Goal: Task Accomplishment & Management: Use online tool/utility

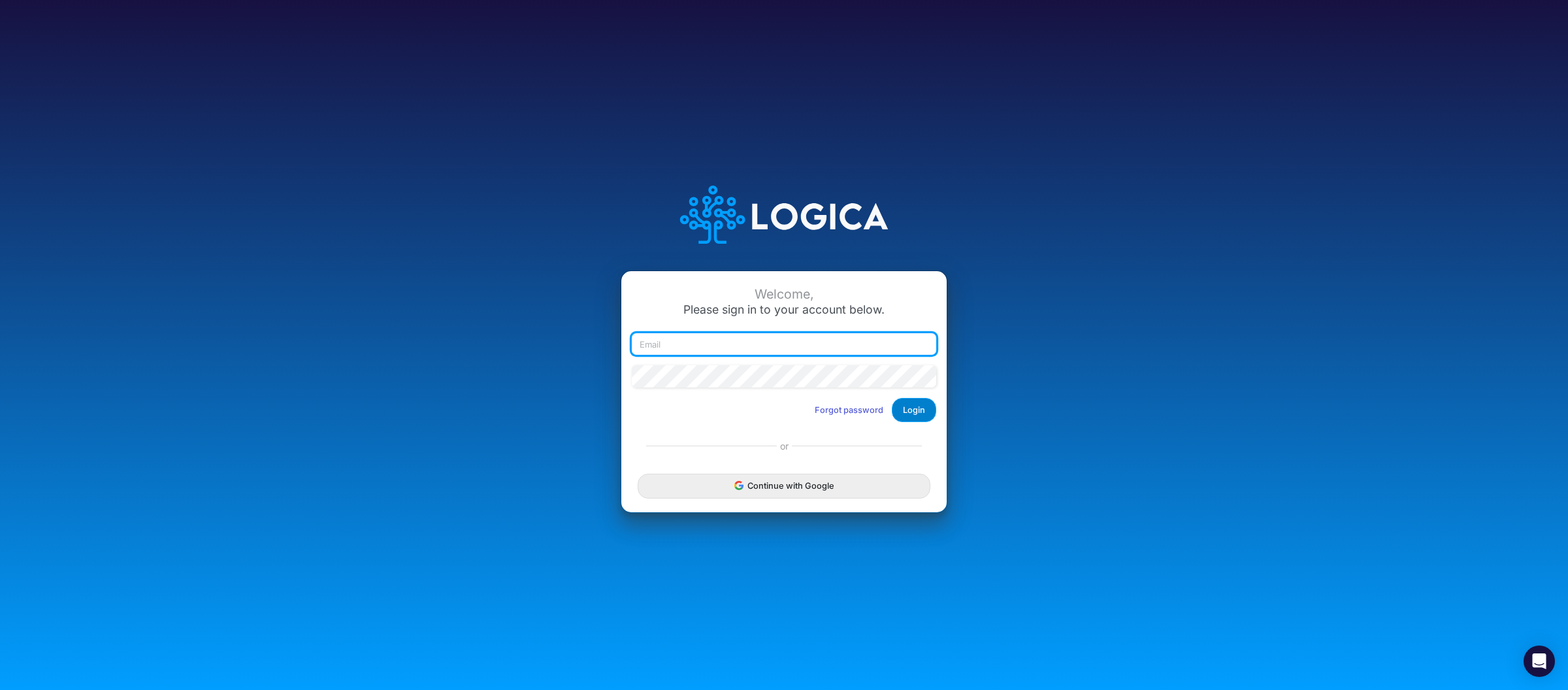
type input "[PERSON_NAME][EMAIL_ADDRESS][DOMAIN_NAME]"
click at [909, 414] on button "Login" at bounding box center [913, 410] width 44 height 24
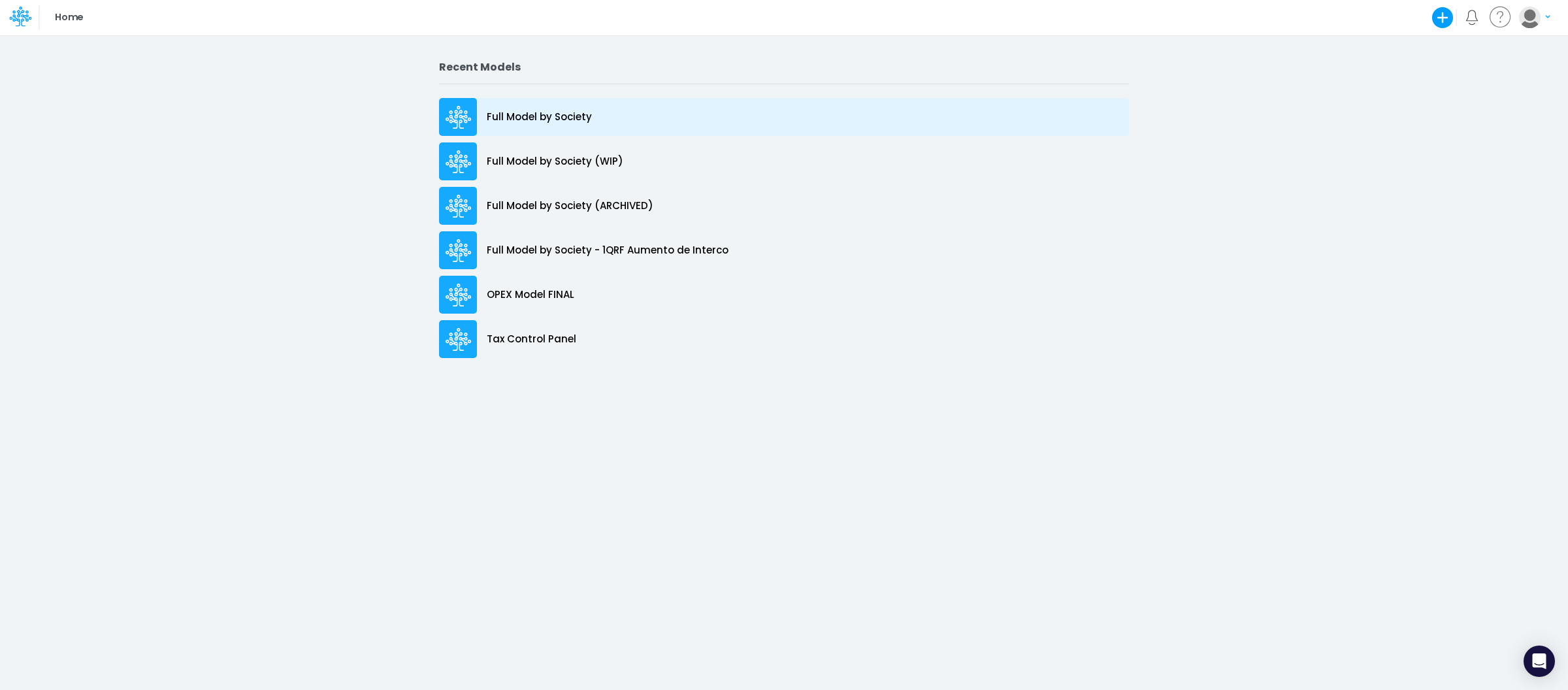
click at [551, 124] on p "Full Model by Society" at bounding box center [539, 117] width 105 height 15
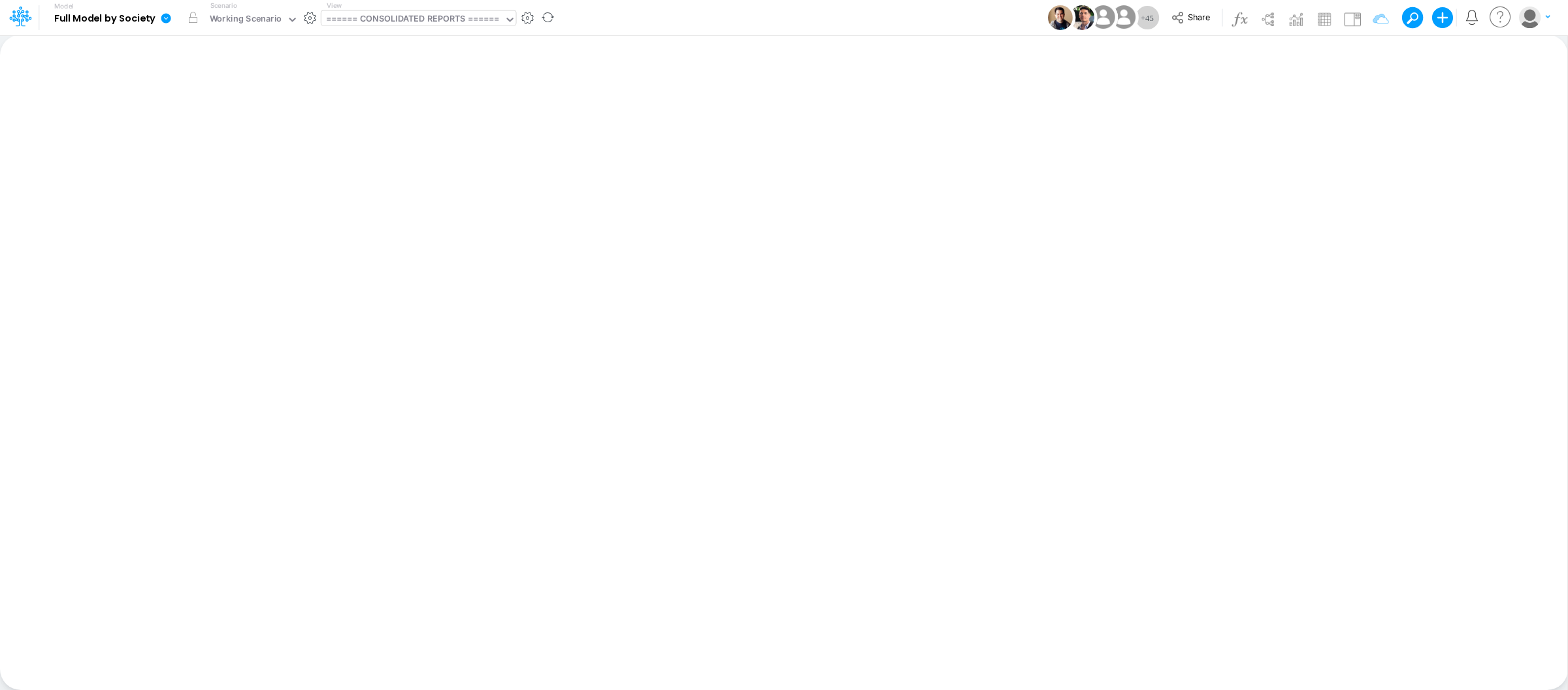
click at [453, 11] on div "====== CONSOLIDATED REPORTS ======" at bounding box center [413, 19] width 183 height 19
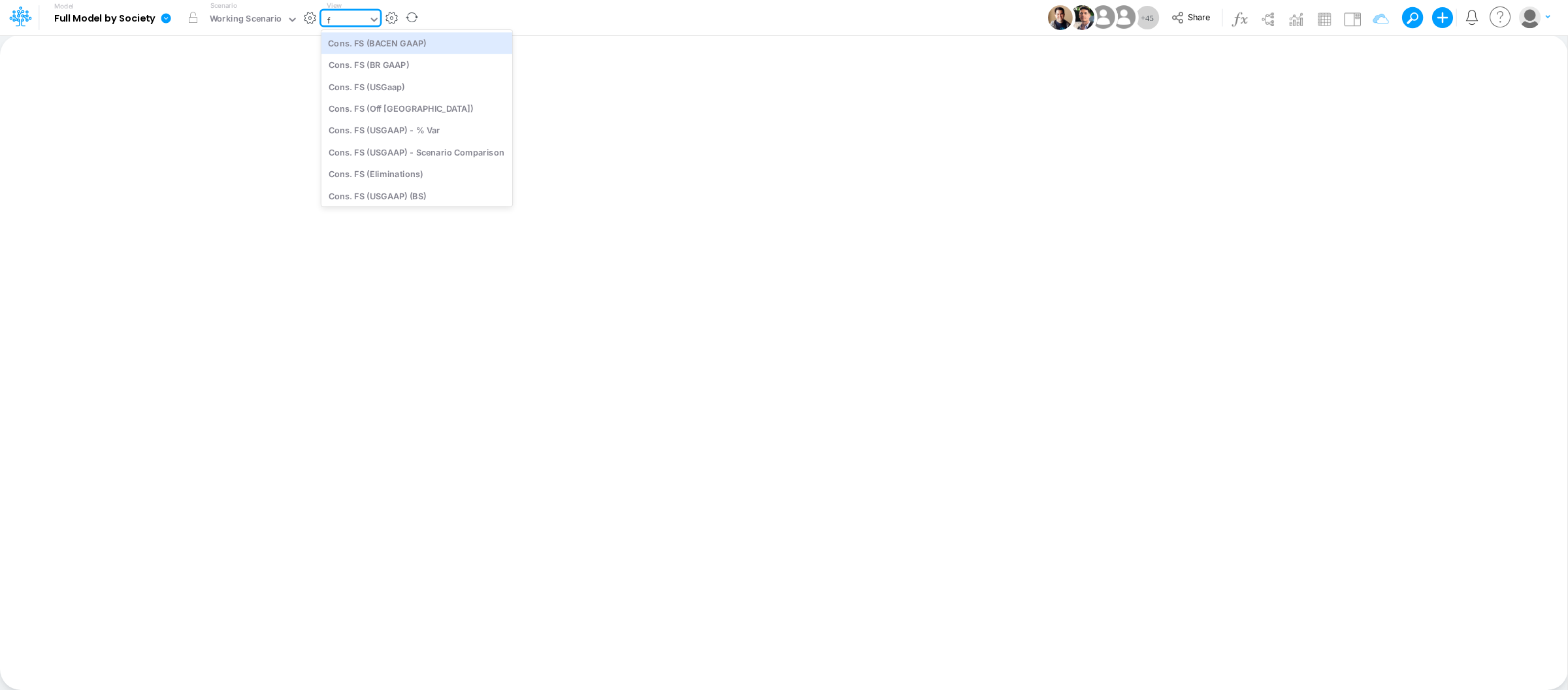
type input "fs"
type input "\"
type input "Consolidated FS - USGAAP"
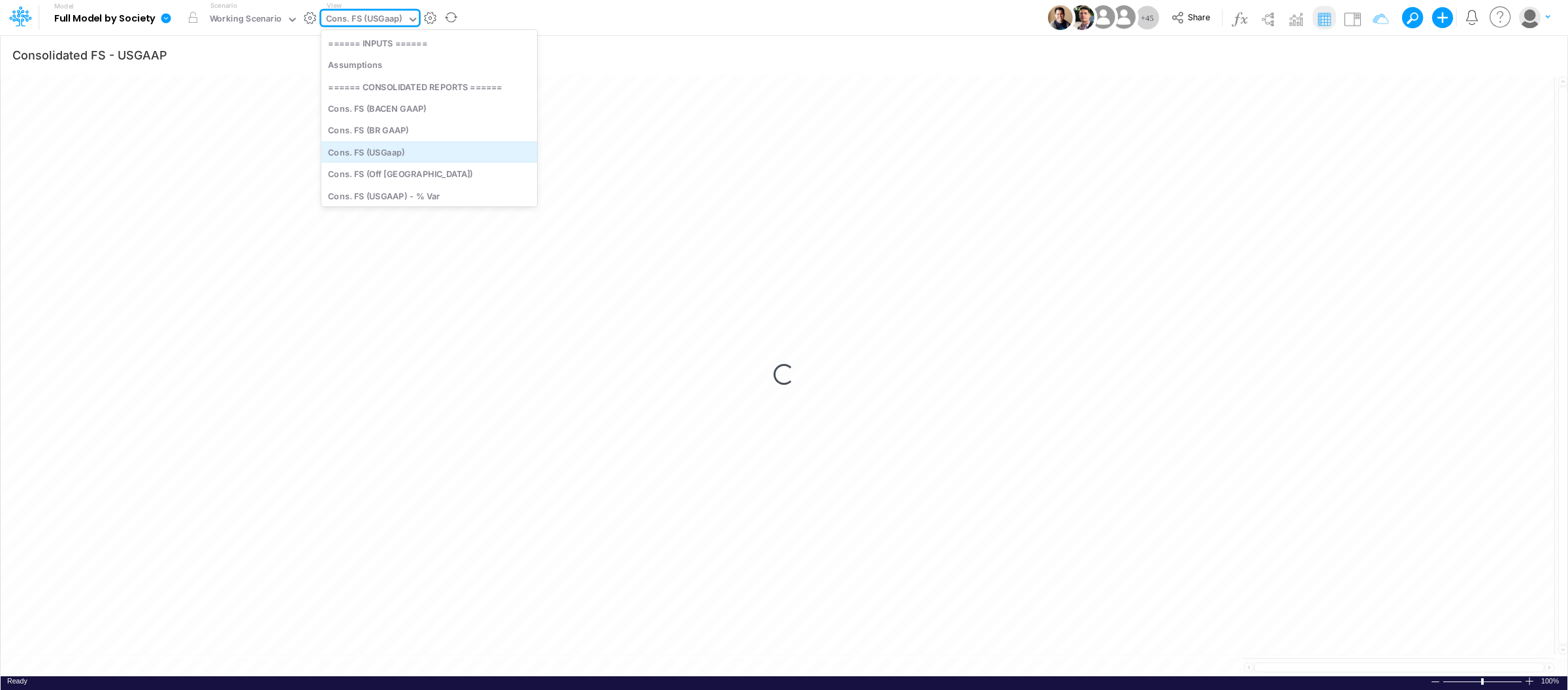
click at [405, 149] on div "Cons. FS (USGaap)" at bounding box center [429, 152] width 216 height 22
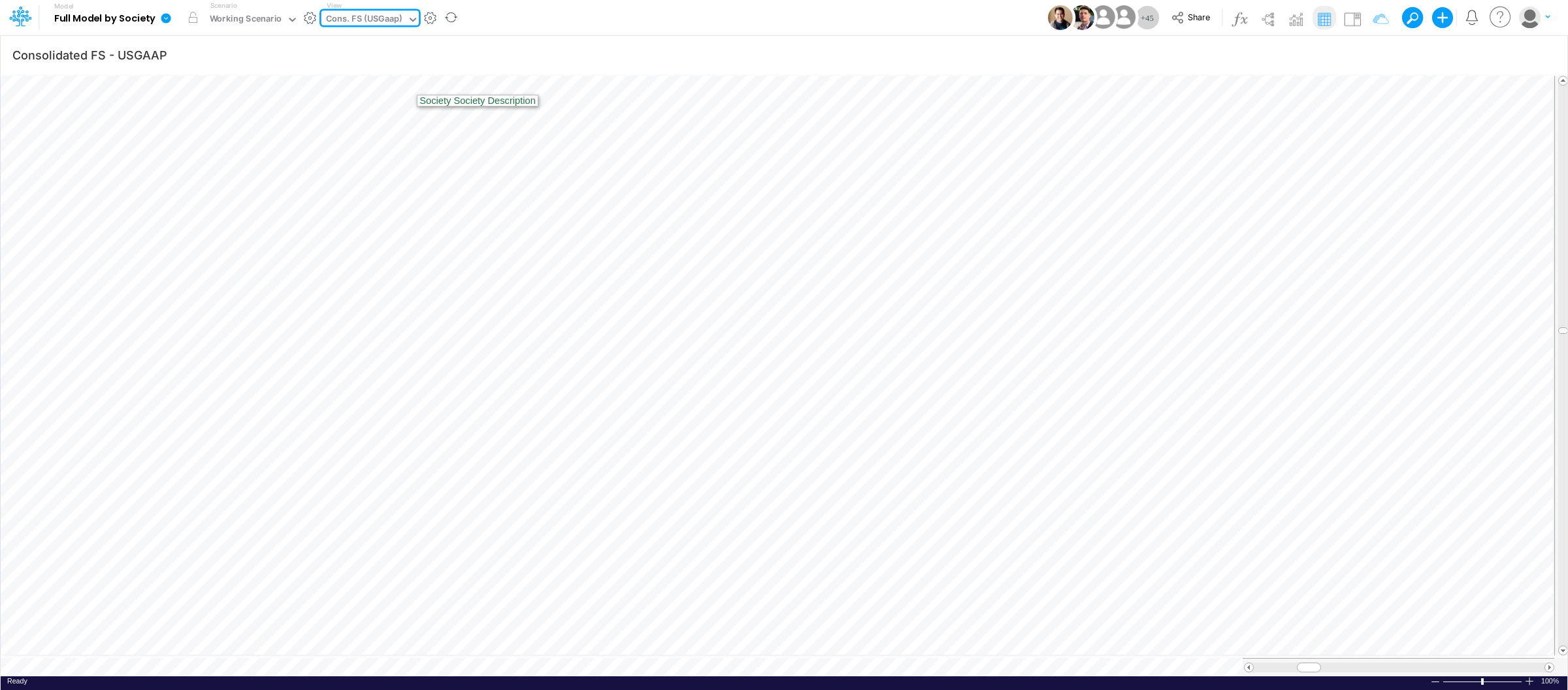
click at [372, 14] on div "Cons. FS (USGaap)" at bounding box center [364, 19] width 76 height 15
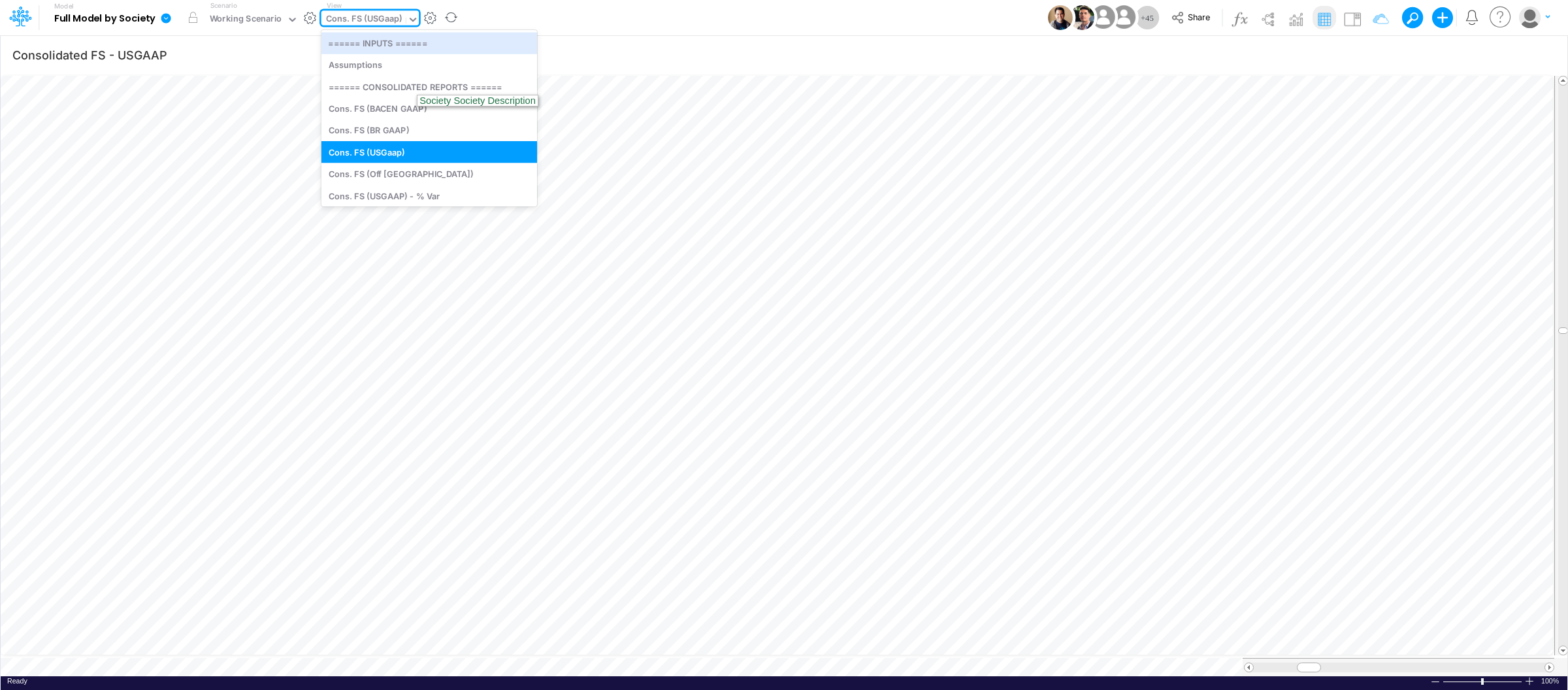
type input "bs"
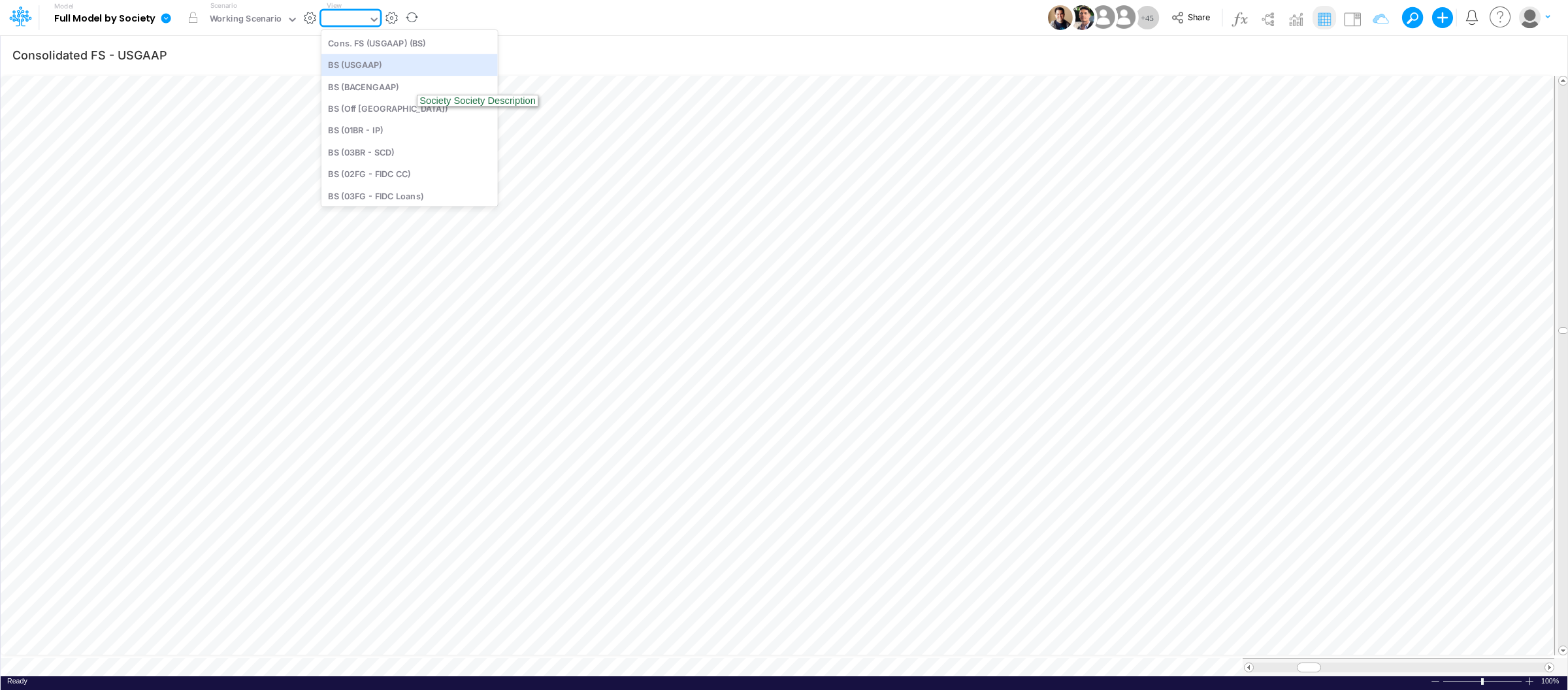
type input "BS (USGAAP) - Detailed"
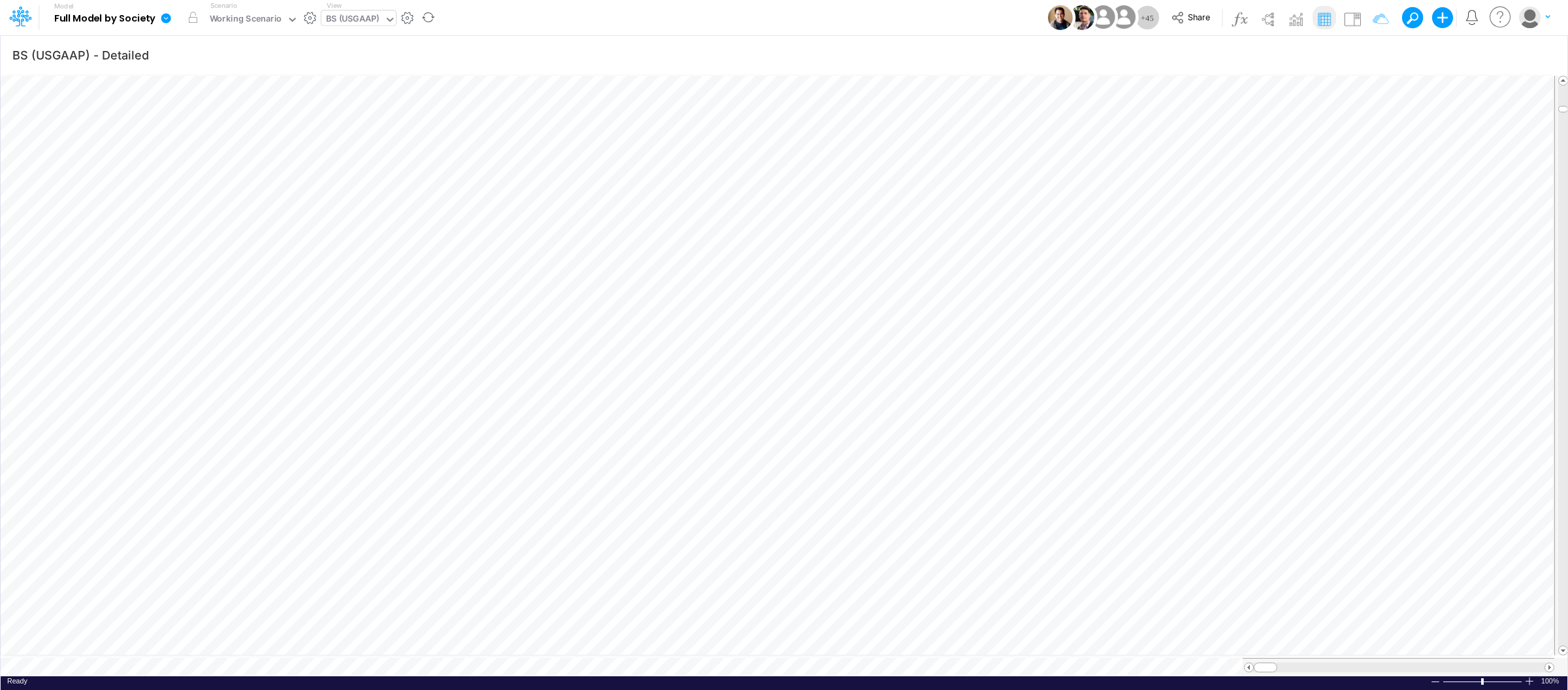
scroll to position [0, 1]
click at [361, 16] on div "BS (USGAAP)" at bounding box center [353, 19] width 54 height 15
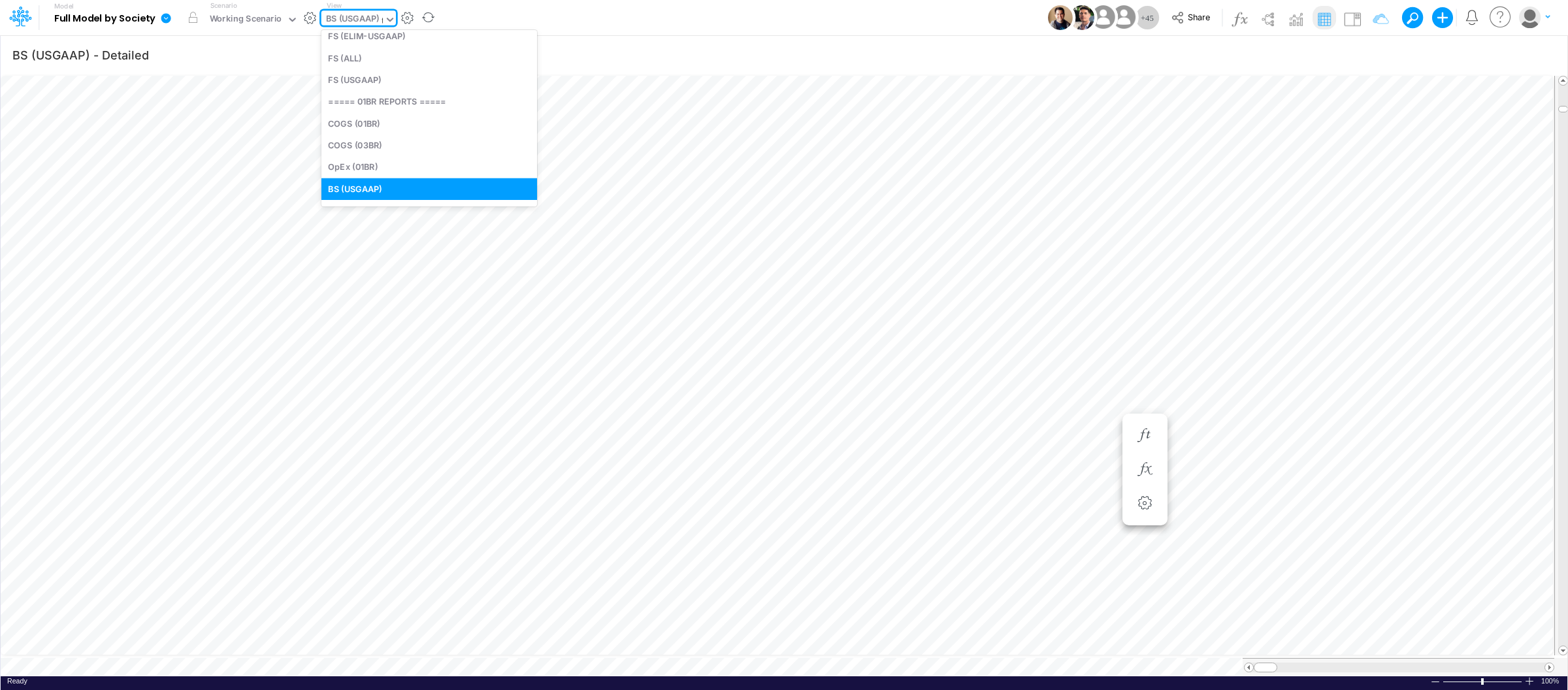
scroll to position [9, 0]
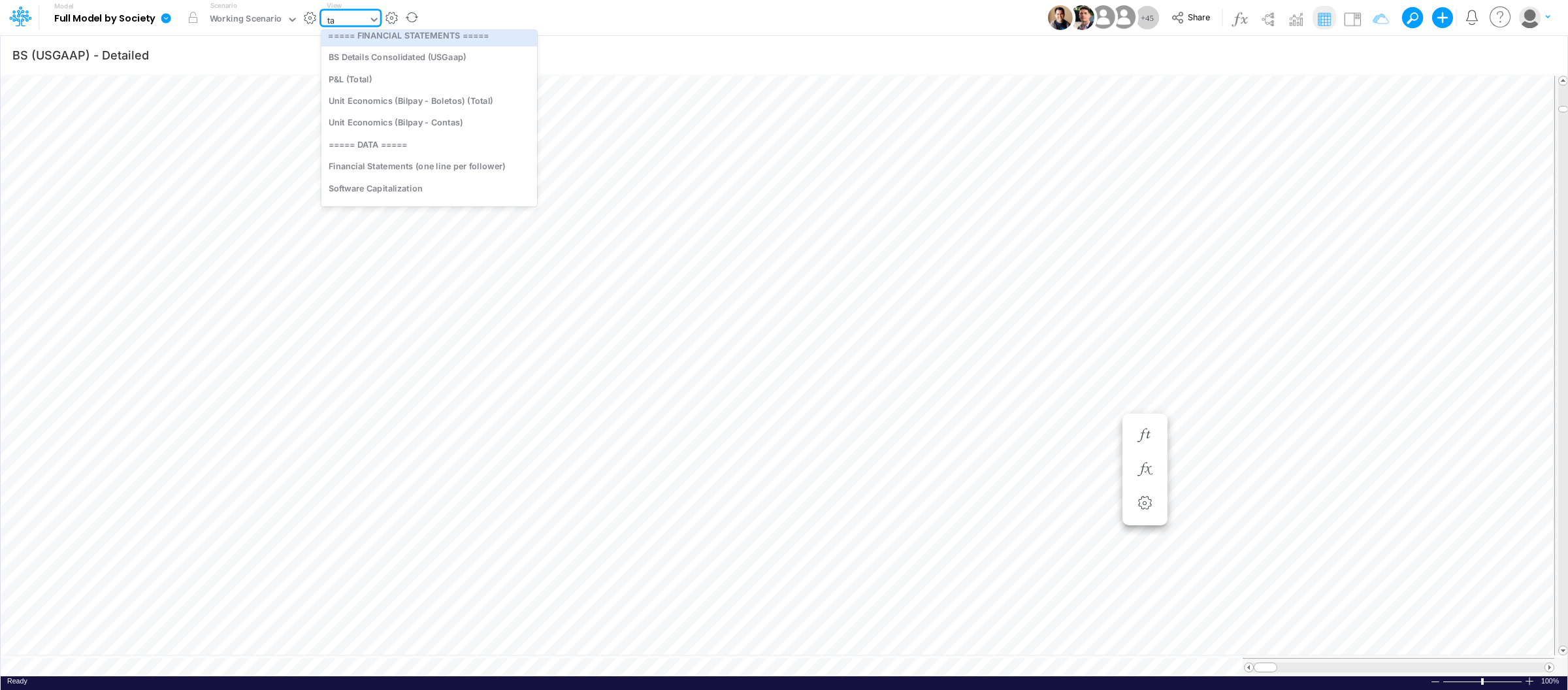
type input "tax"
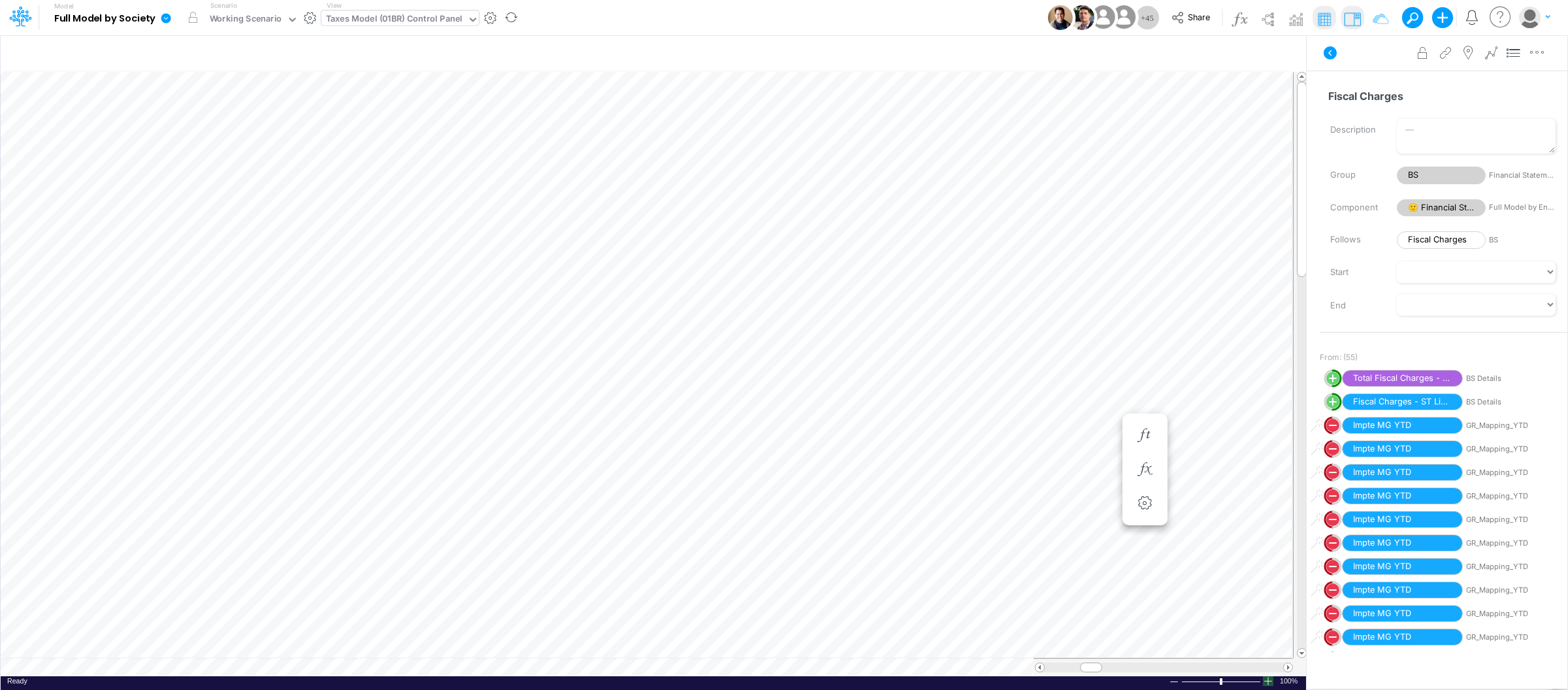
click at [1271, 685] on div at bounding box center [1267, 681] width 10 height 10
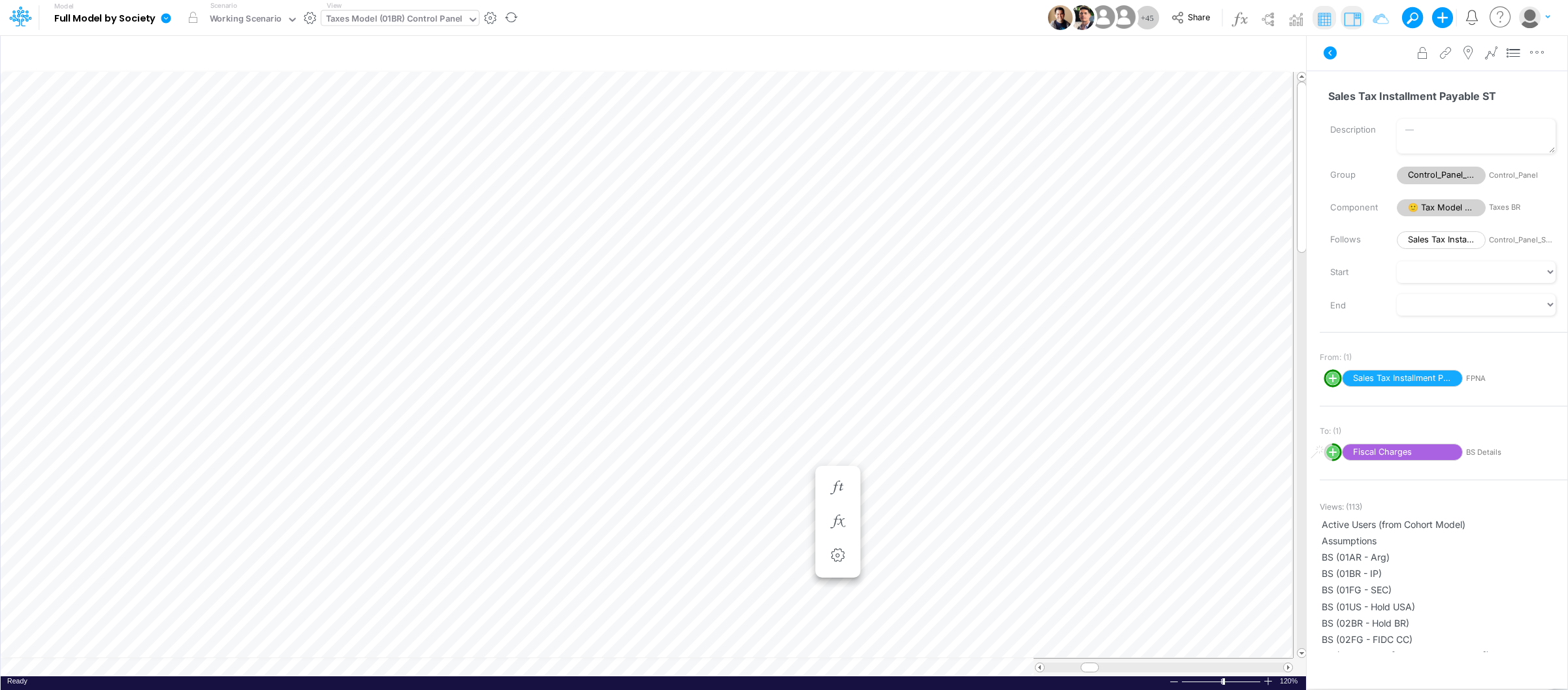
scroll to position [0, 1]
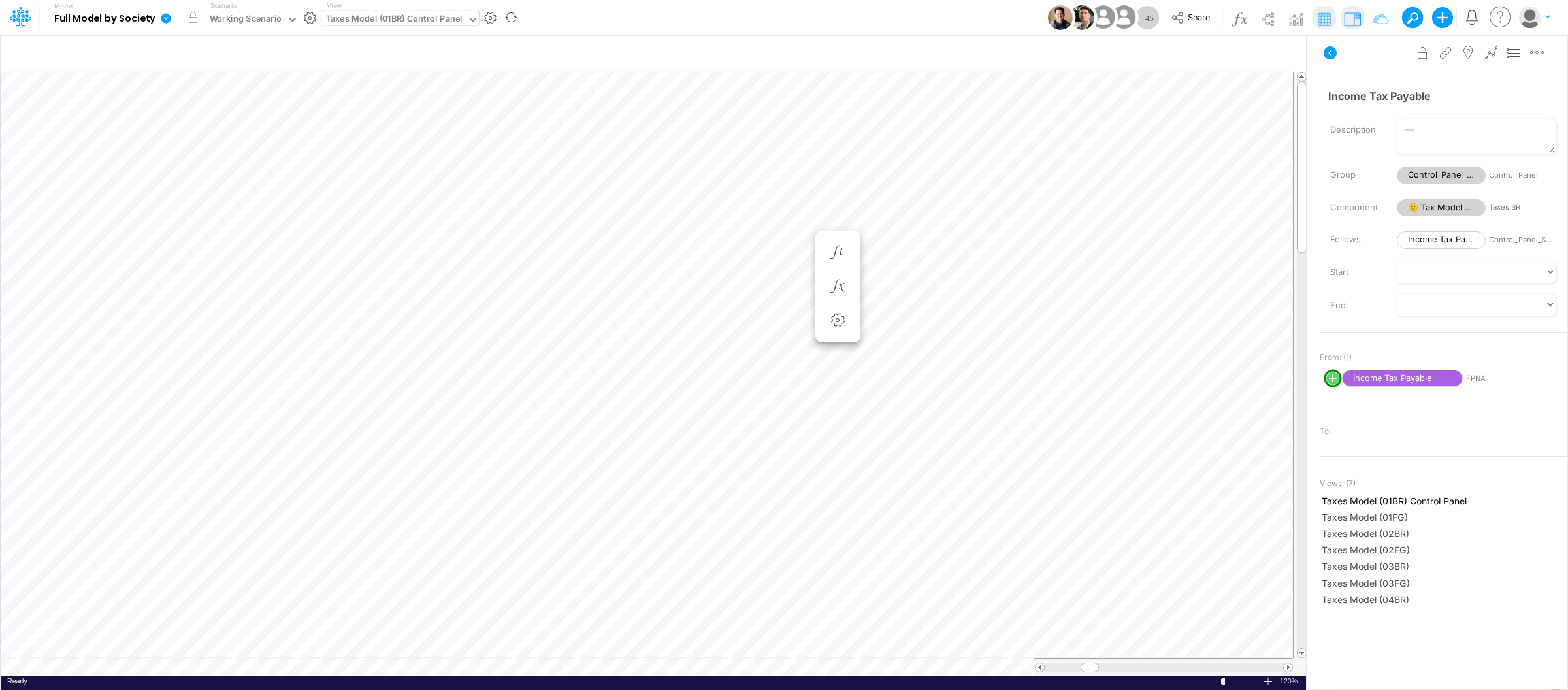
scroll to position [0, 1]
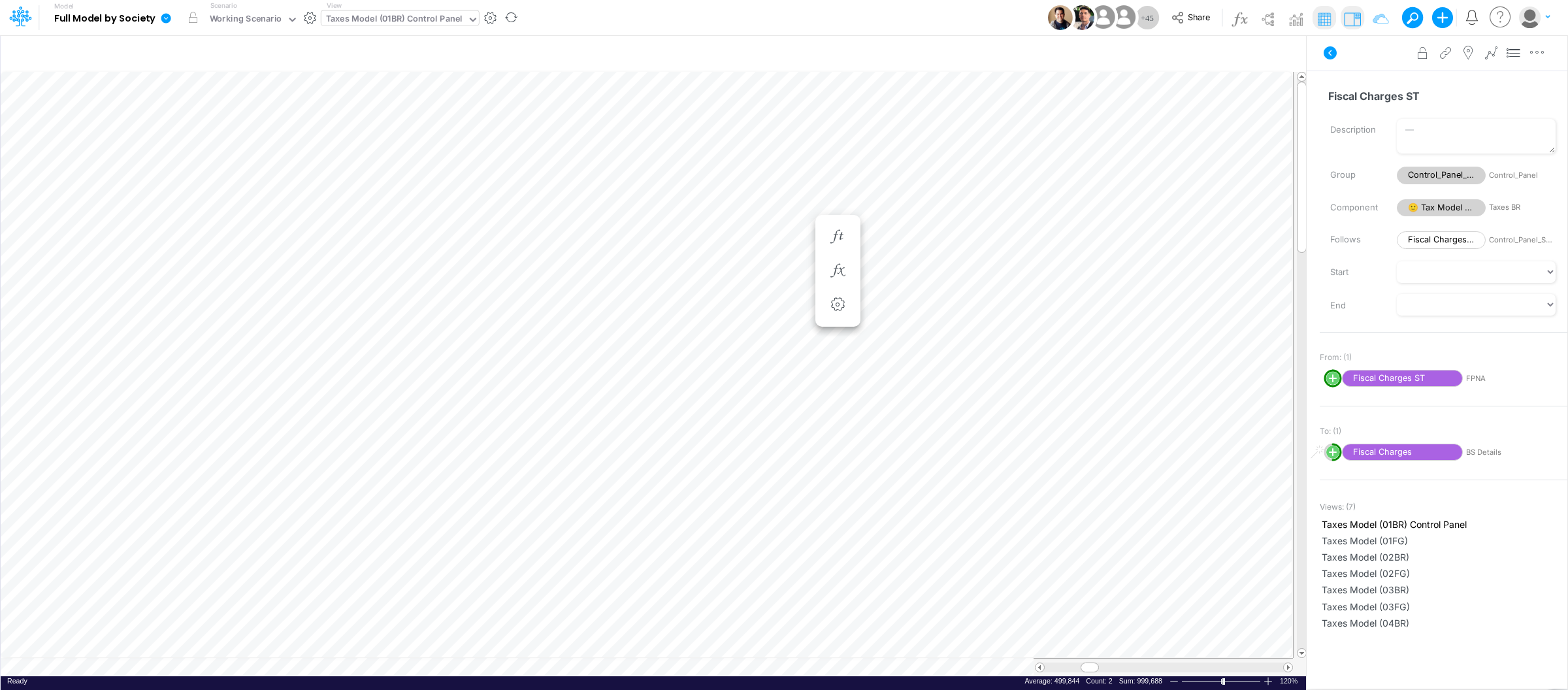
scroll to position [0, 1]
type input "BS (USGAAP) - Detailed"
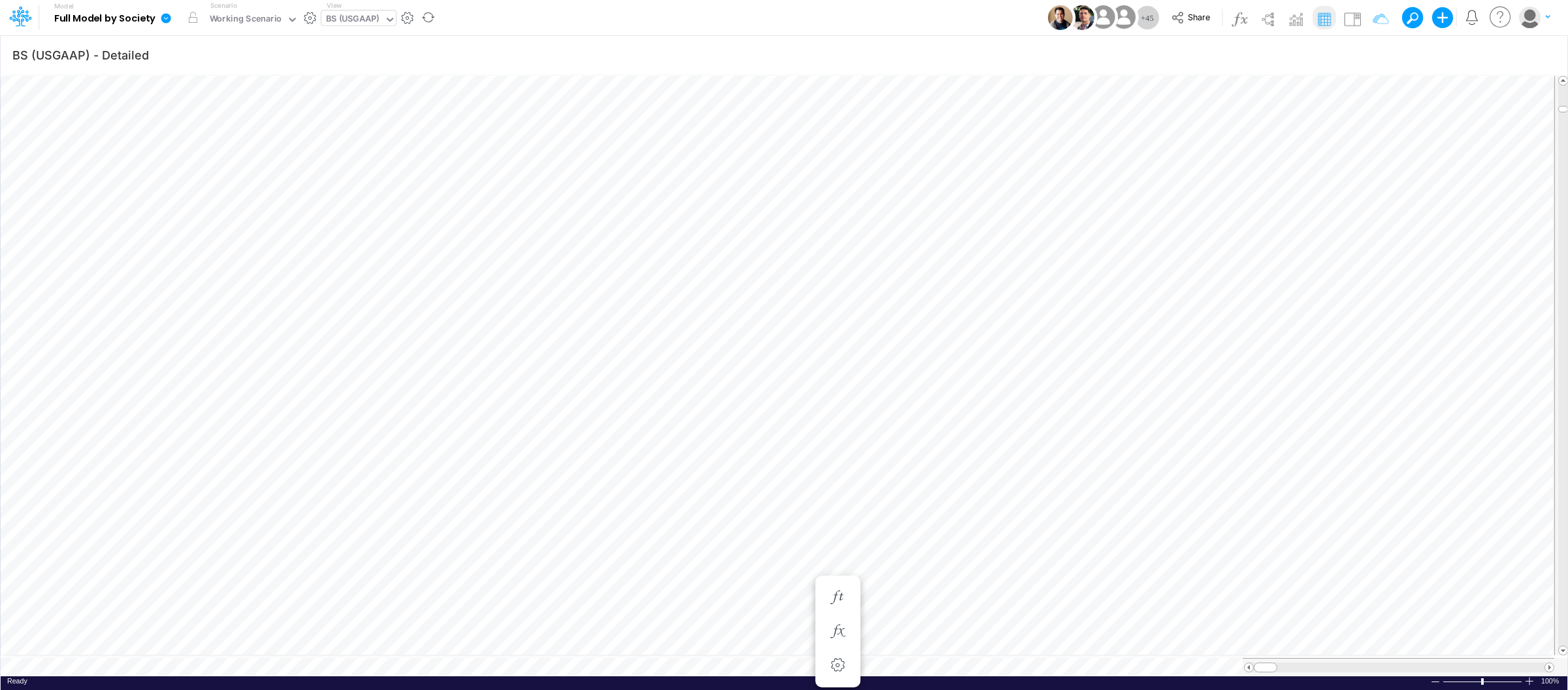
click at [531, 653] on table at bounding box center [785, 375] width 1568 height 604
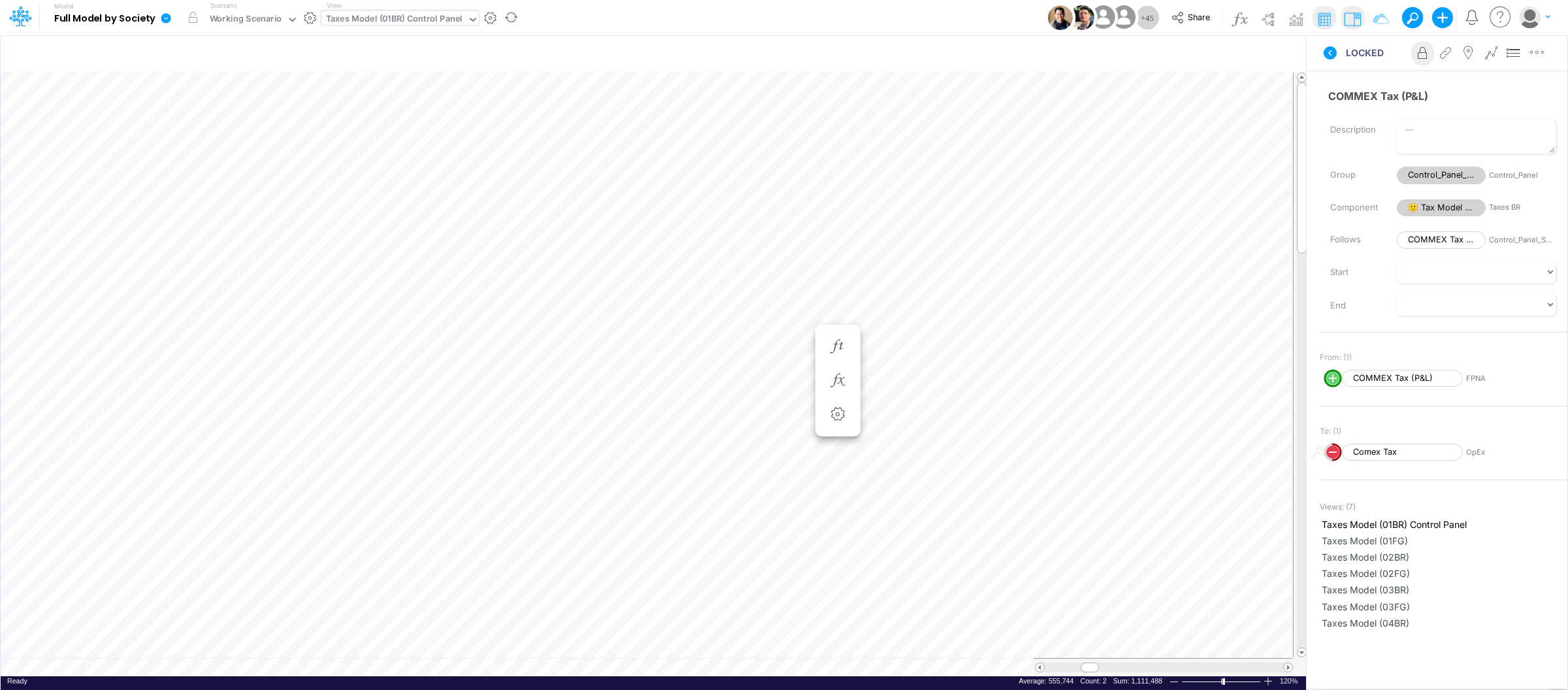
type input "BS (USGAAP) - Detailed"
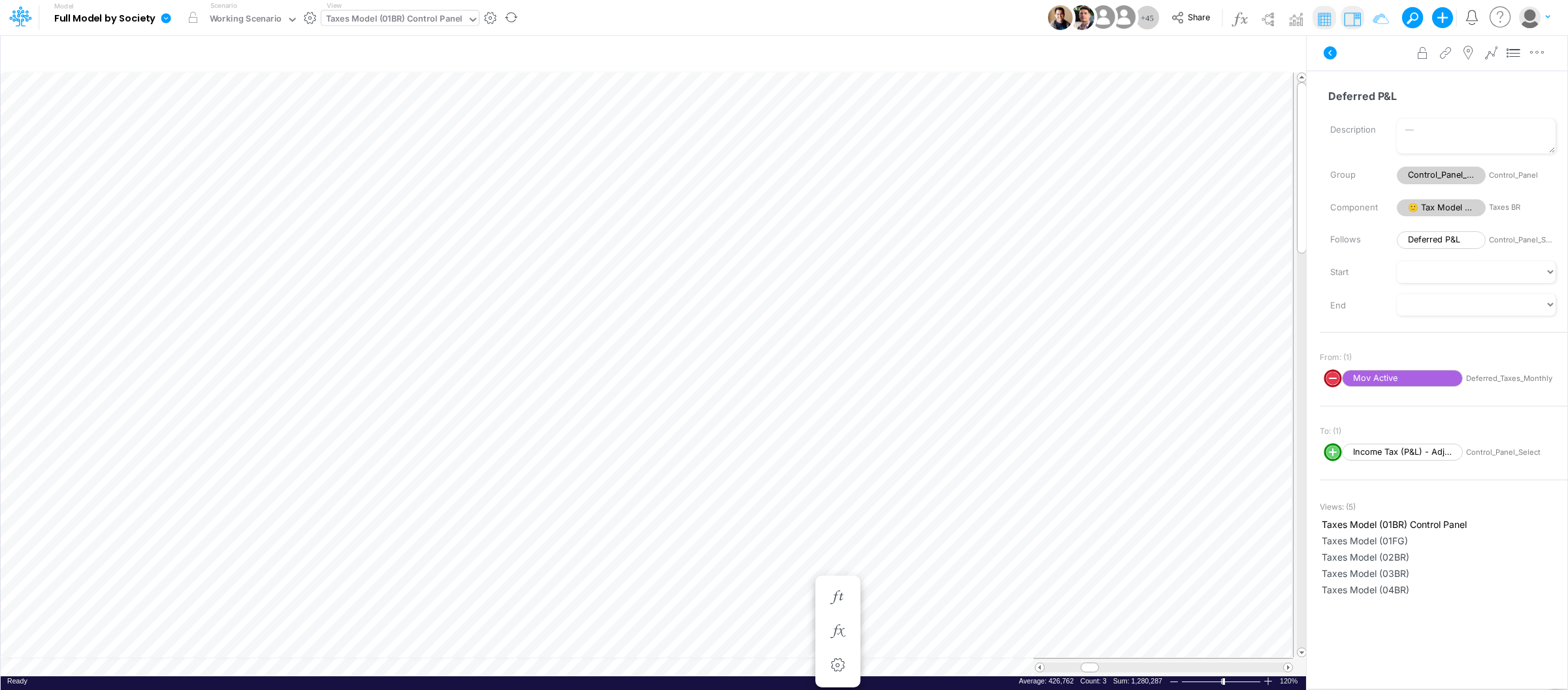
type input "BS (USGAAP) - Detailed"
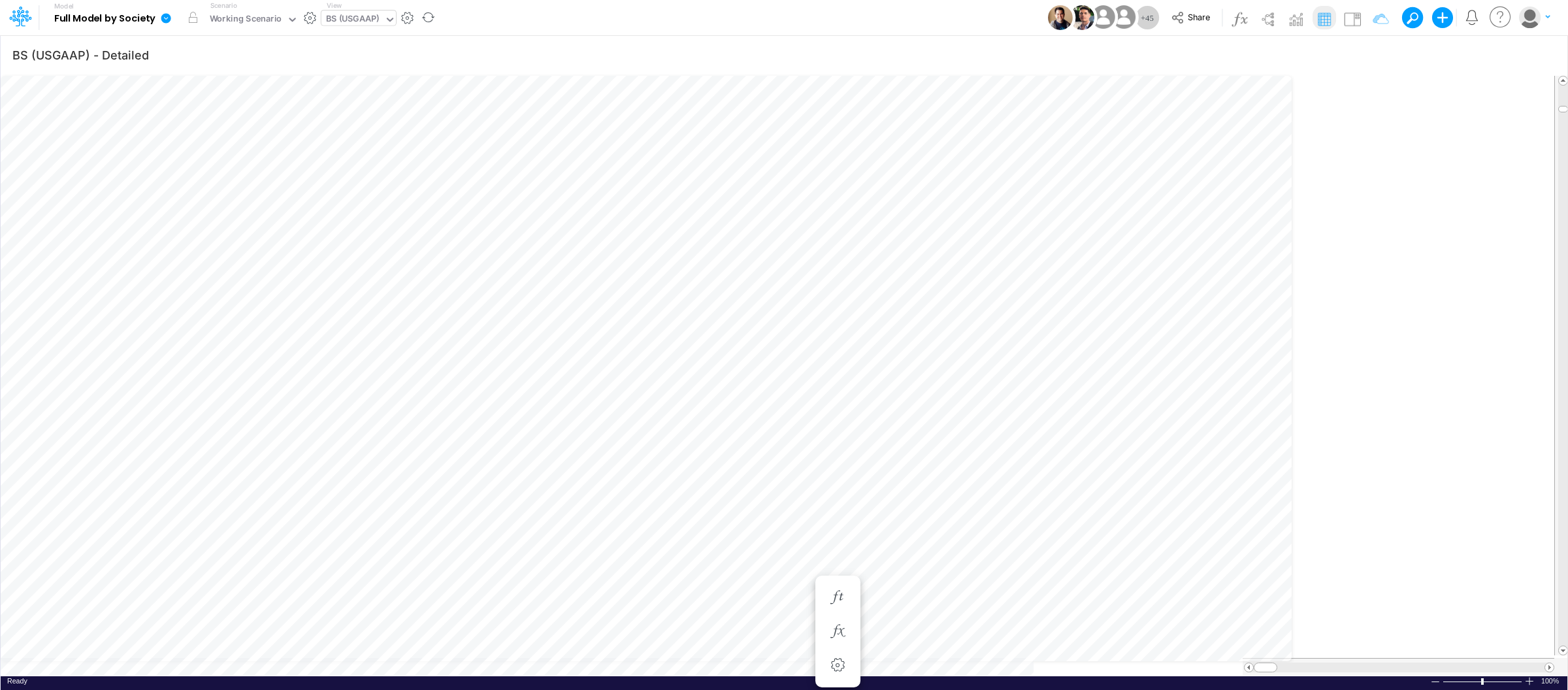
scroll to position [0, 1]
click at [836, 632] on icon "button" at bounding box center [837, 632] width 19 height 14
click at [913, 468] on icon "button" at bounding box center [909, 470] width 19 height 14
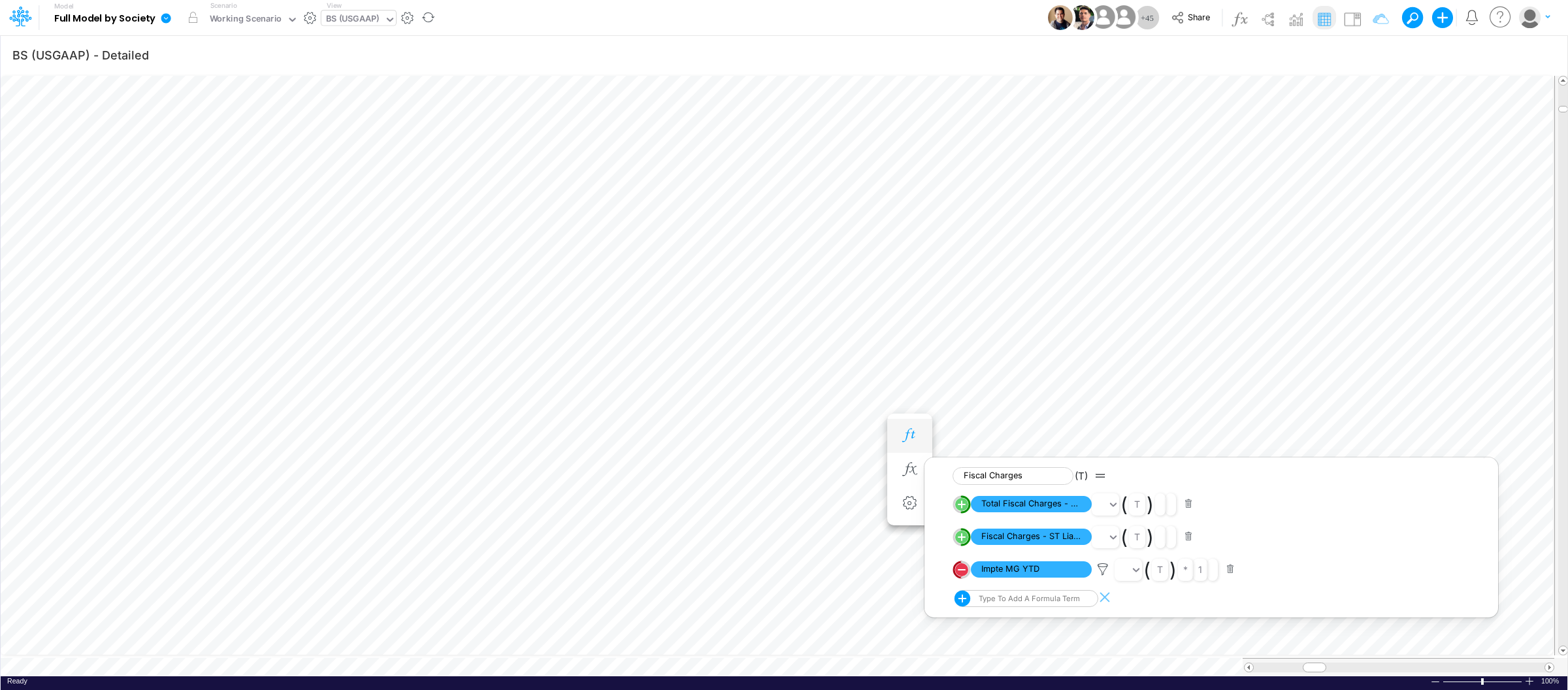
click at [909, 439] on icon "button" at bounding box center [909, 435] width 19 height 14
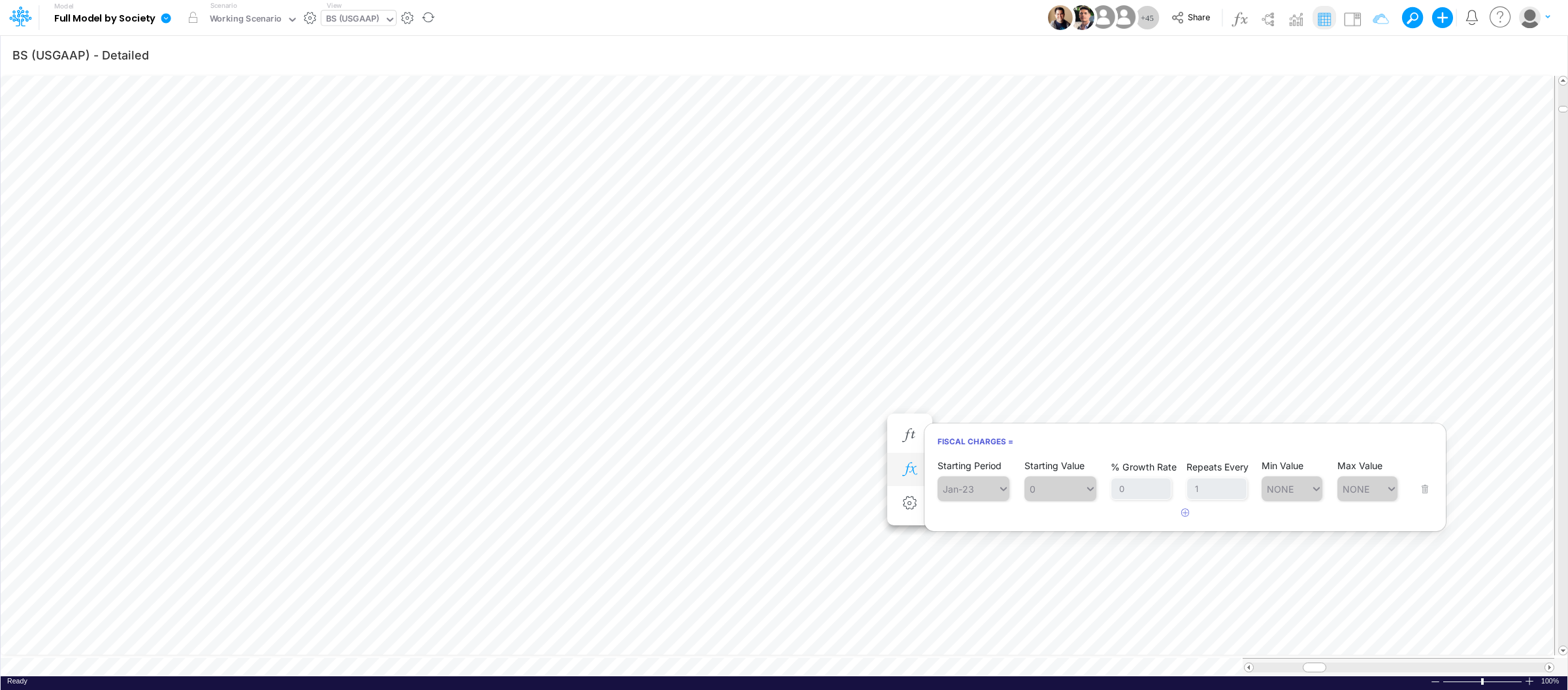
click at [909, 467] on icon "button" at bounding box center [909, 470] width 19 height 14
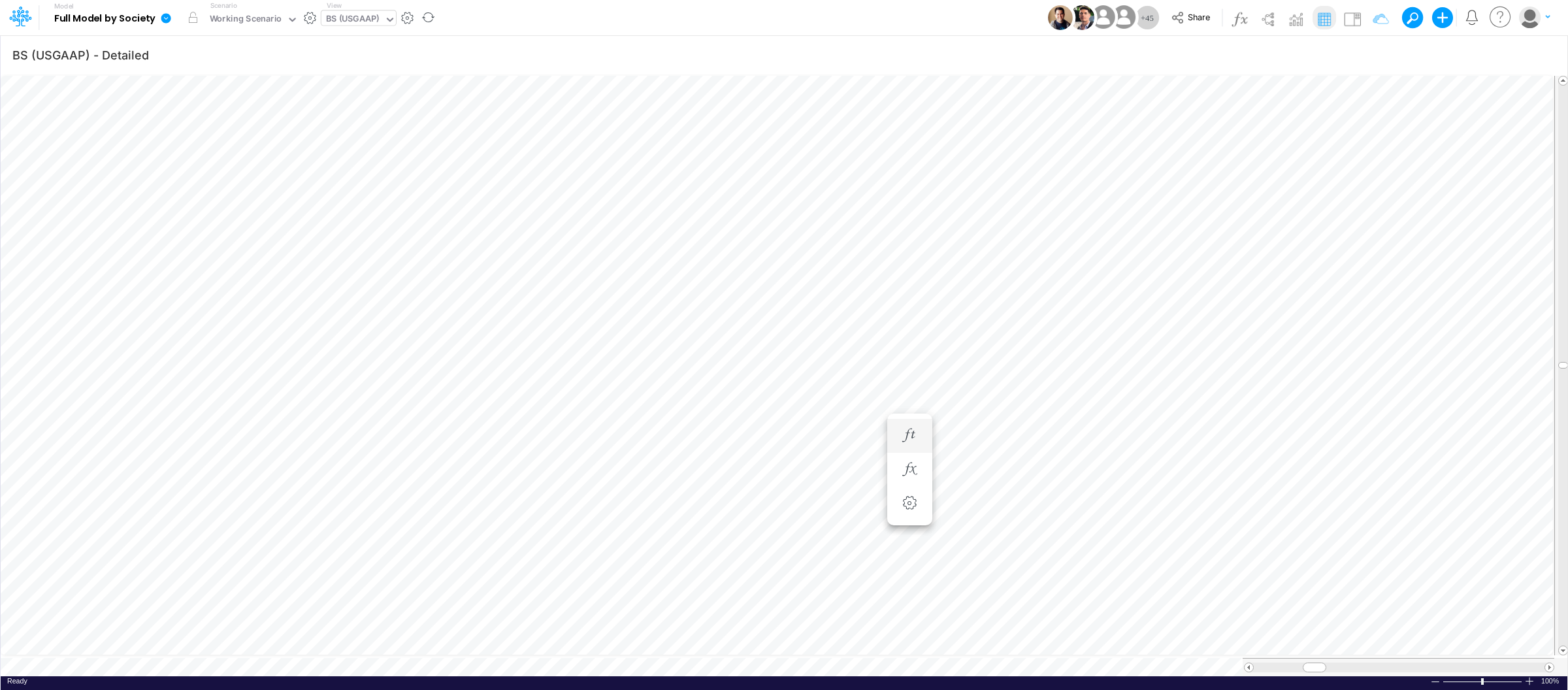
scroll to position [0, 1]
click at [909, 396] on icon "button" at bounding box center [909, 391] width 19 height 14
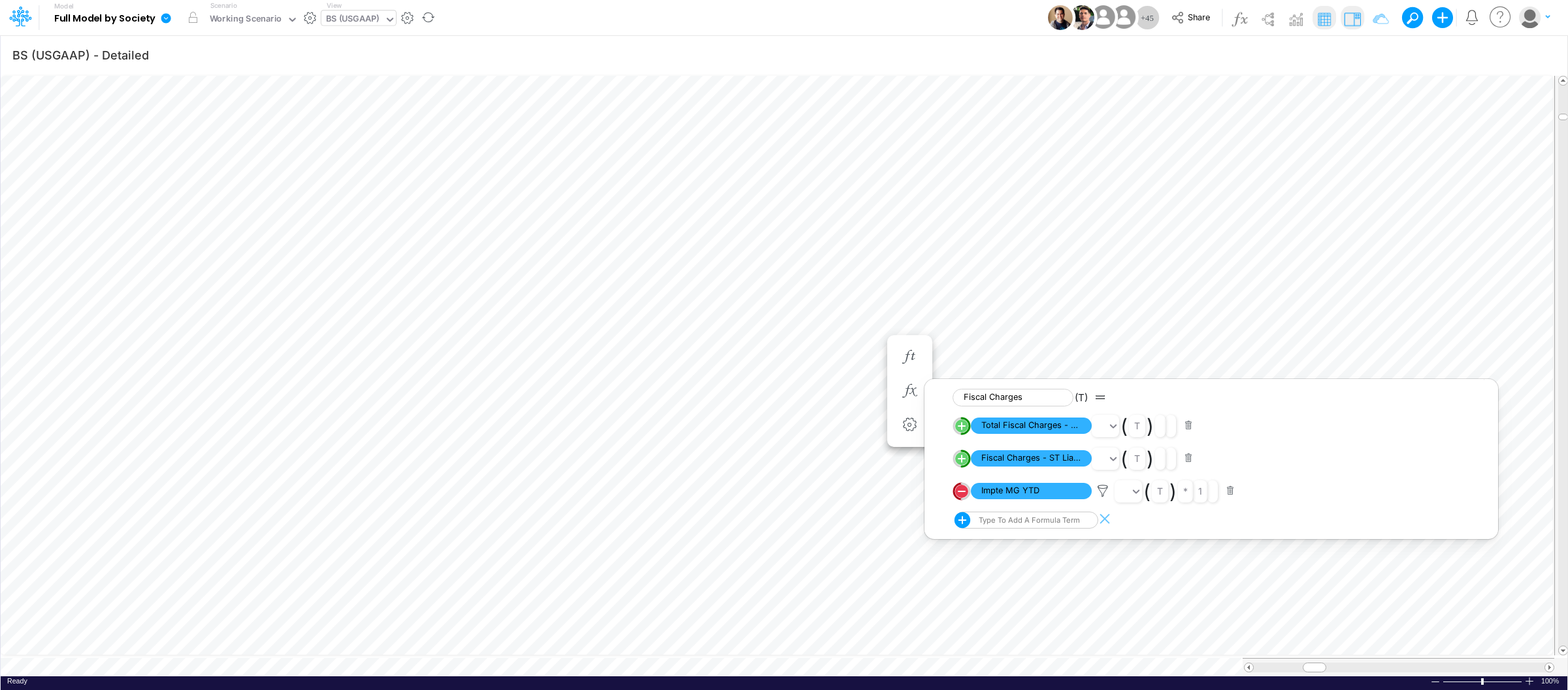
click at [1342, 23] on img at bounding box center [1352, 19] width 21 height 21
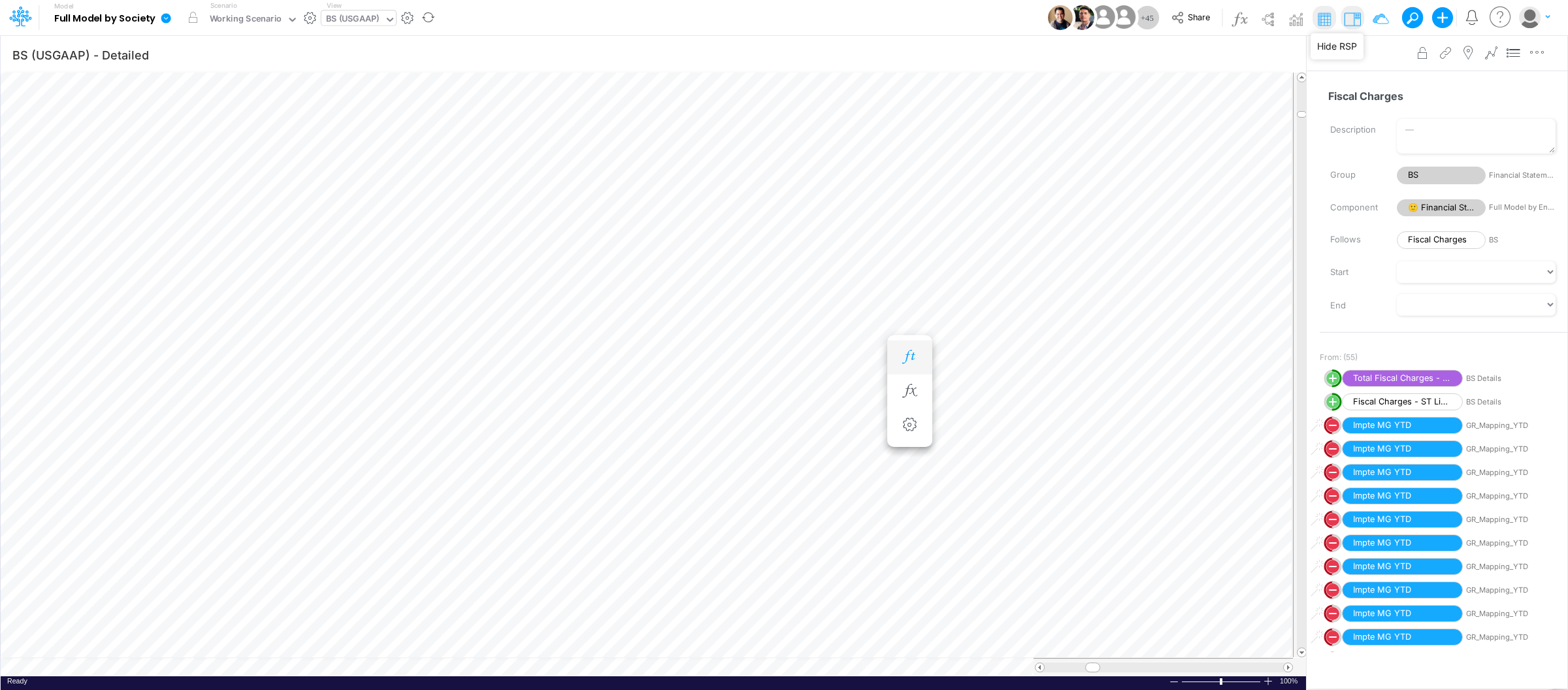
click at [908, 361] on icon "button" at bounding box center [909, 357] width 19 height 14
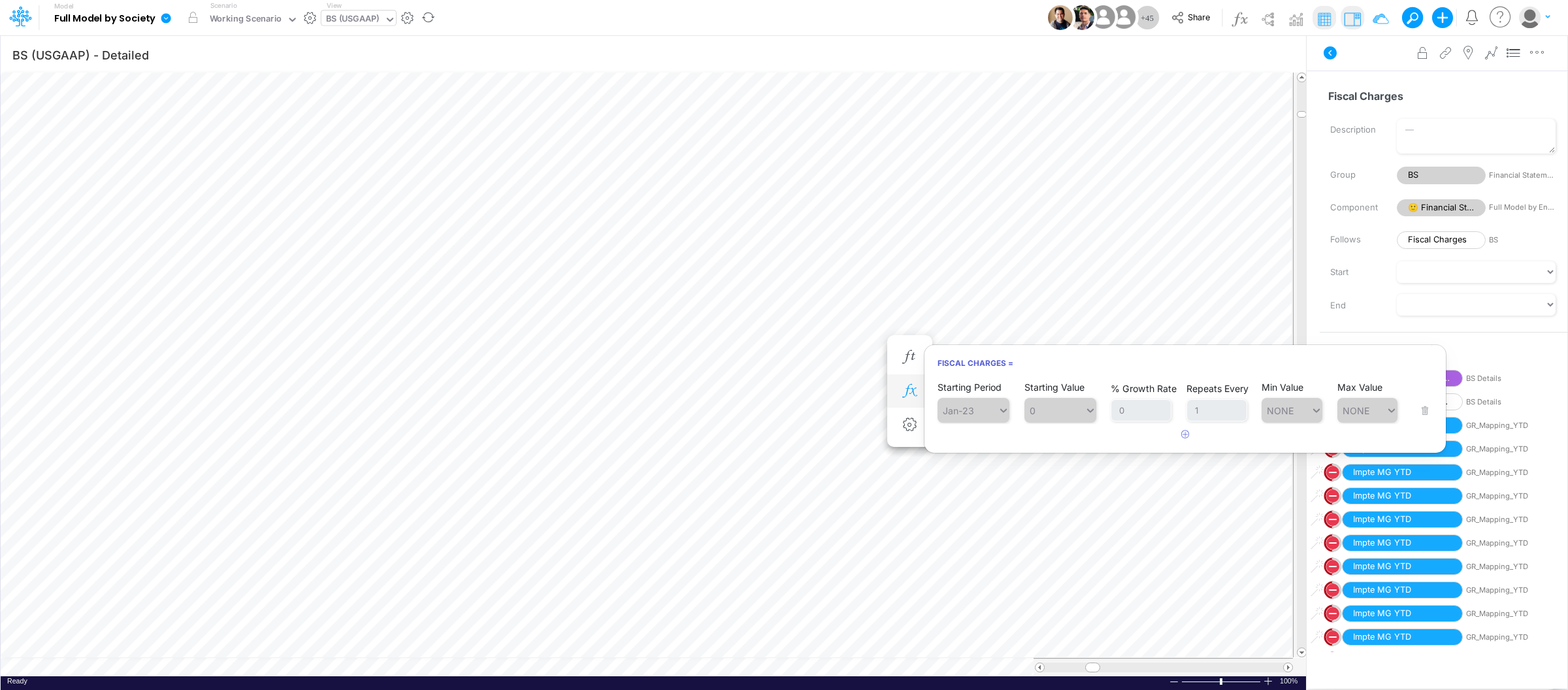
click at [909, 397] on icon "button" at bounding box center [909, 391] width 19 height 14
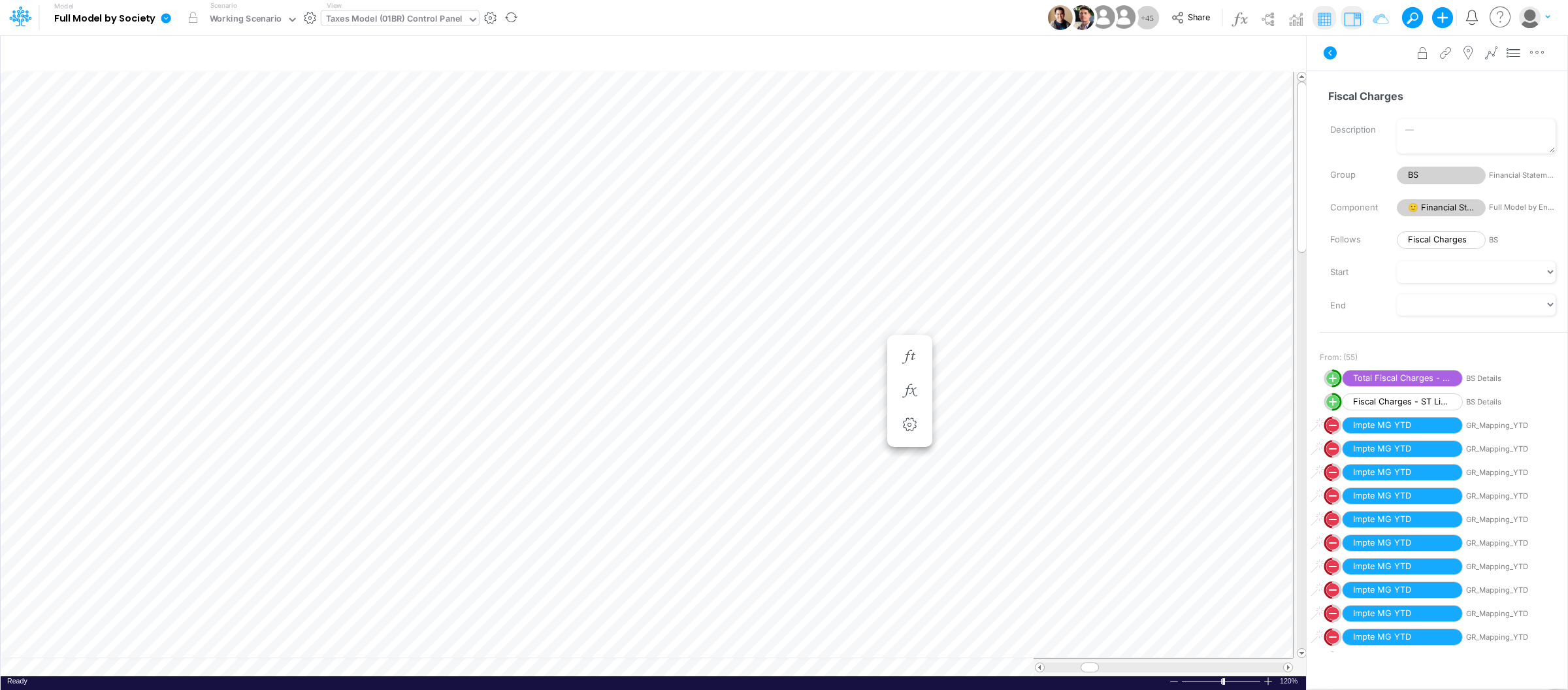
scroll to position [0, 1]
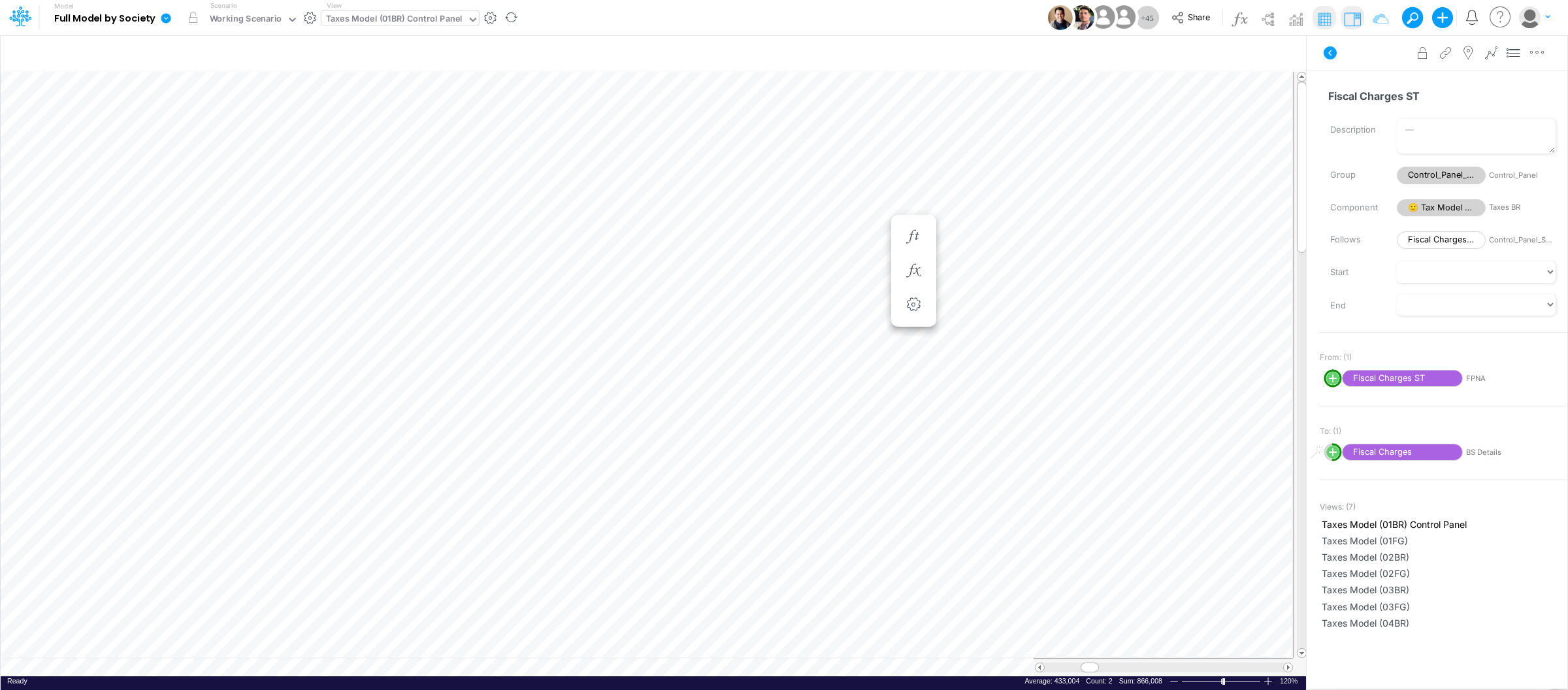
scroll to position [0, 1]
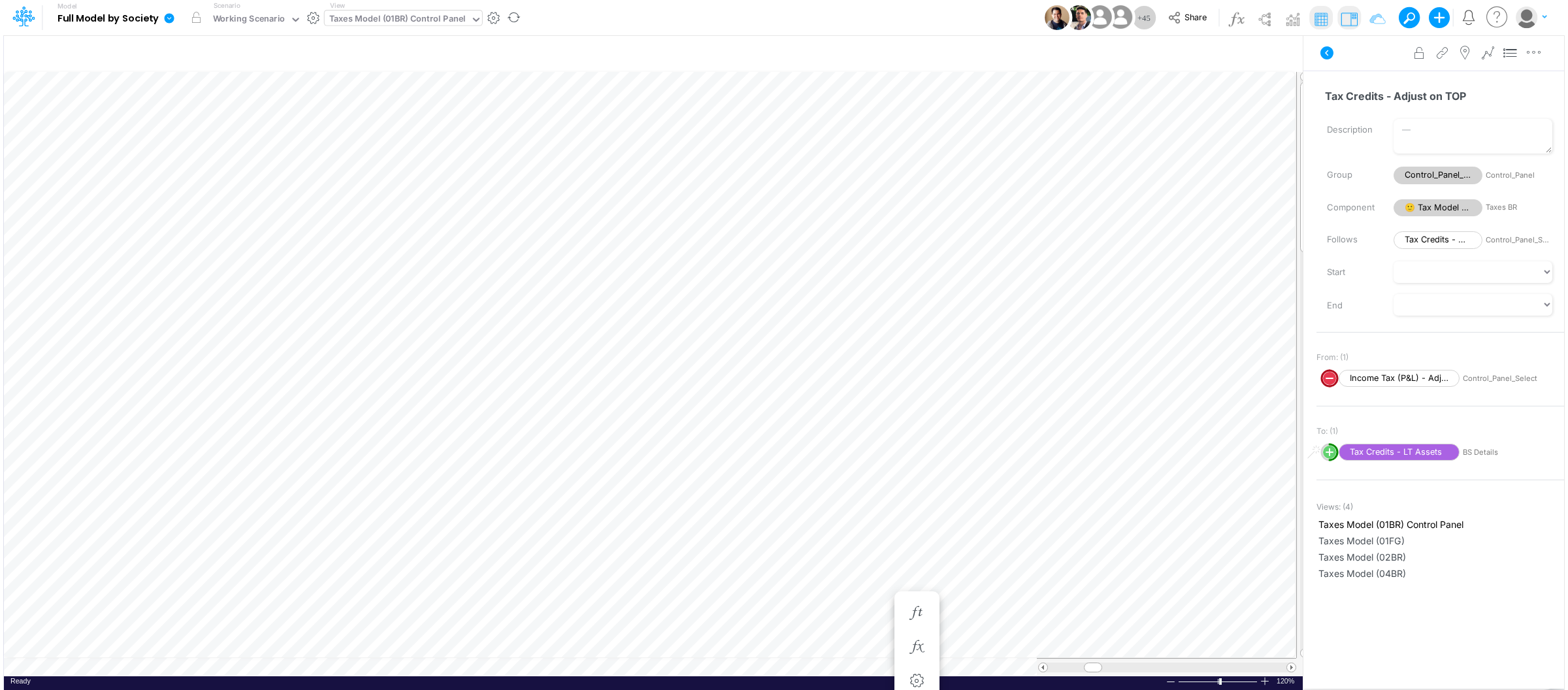
scroll to position [0, 1]
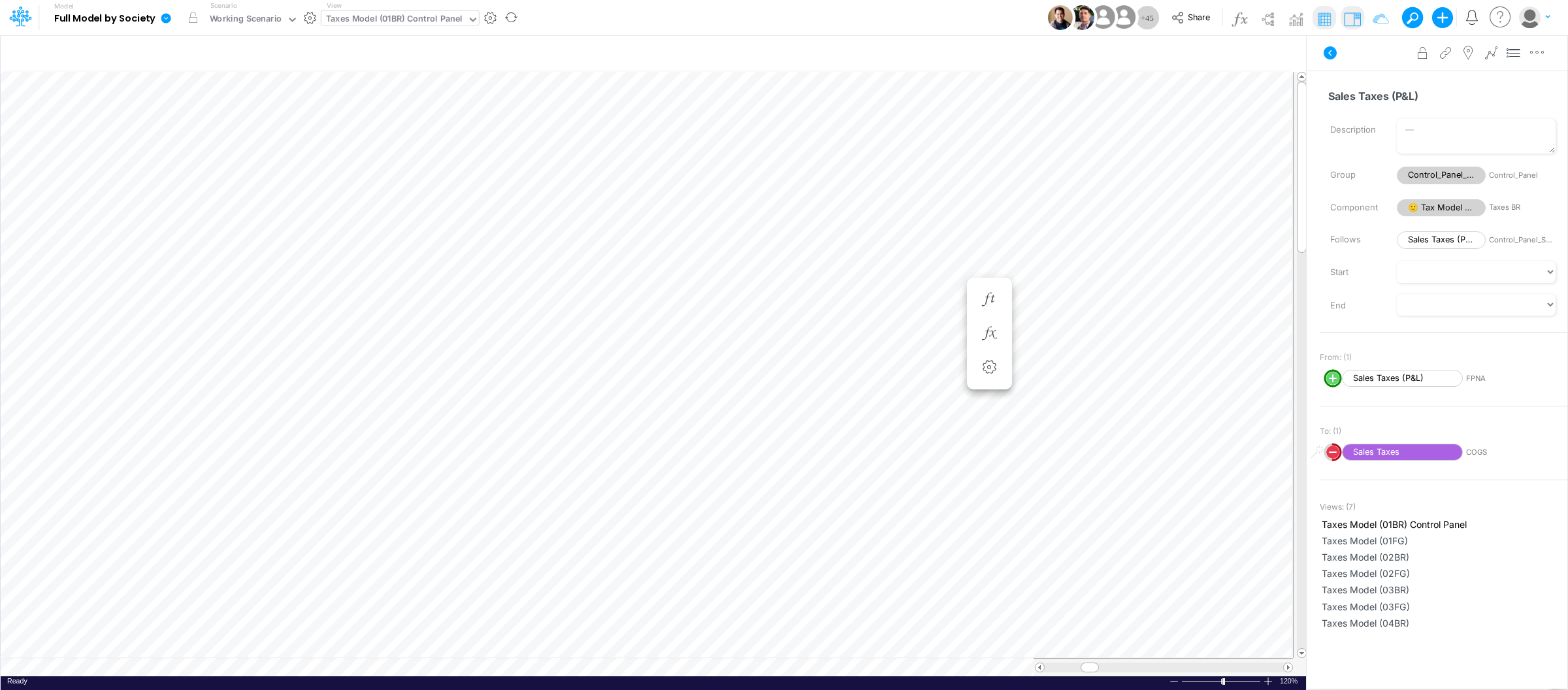
scroll to position [0, 1]
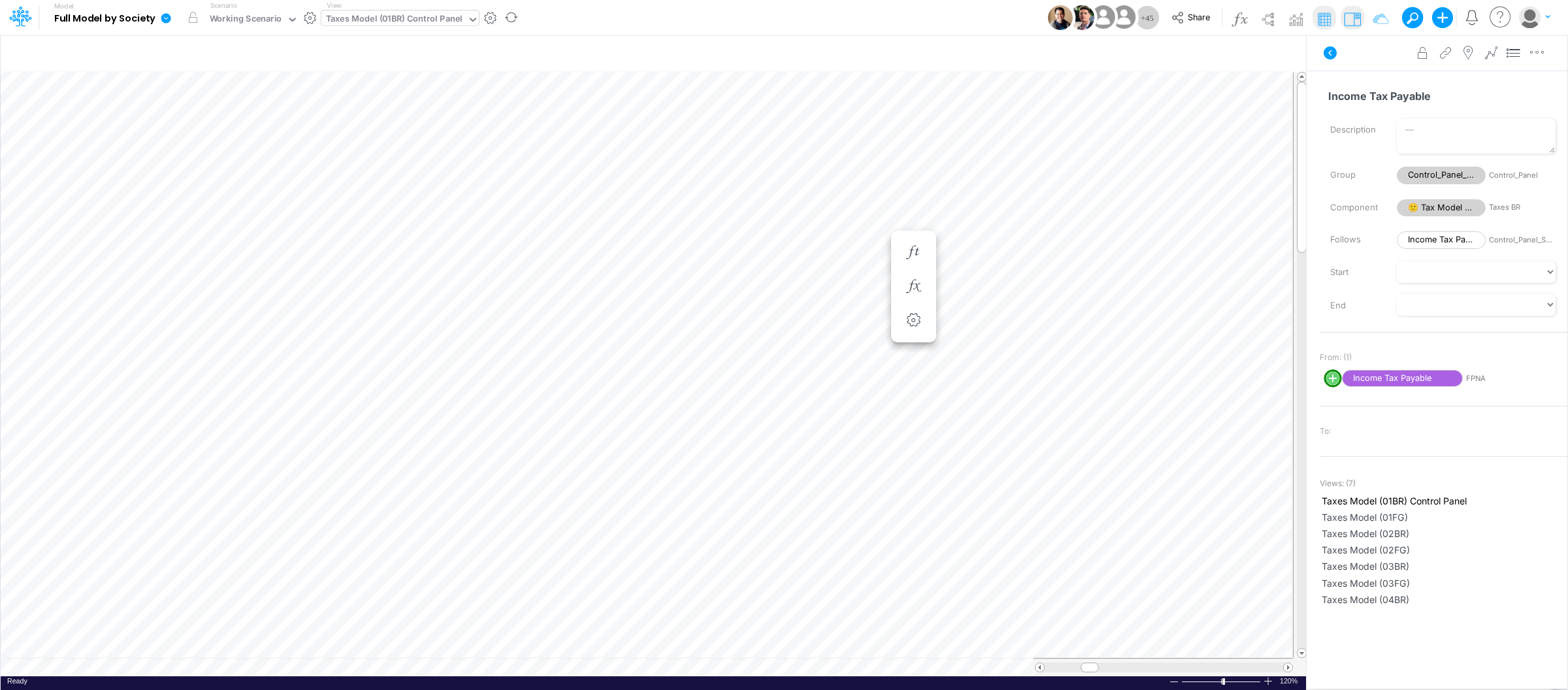
scroll to position [0, 1]
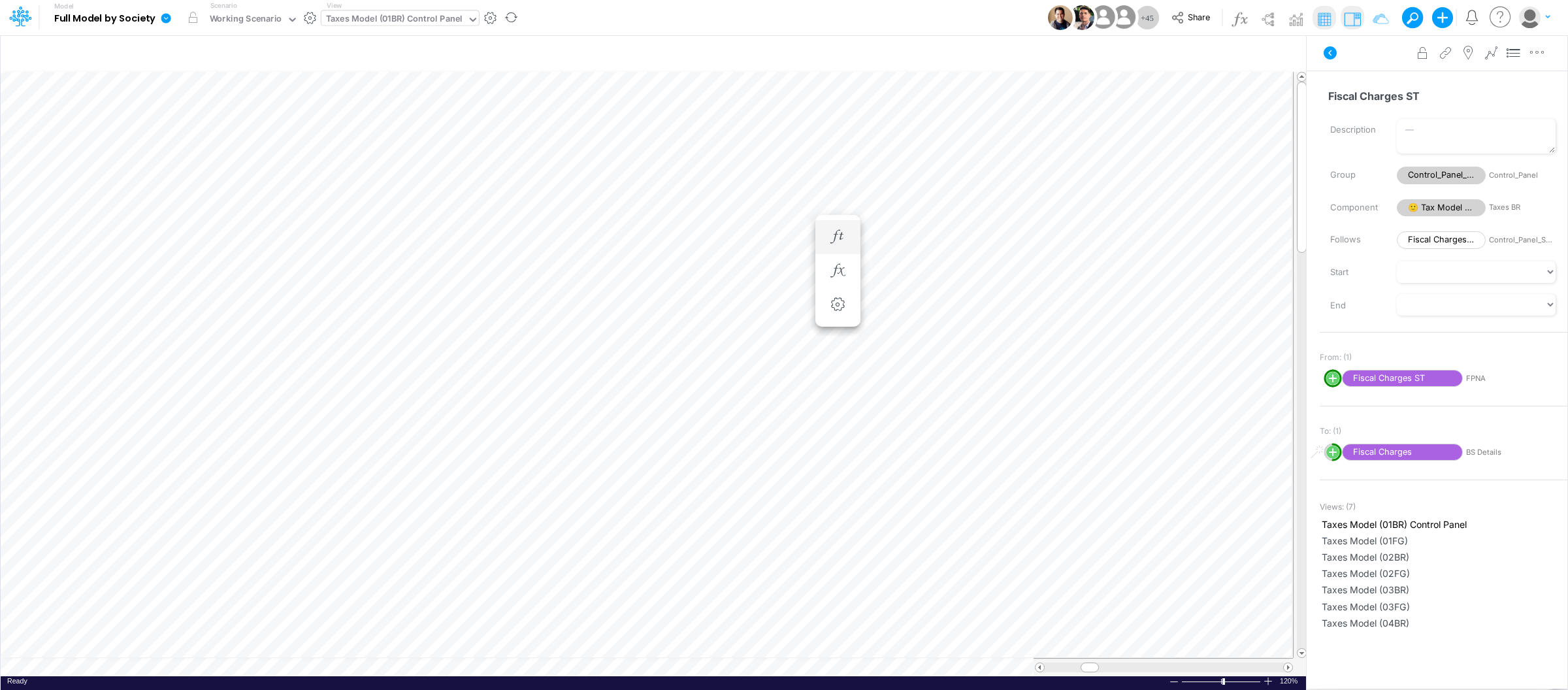
scroll to position [0, 1]
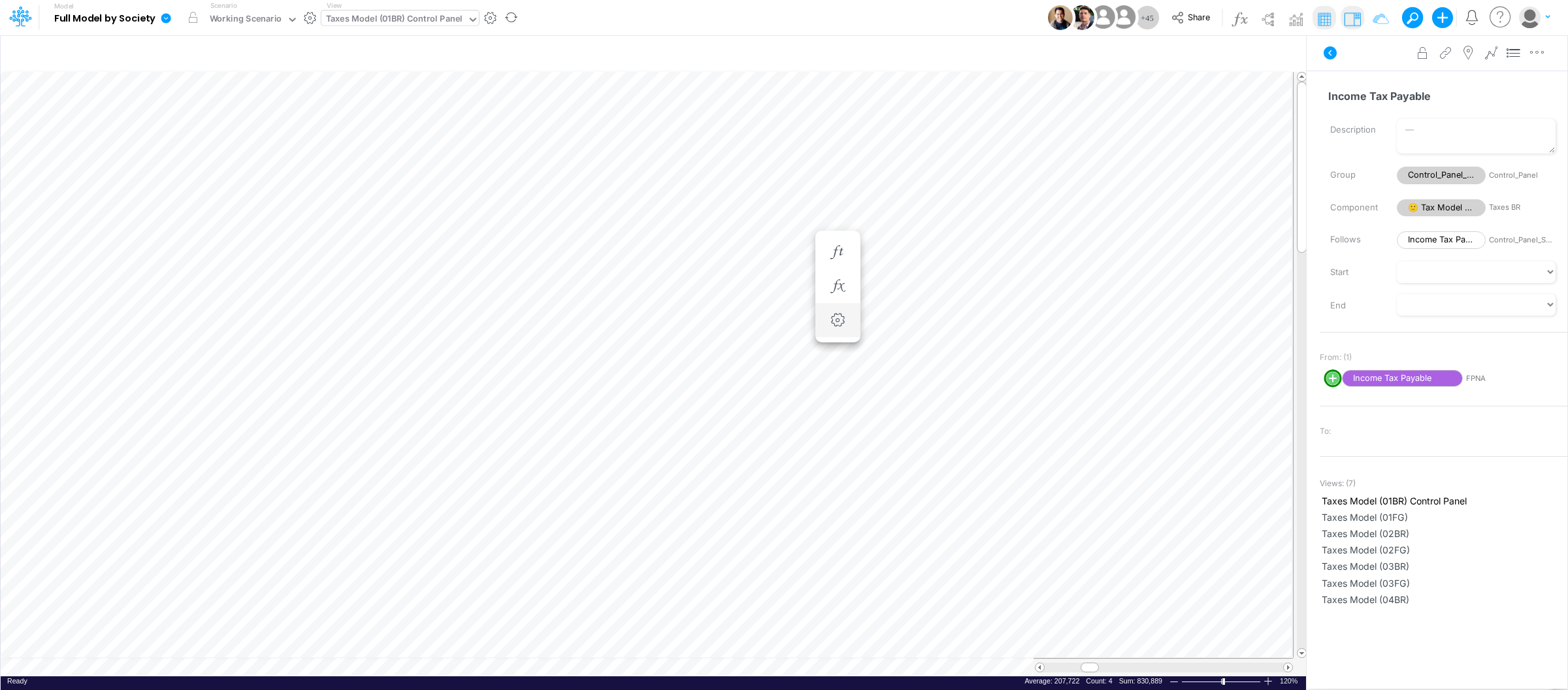
scroll to position [0, 1]
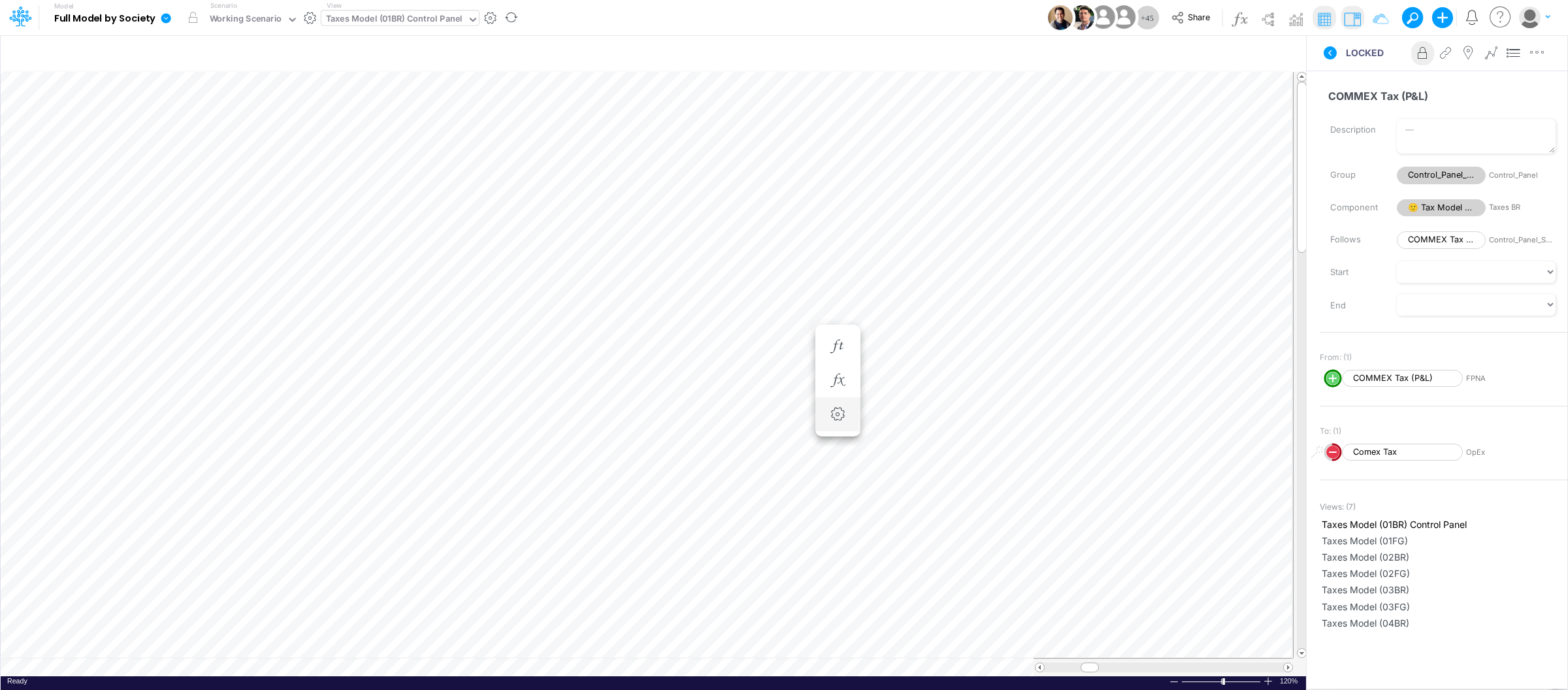
scroll to position [0, 1]
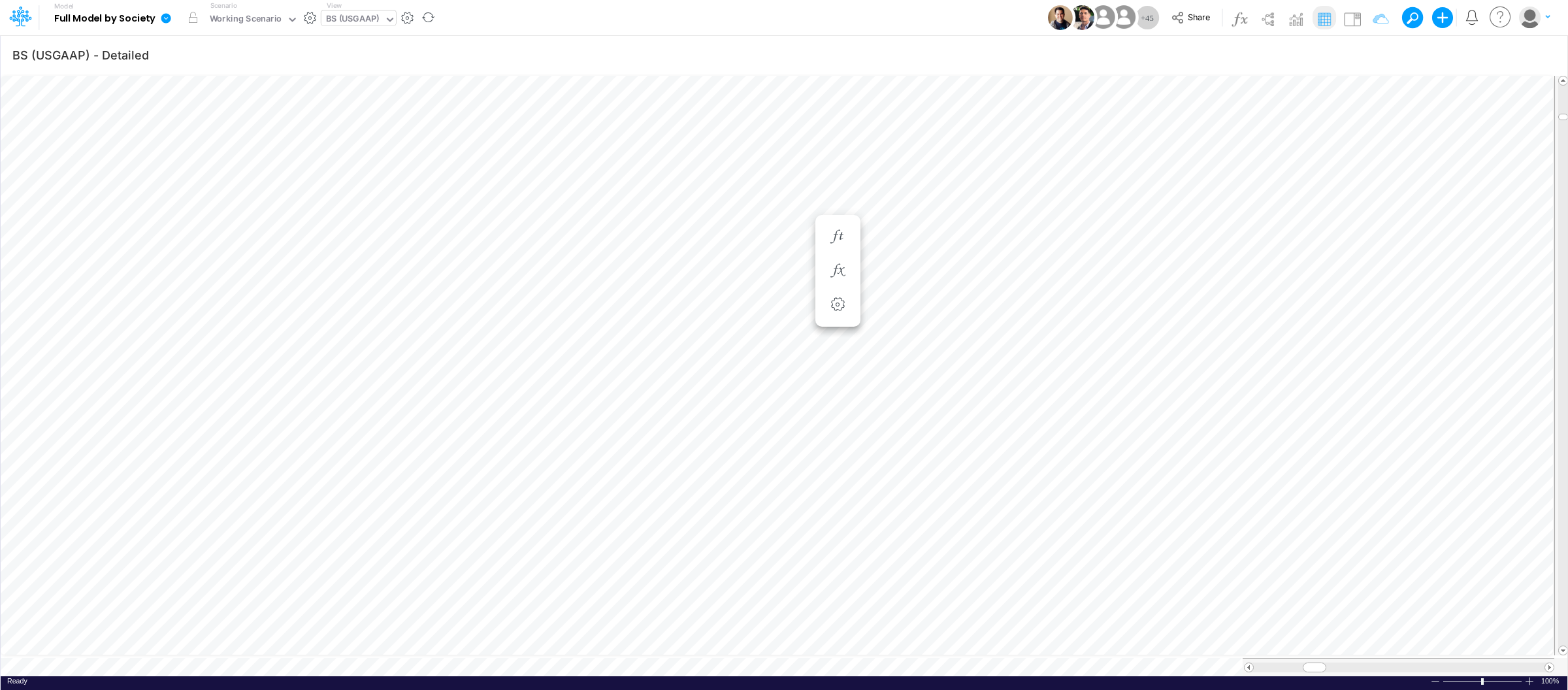
scroll to position [0, 1]
type input "Consolidated FS - USGAAP"
click at [525, 677] on div "Ready 100% Sum: null Max: null Min: null Numerical Count: null Count: null Aver…" at bounding box center [784, 685] width 1566 height 16
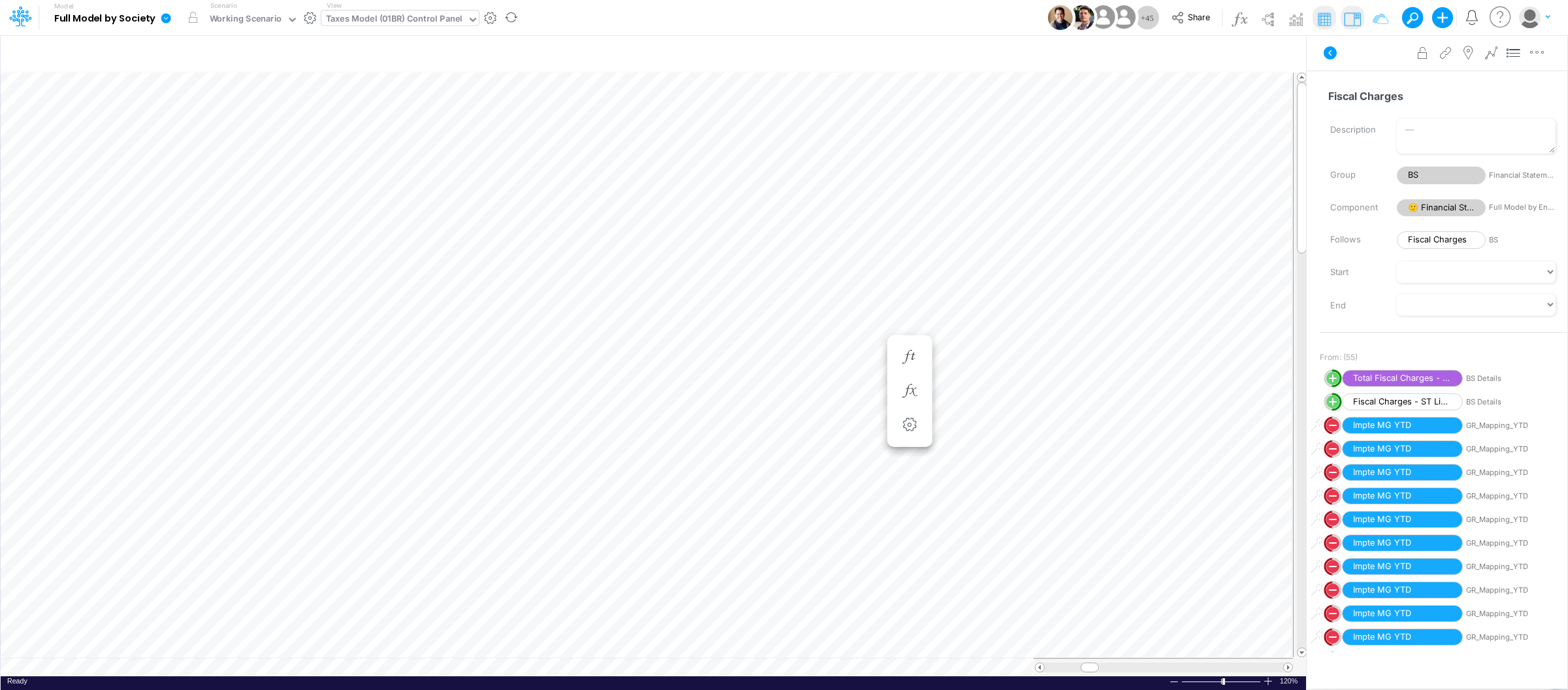
scroll to position [0, 1]
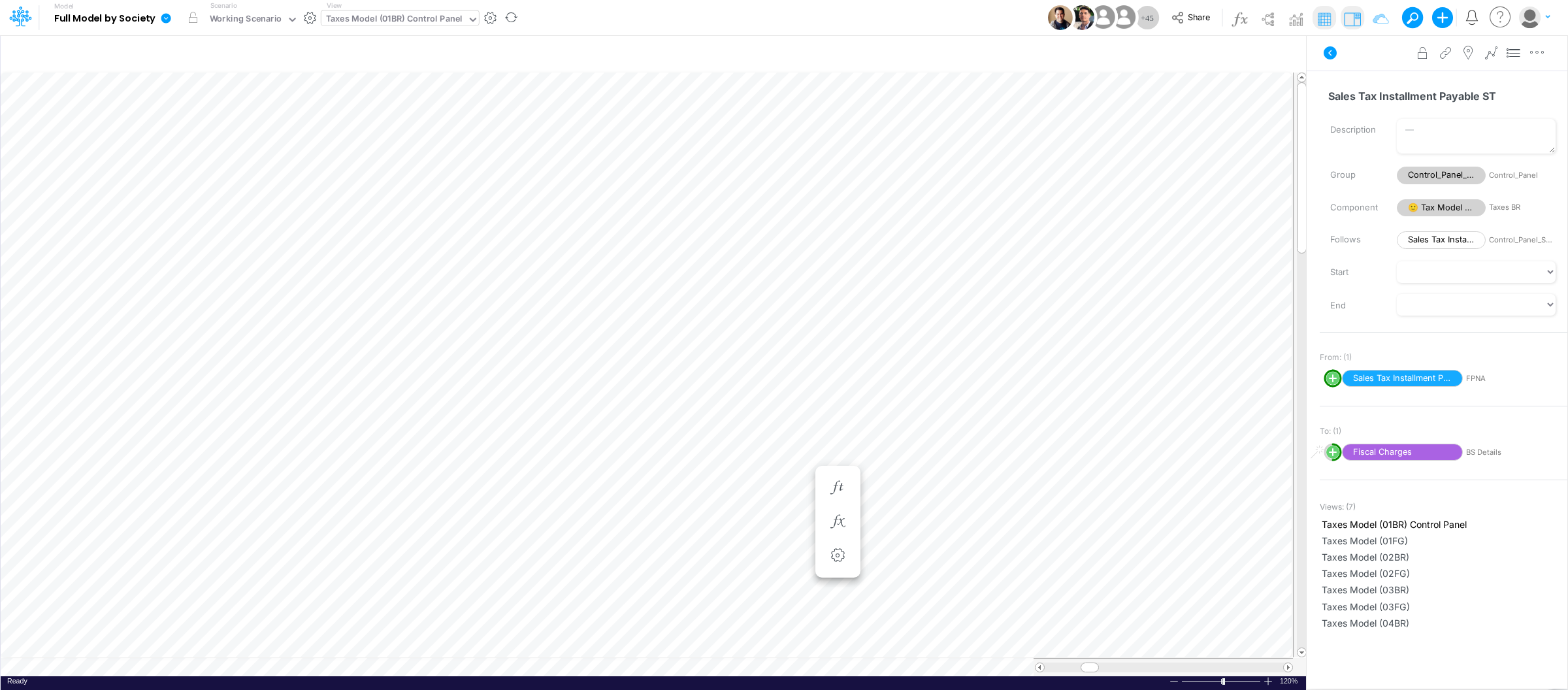
scroll to position [0, 1]
click at [403, 15] on div "Taxes Model (01BR) Control Panel" at bounding box center [394, 19] width 136 height 15
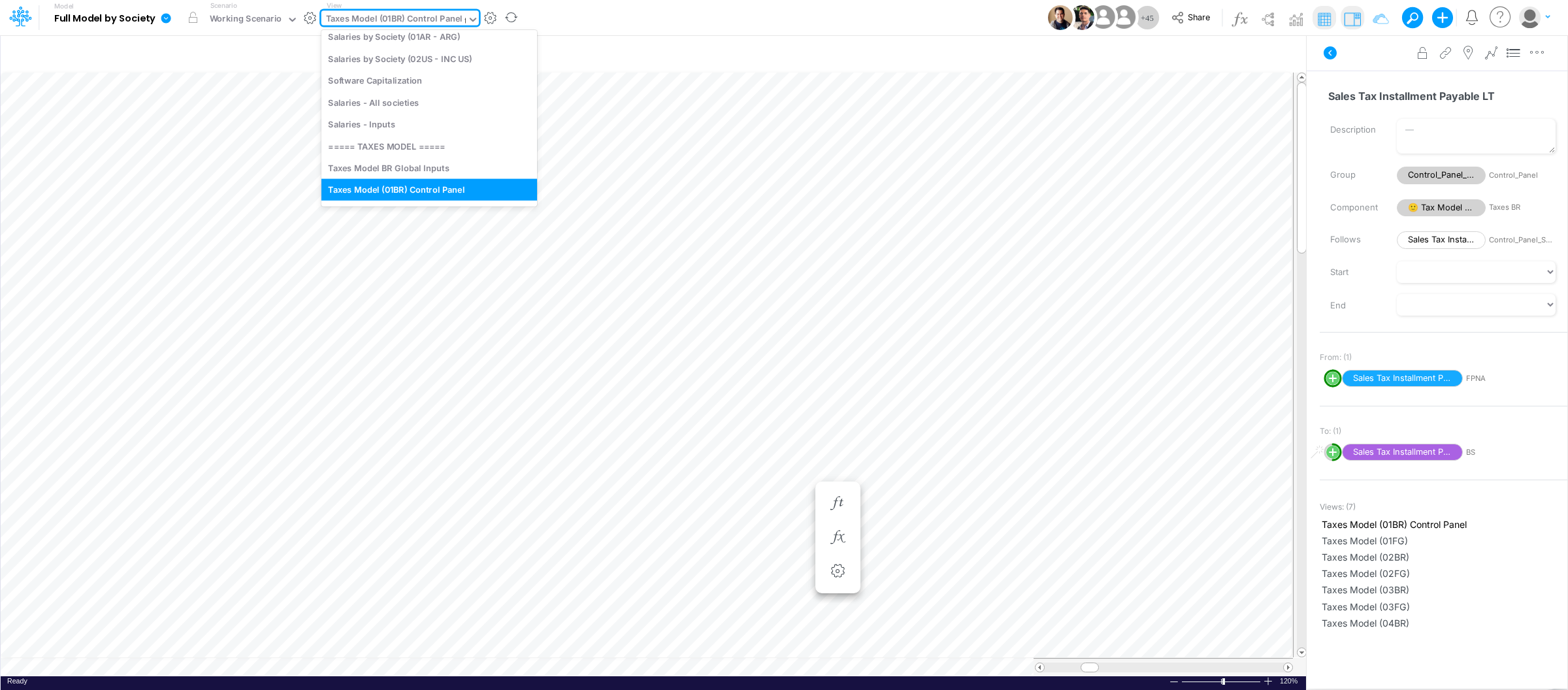
scroll to position [129, 0]
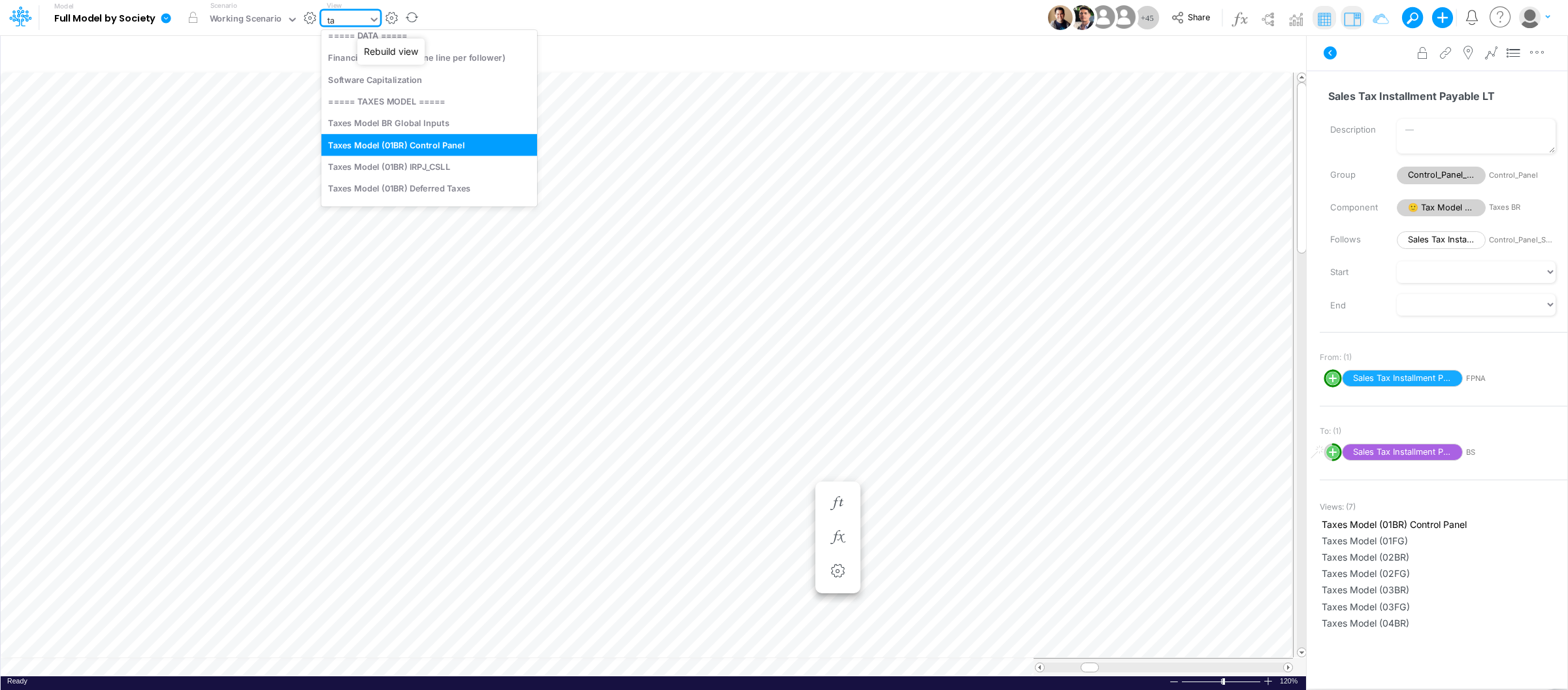
type input "tax"
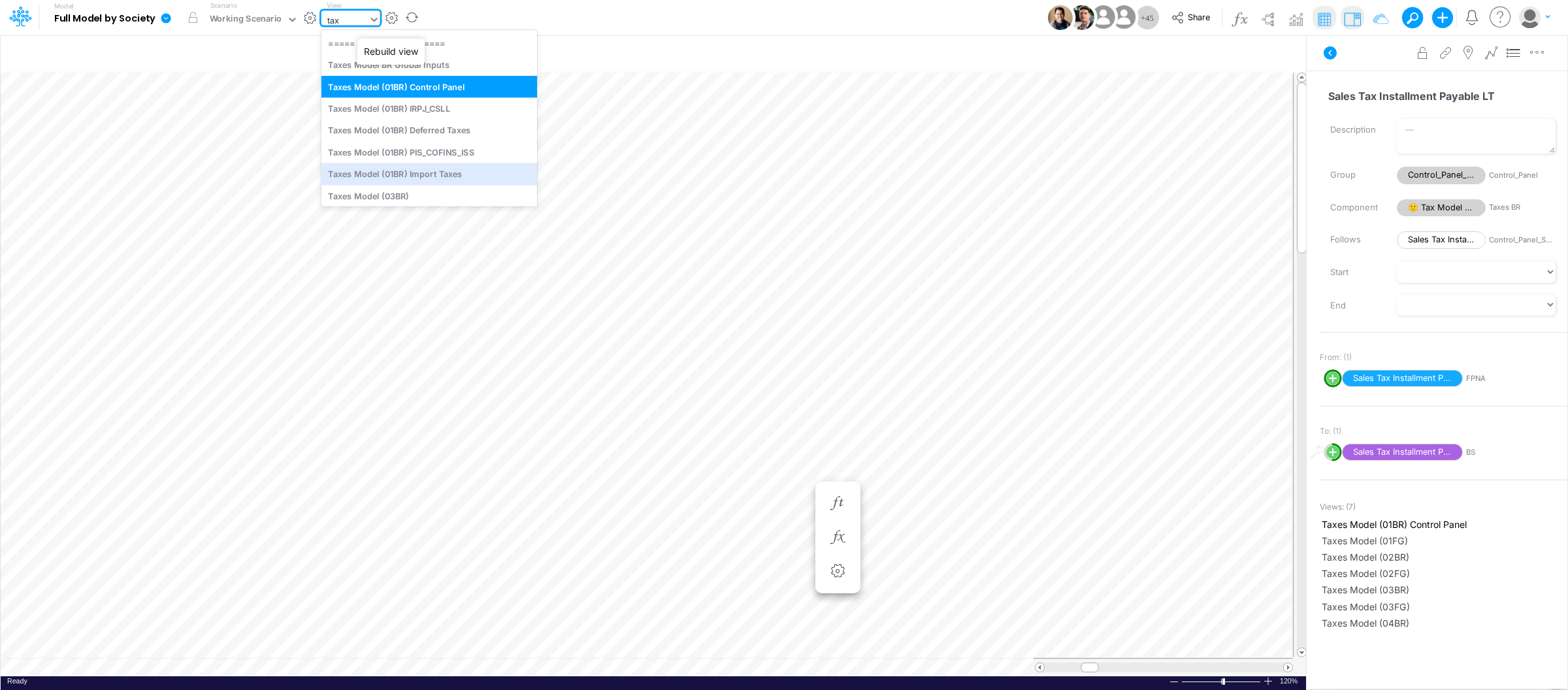
scroll to position [33, 0]
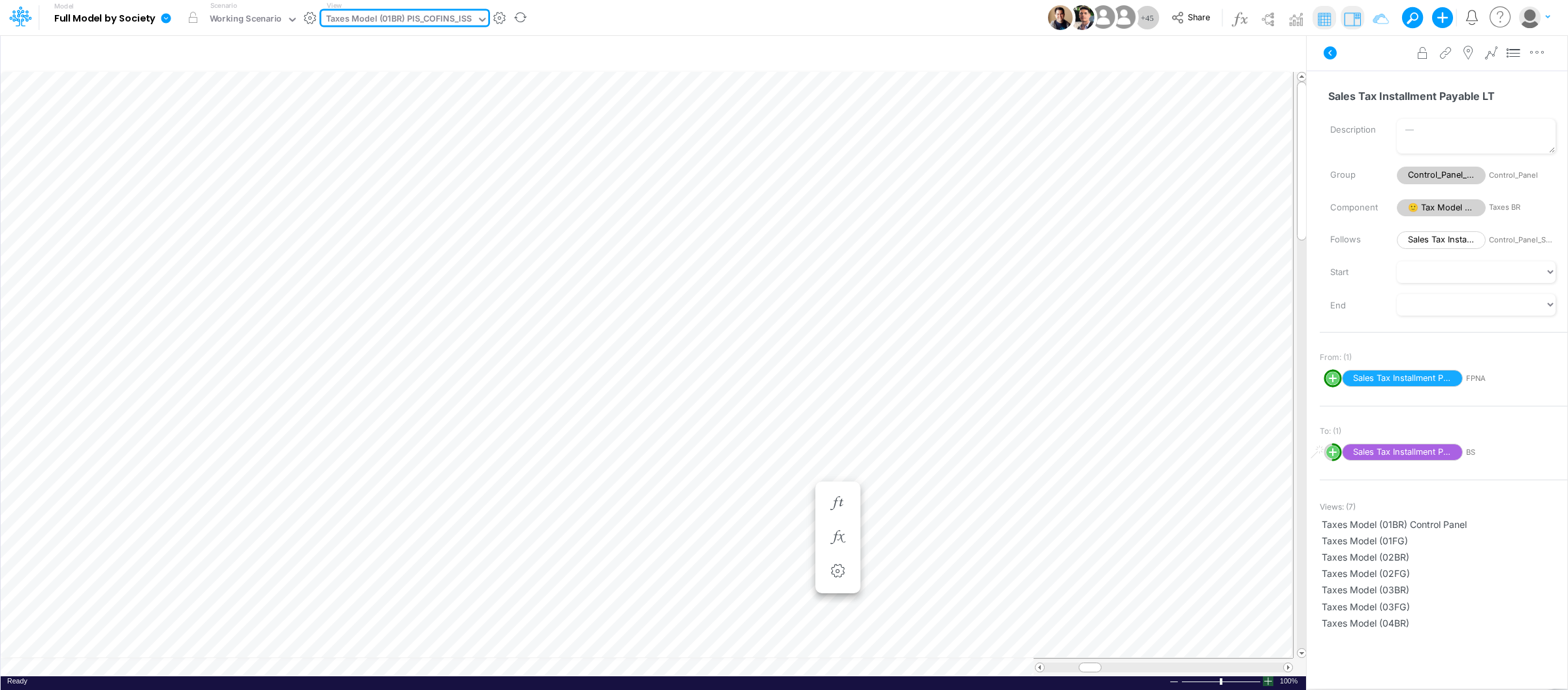
click at [1271, 685] on div at bounding box center [1267, 681] width 10 height 10
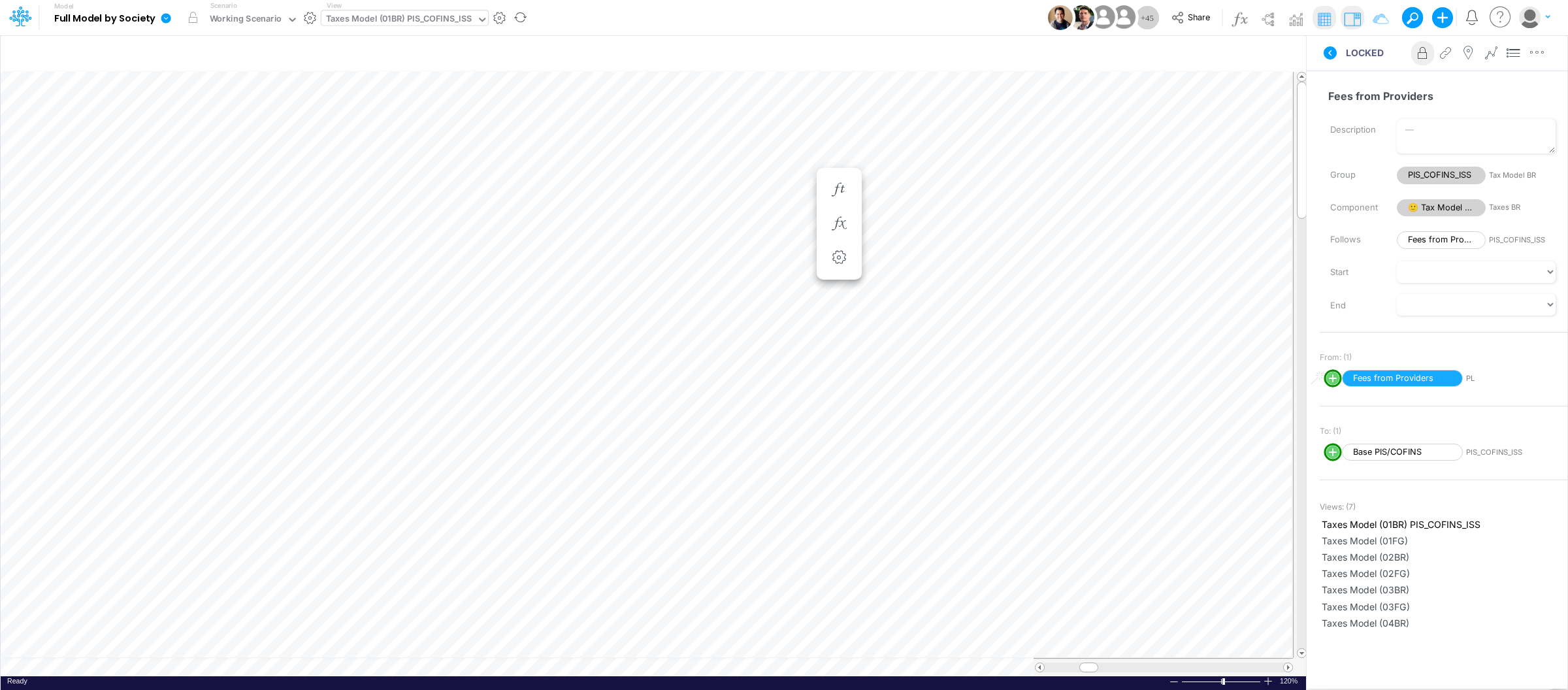
scroll to position [0, 1]
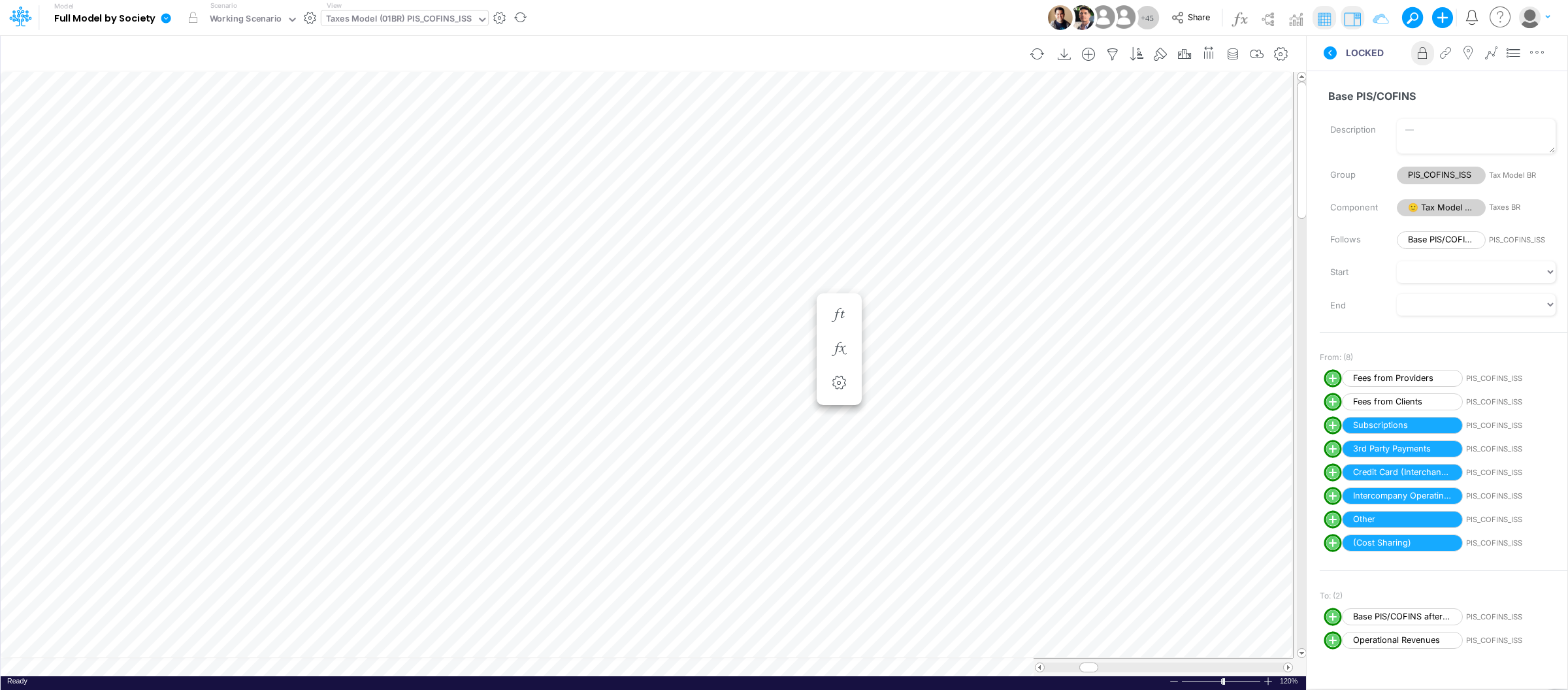
scroll to position [0, 1]
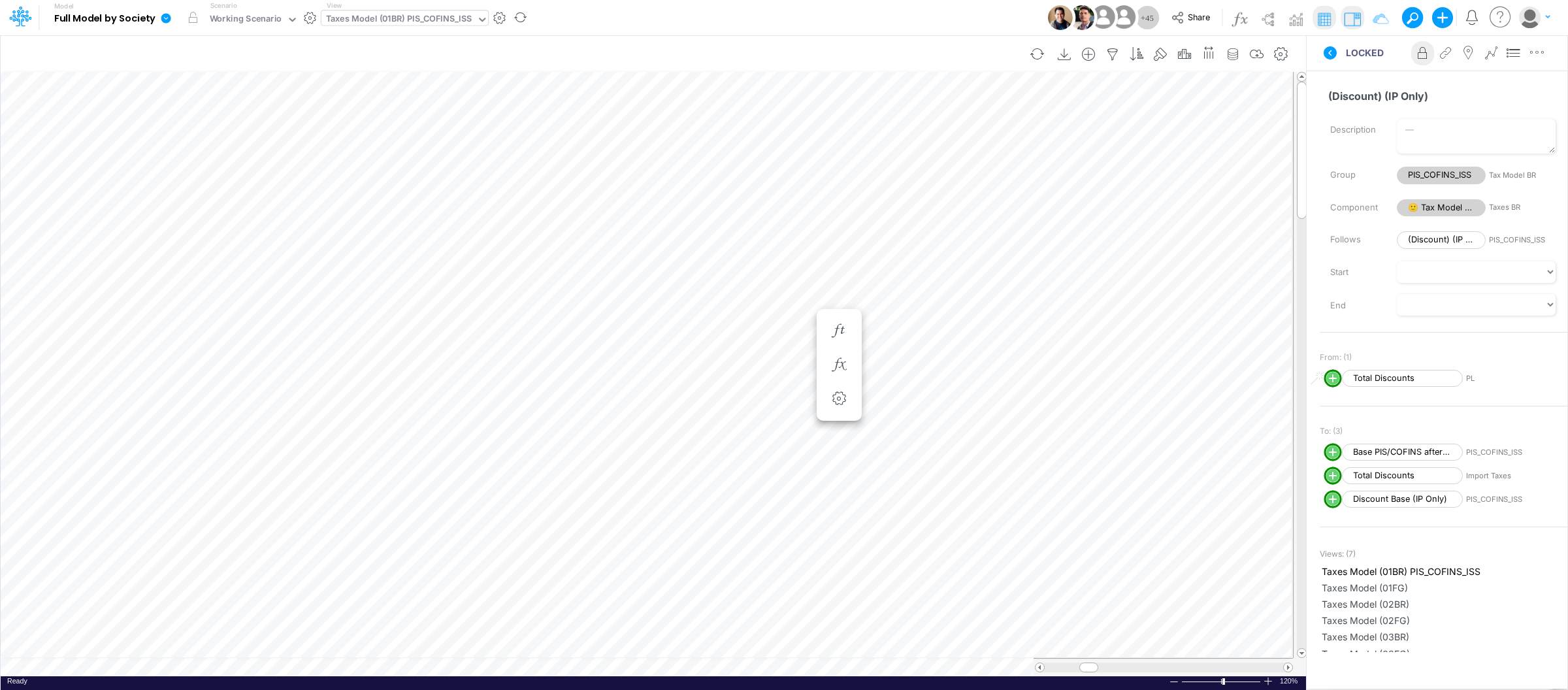
scroll to position [0, 1]
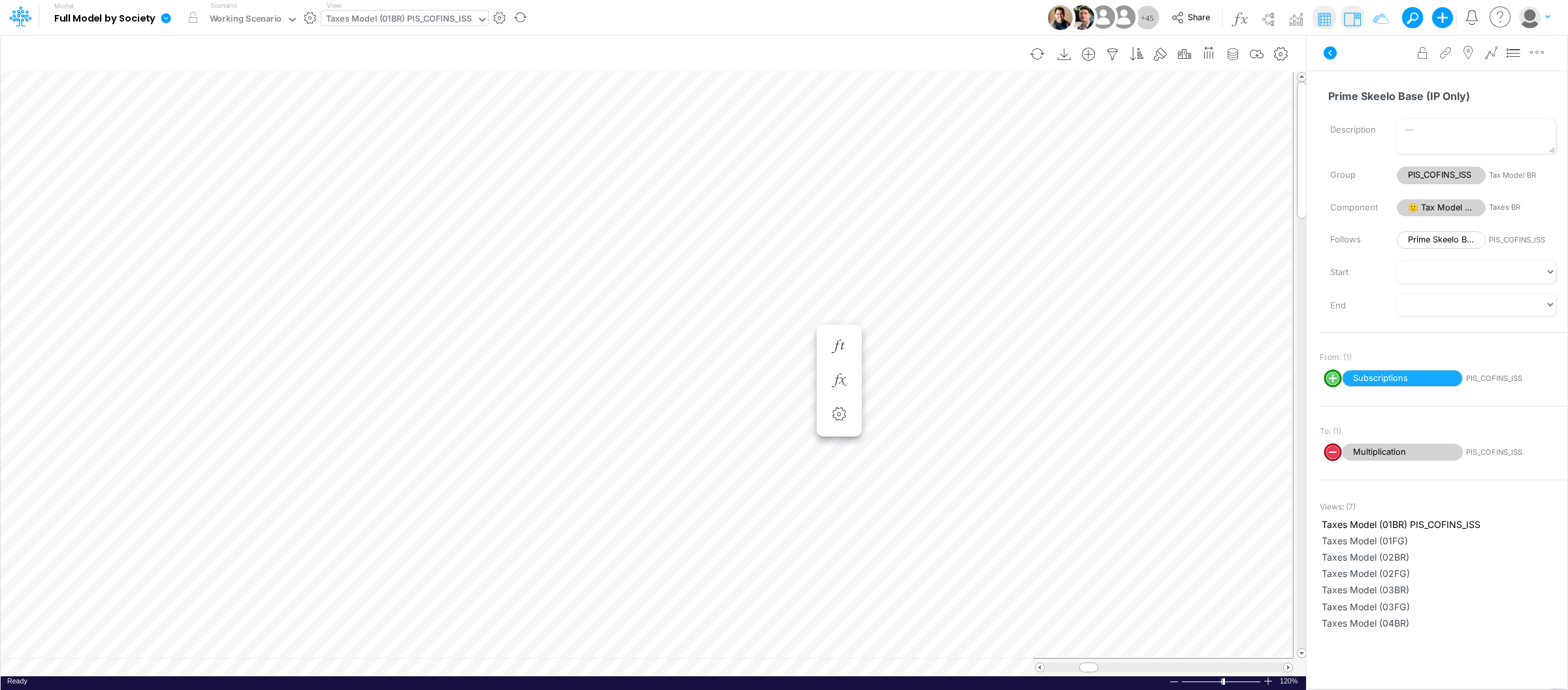
scroll to position [0, 1]
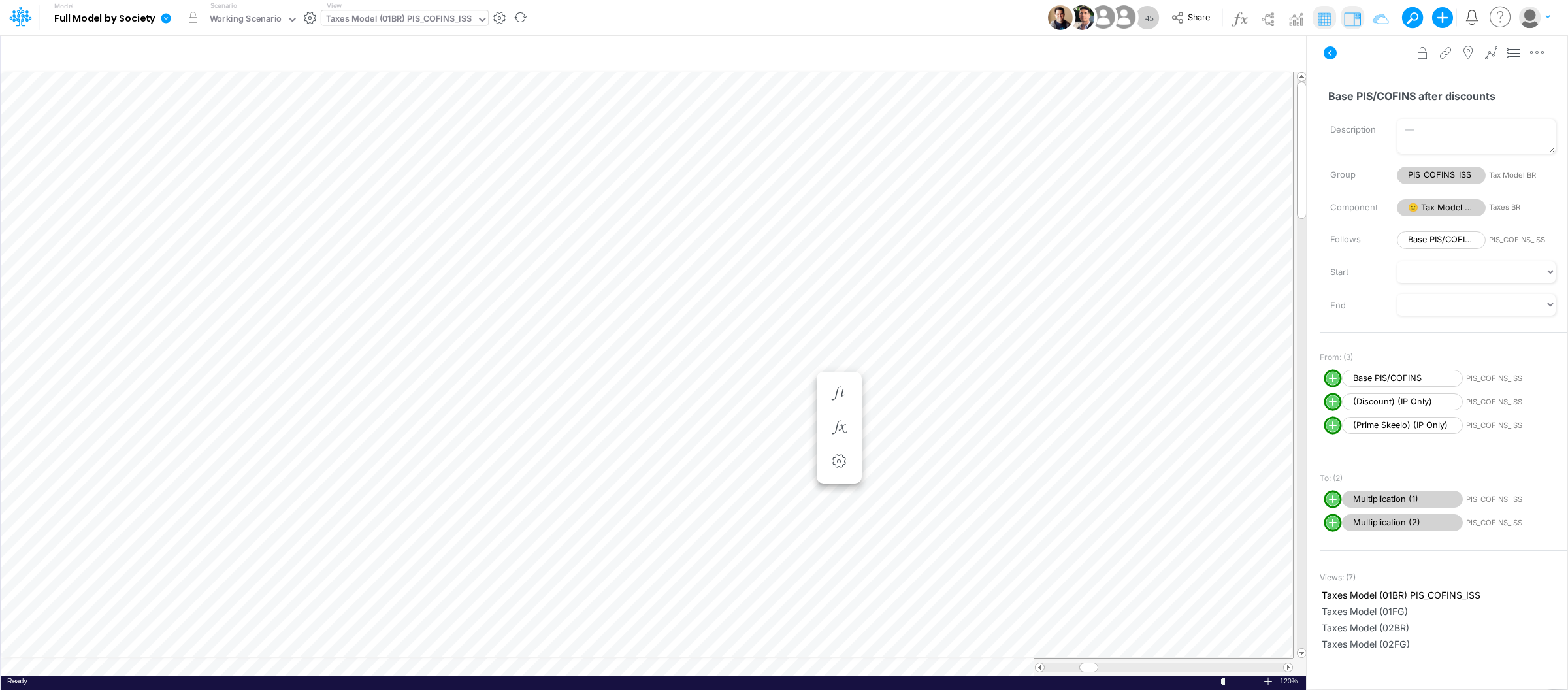
scroll to position [0, 1]
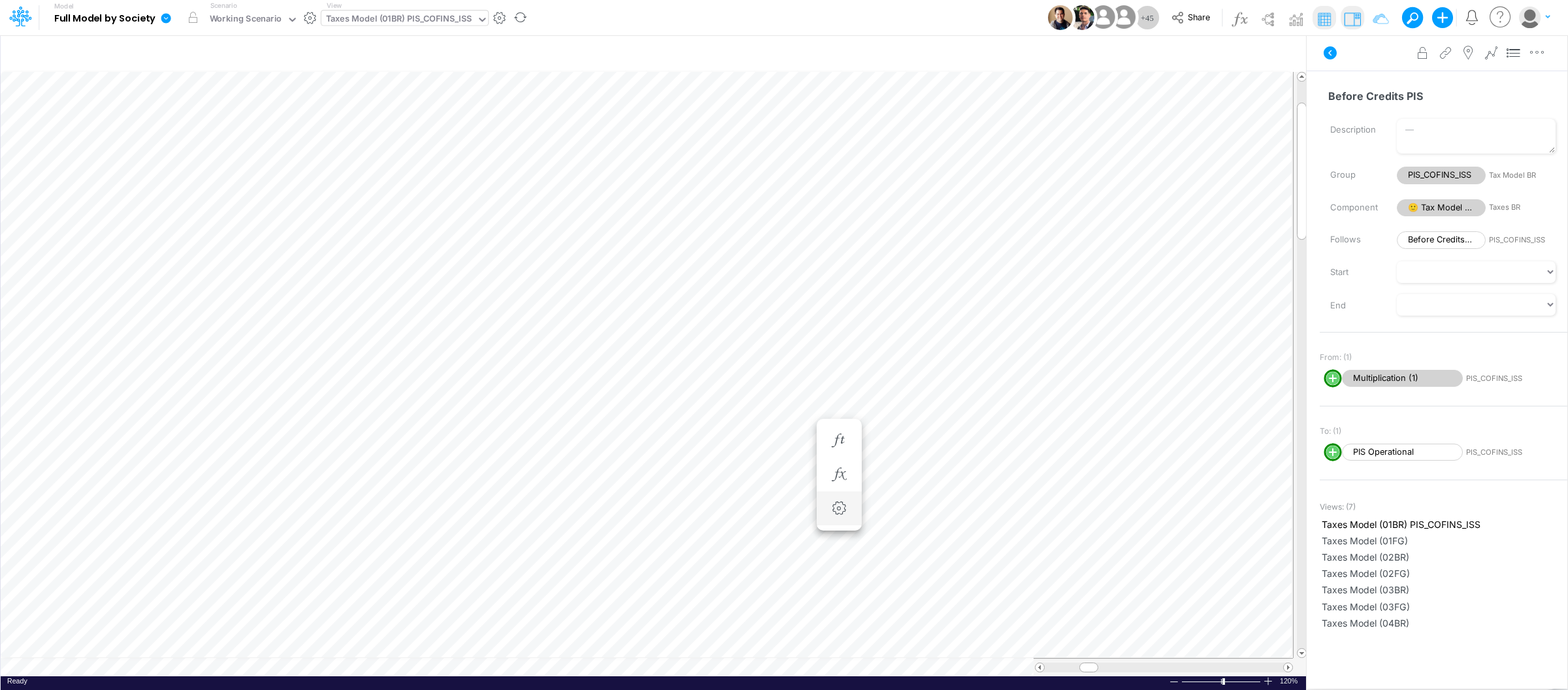
scroll to position [0, 1]
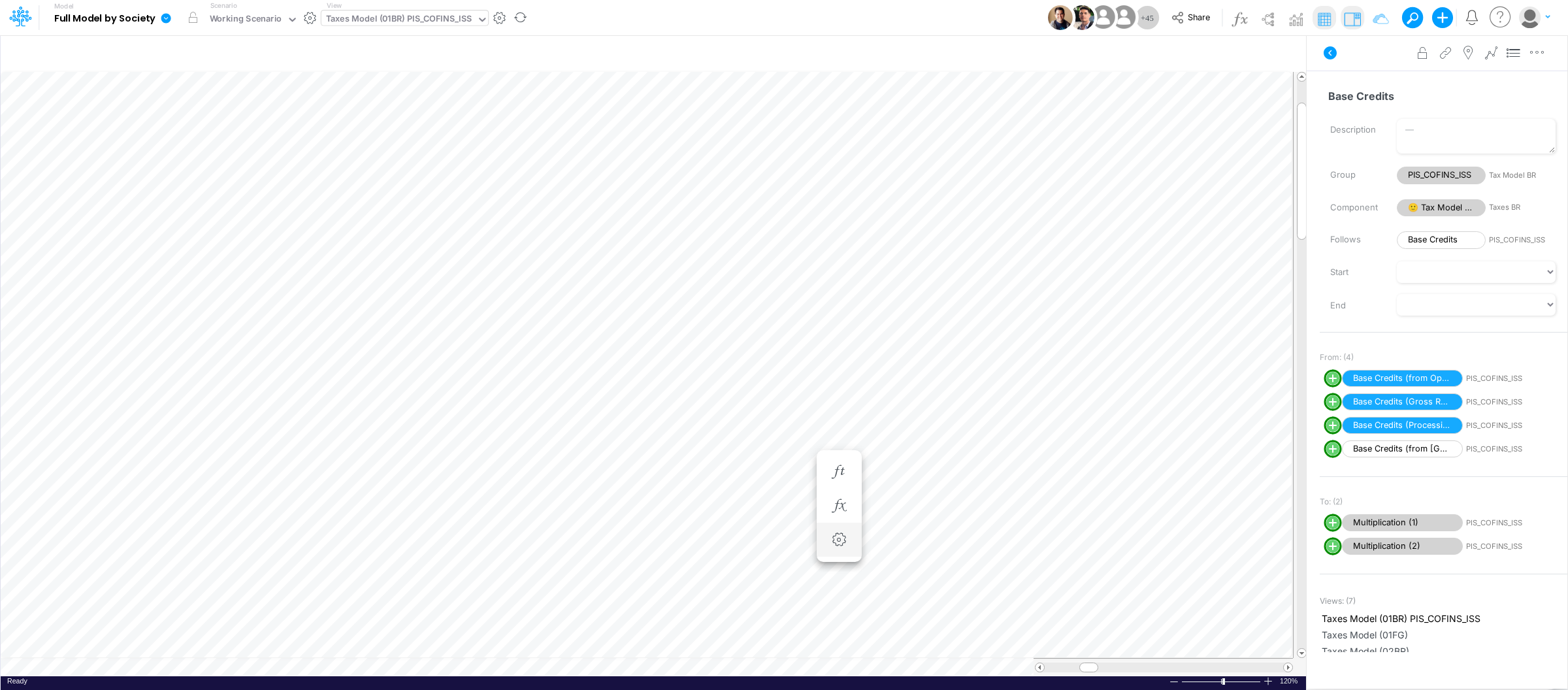
scroll to position [0, 1]
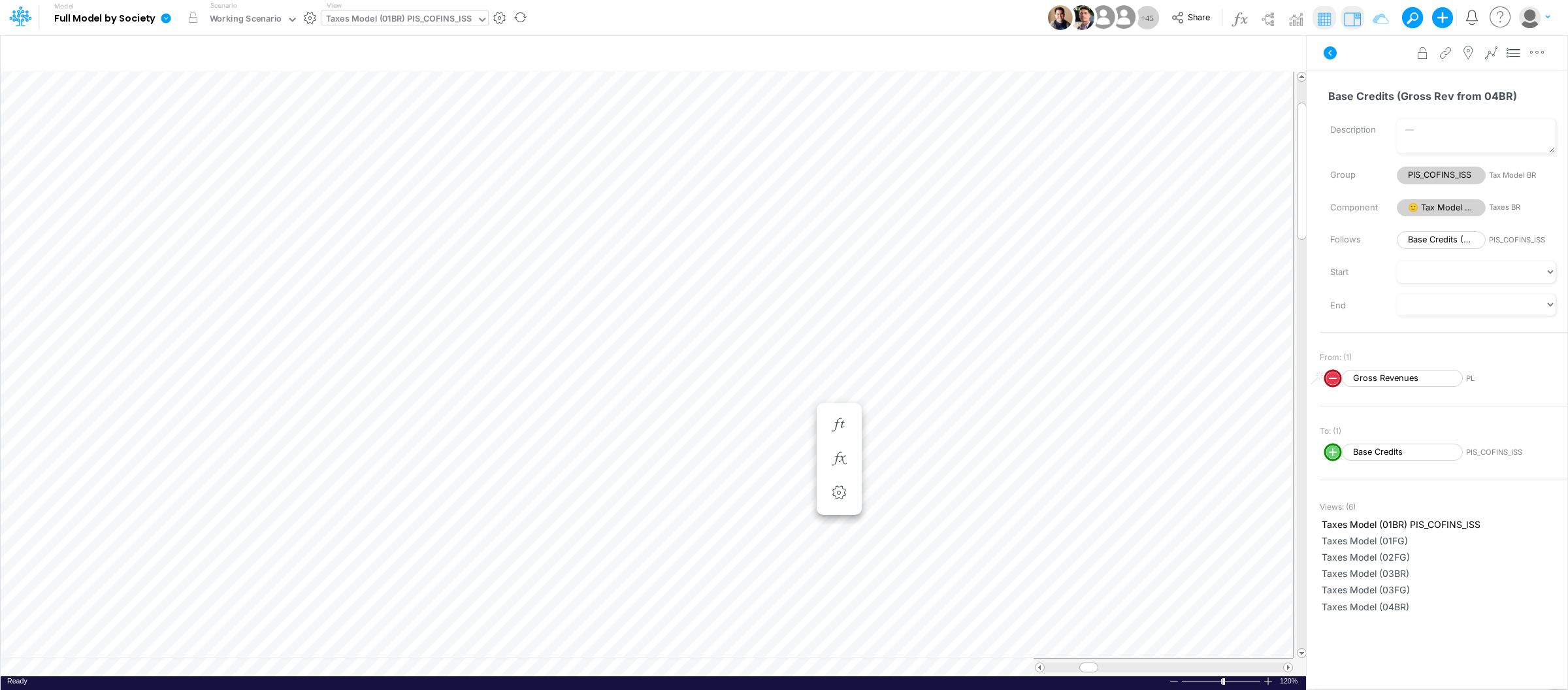
scroll to position [0, 1]
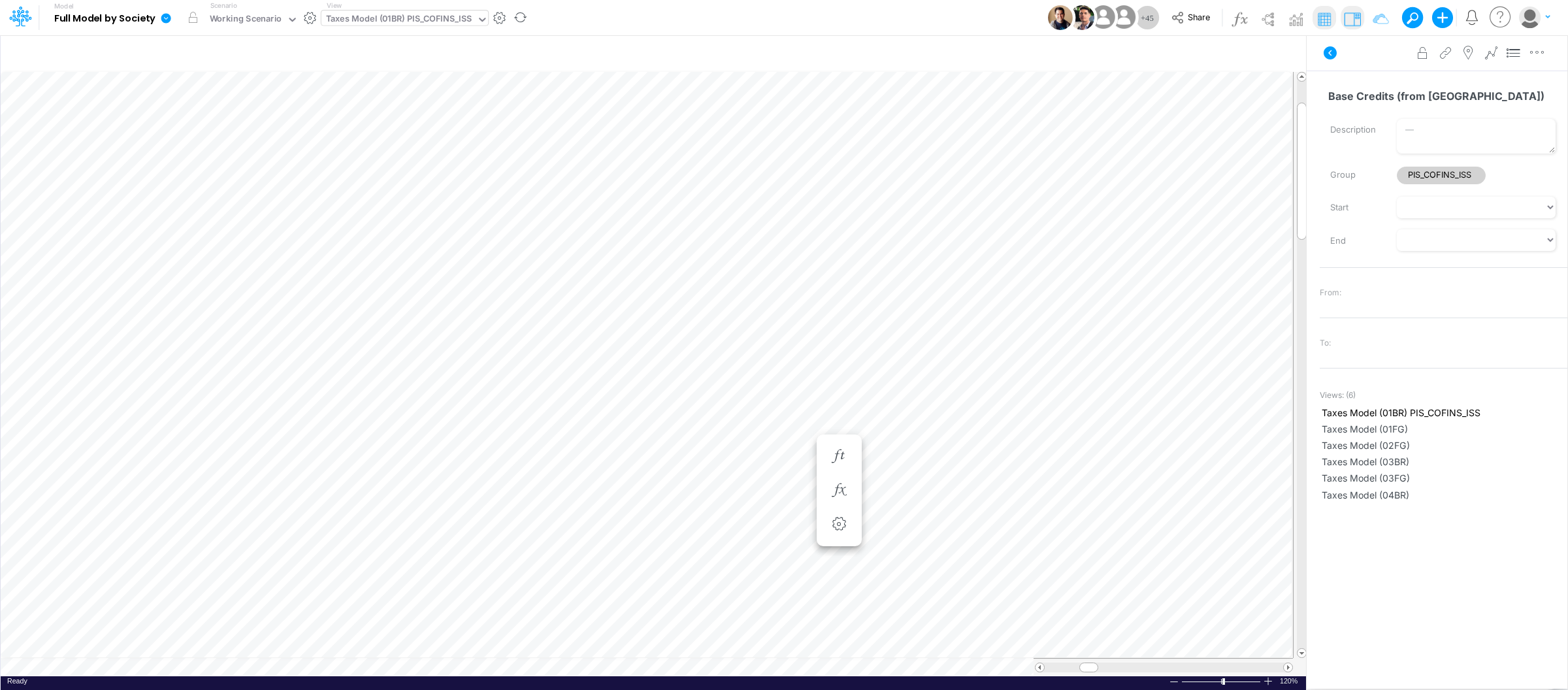
scroll to position [0, 1]
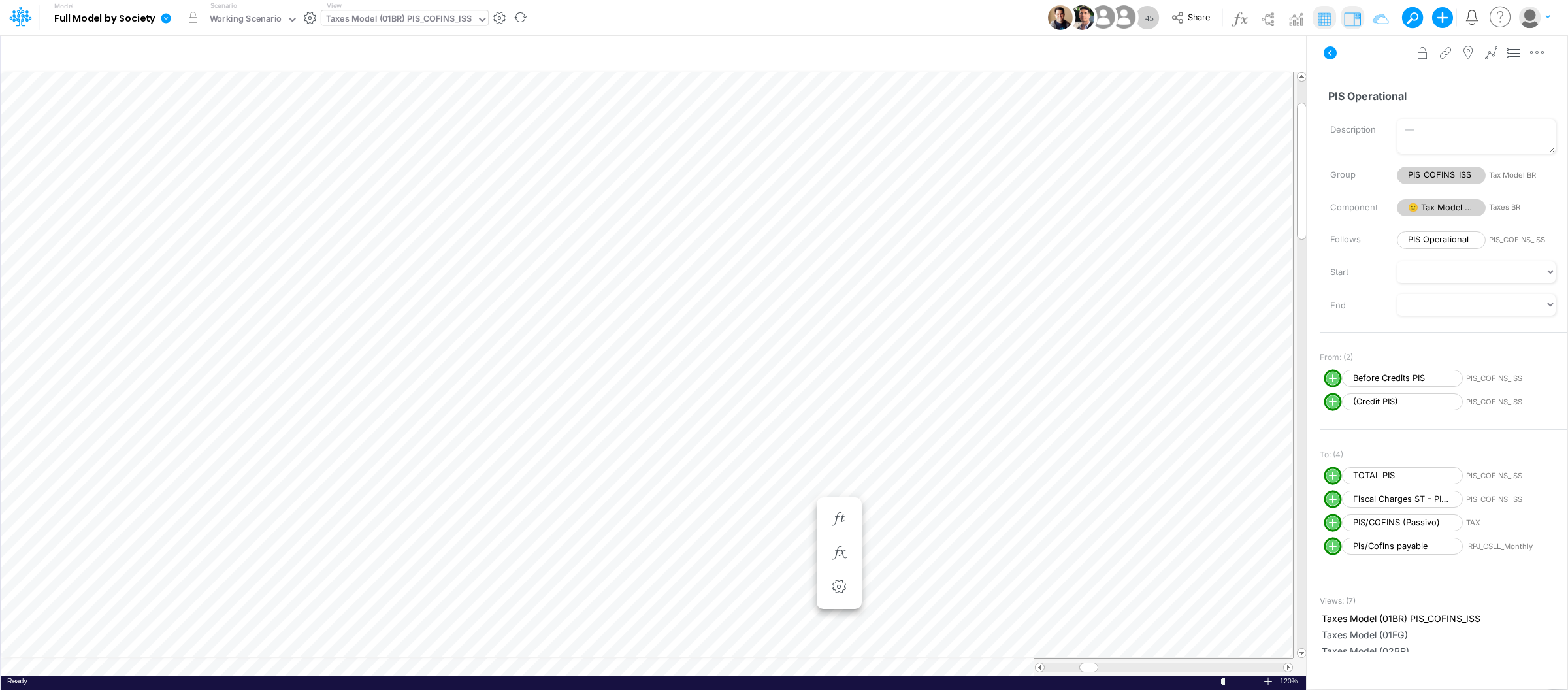
scroll to position [0, 1]
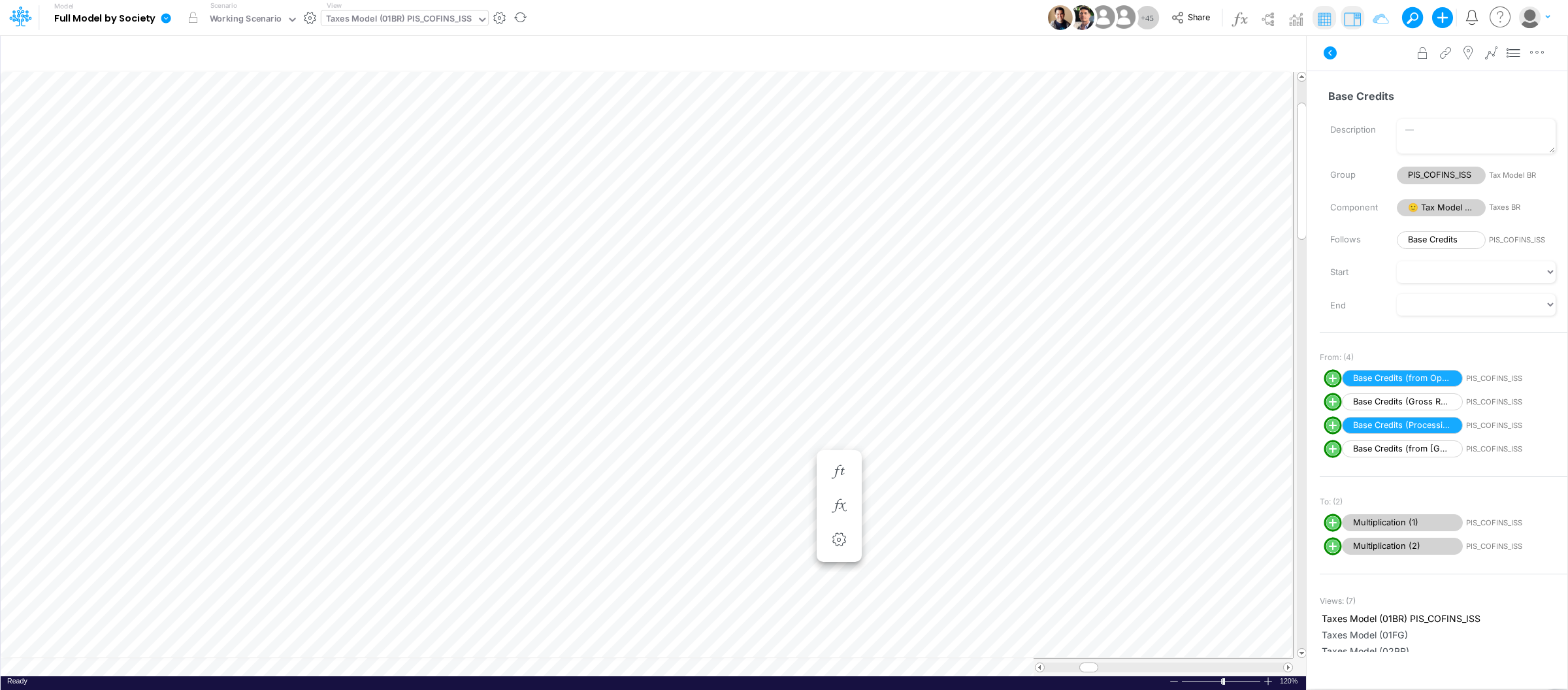
scroll to position [0, 1]
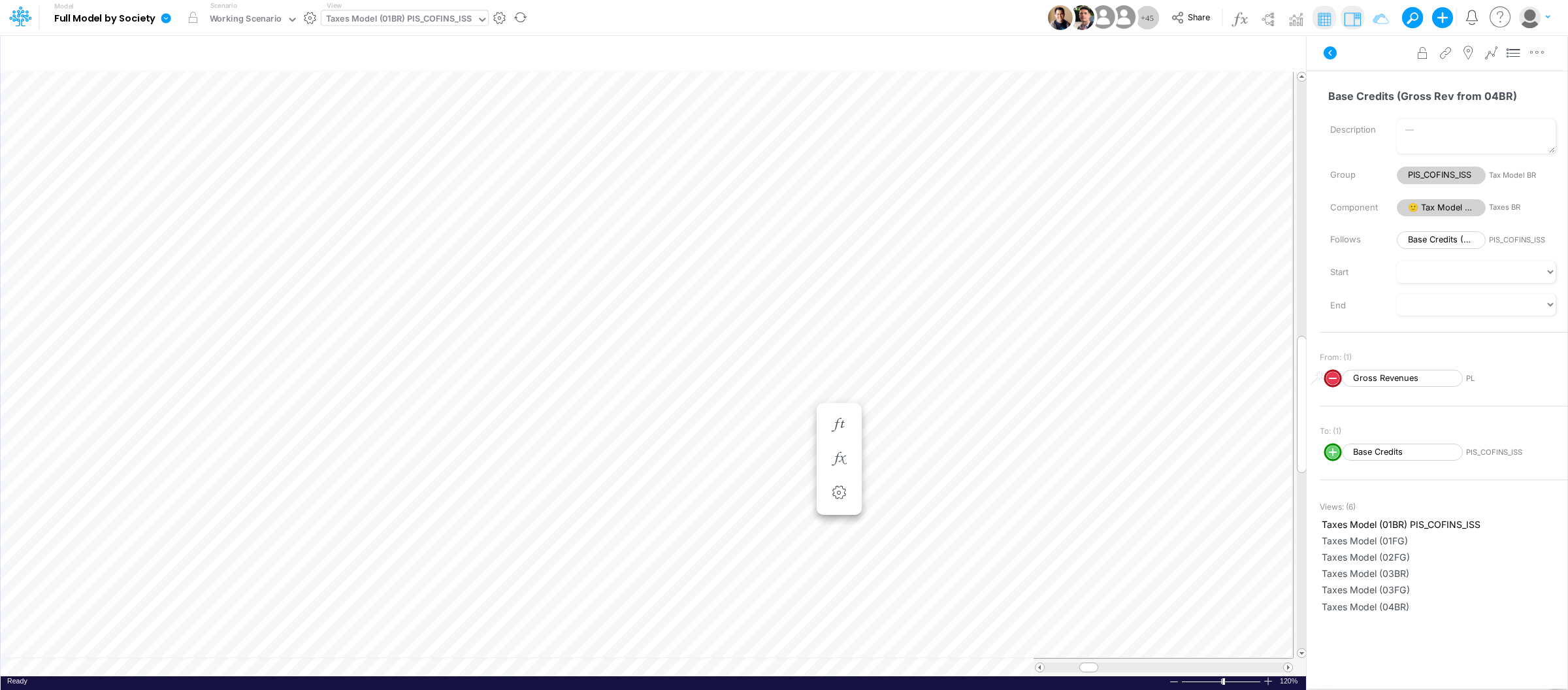
scroll to position [0, 1]
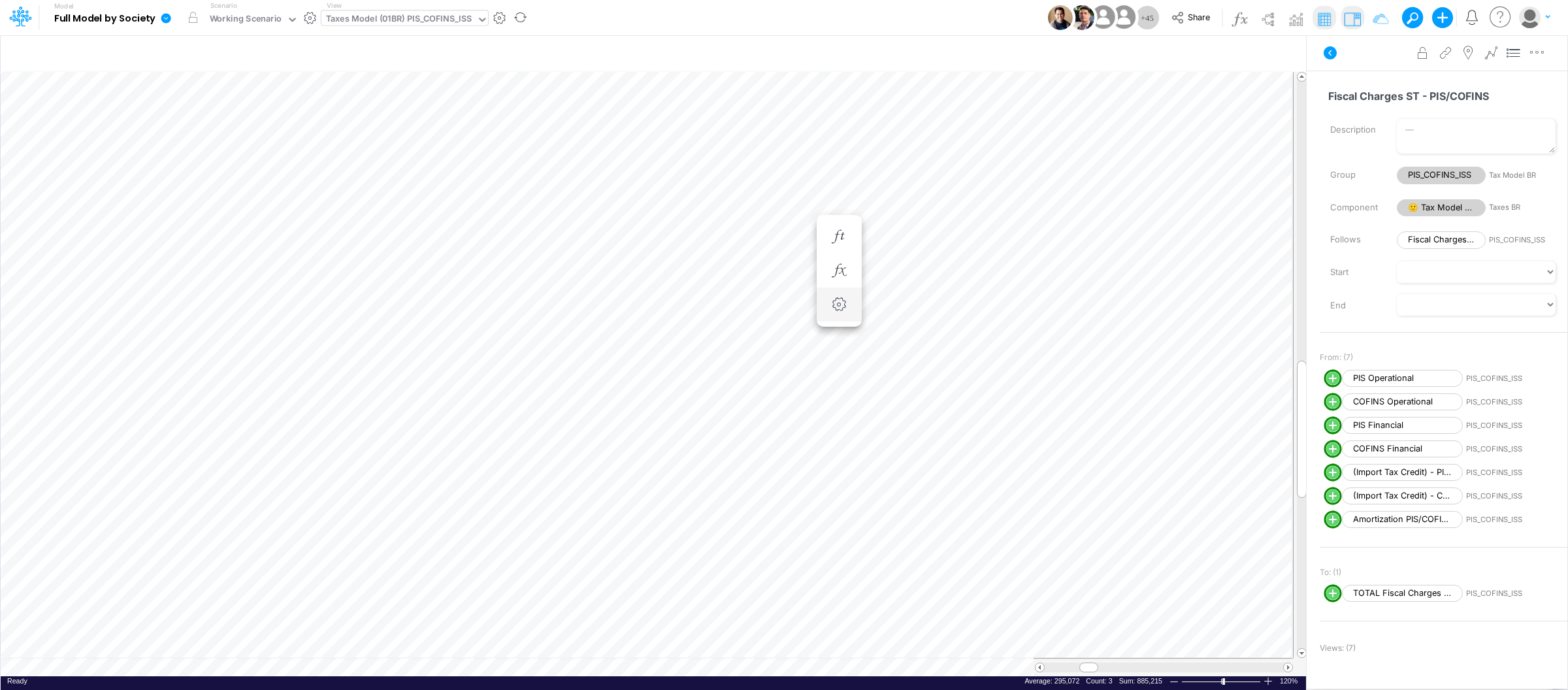
scroll to position [0, 1]
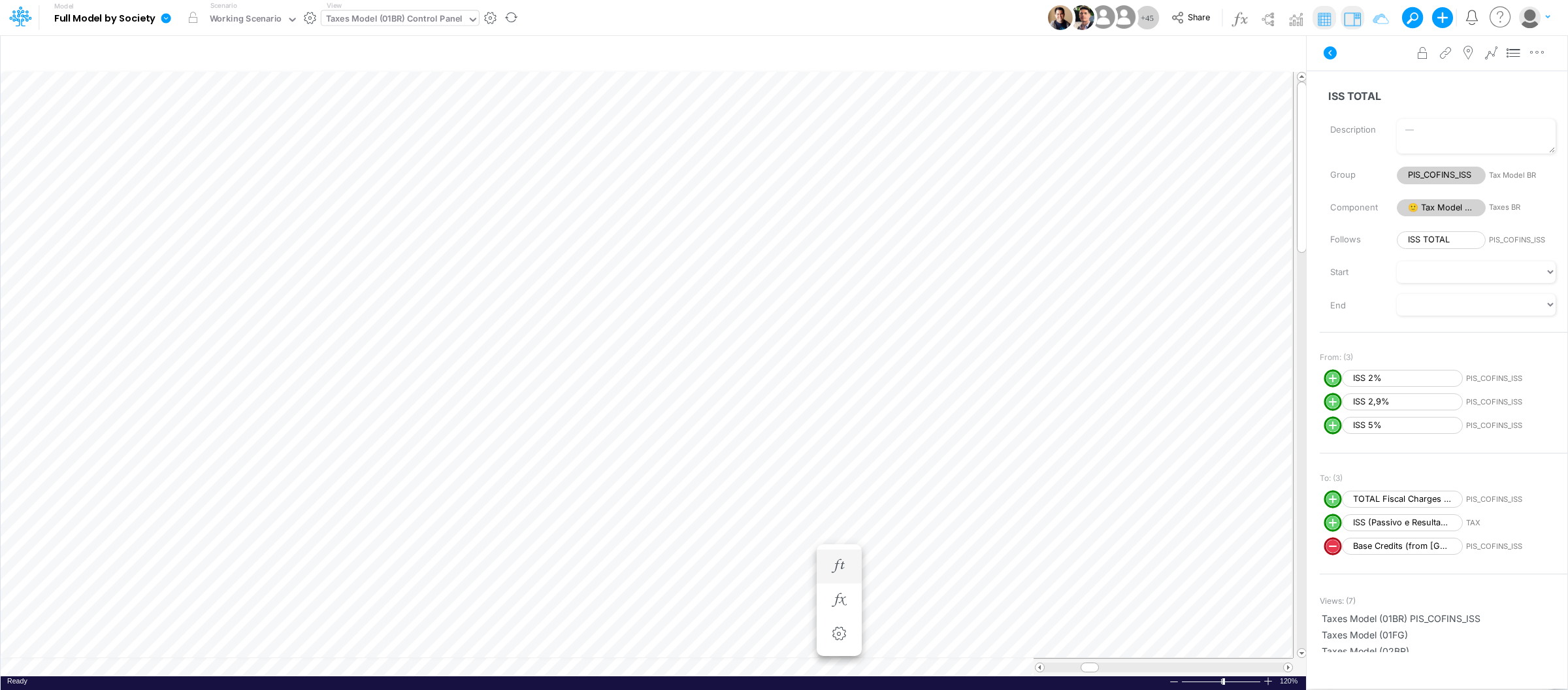
scroll to position [0, 1]
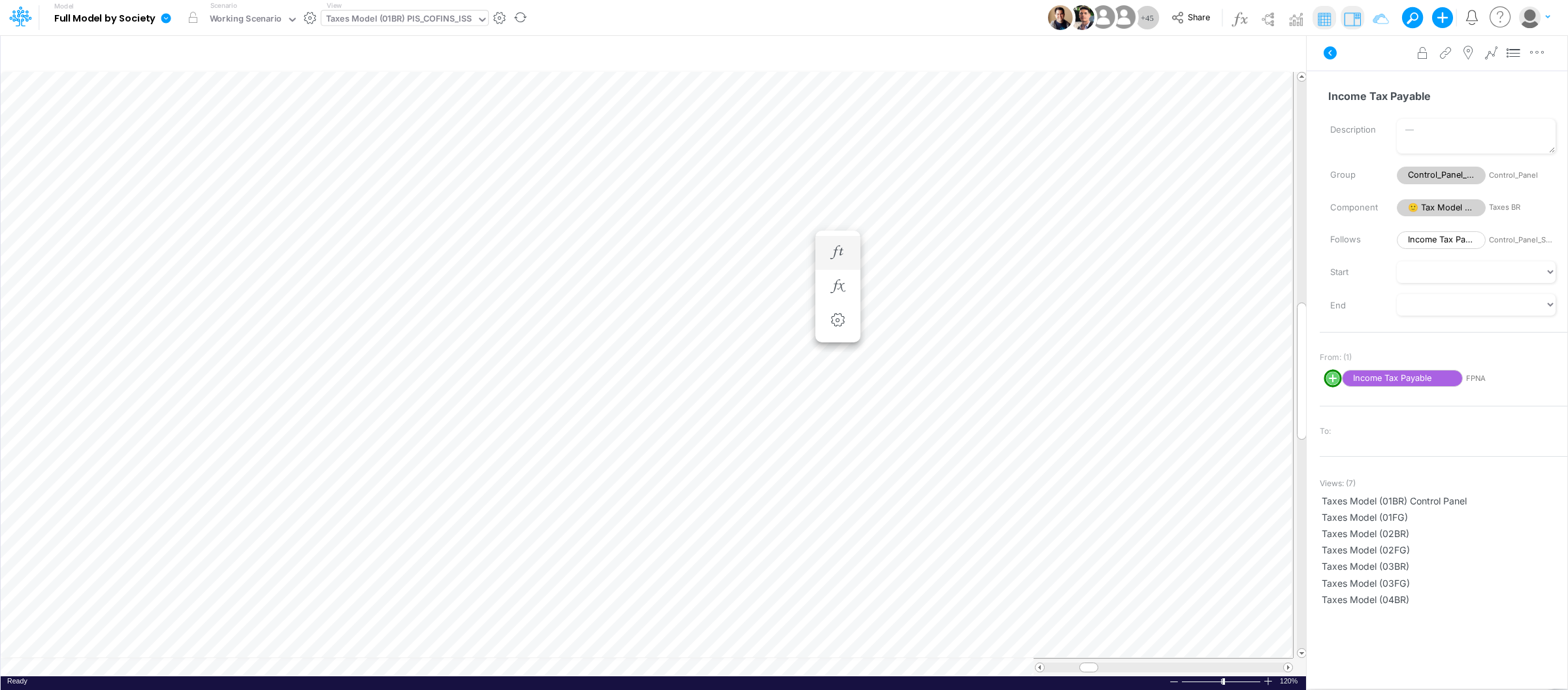
scroll to position [0, 1]
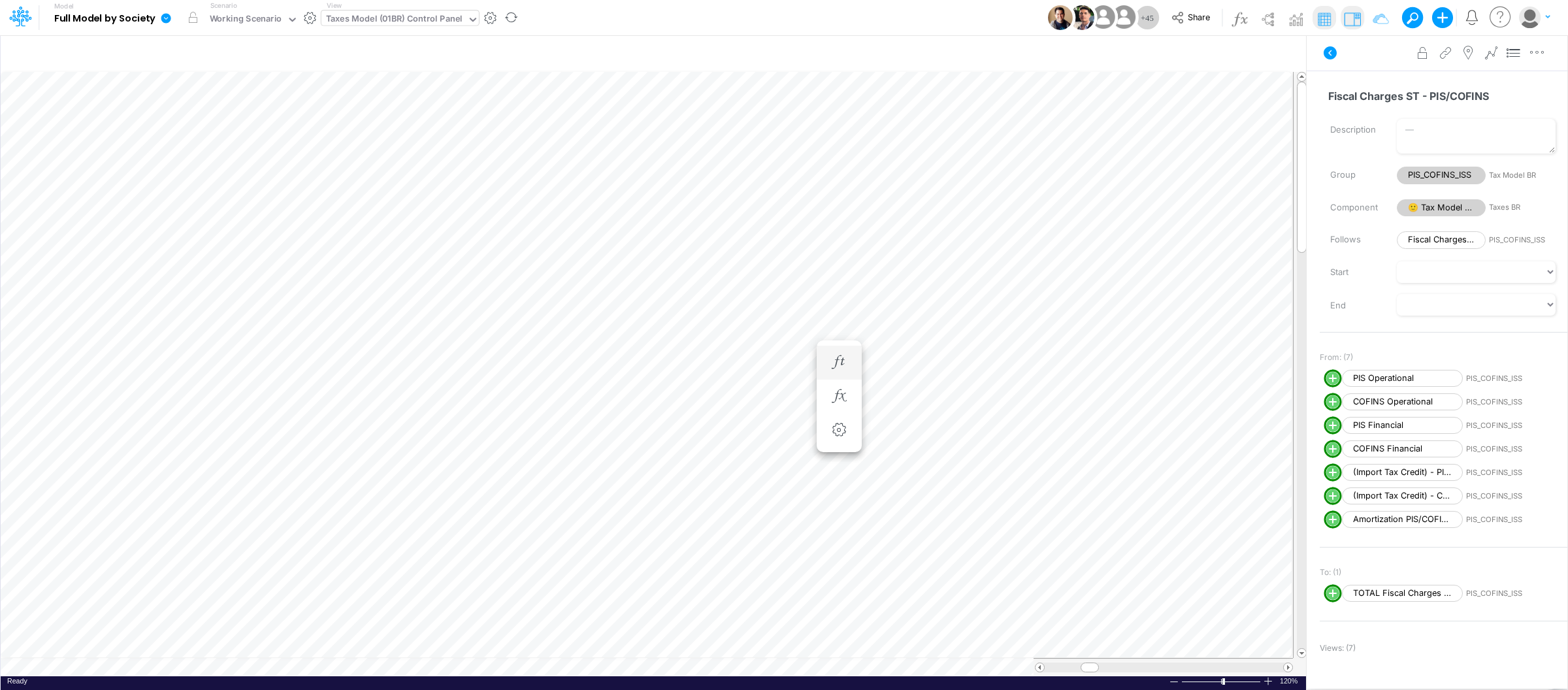
scroll to position [0, 1]
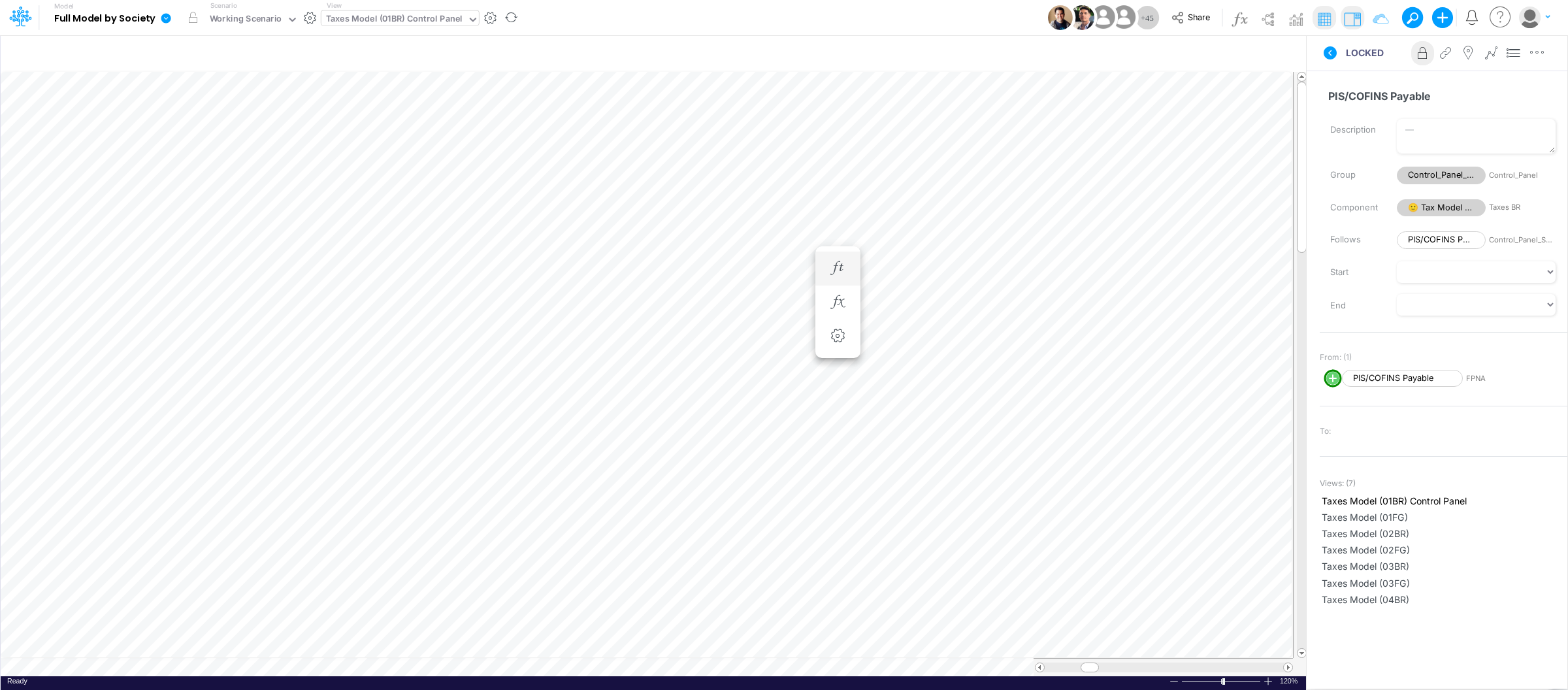
scroll to position [0, 1]
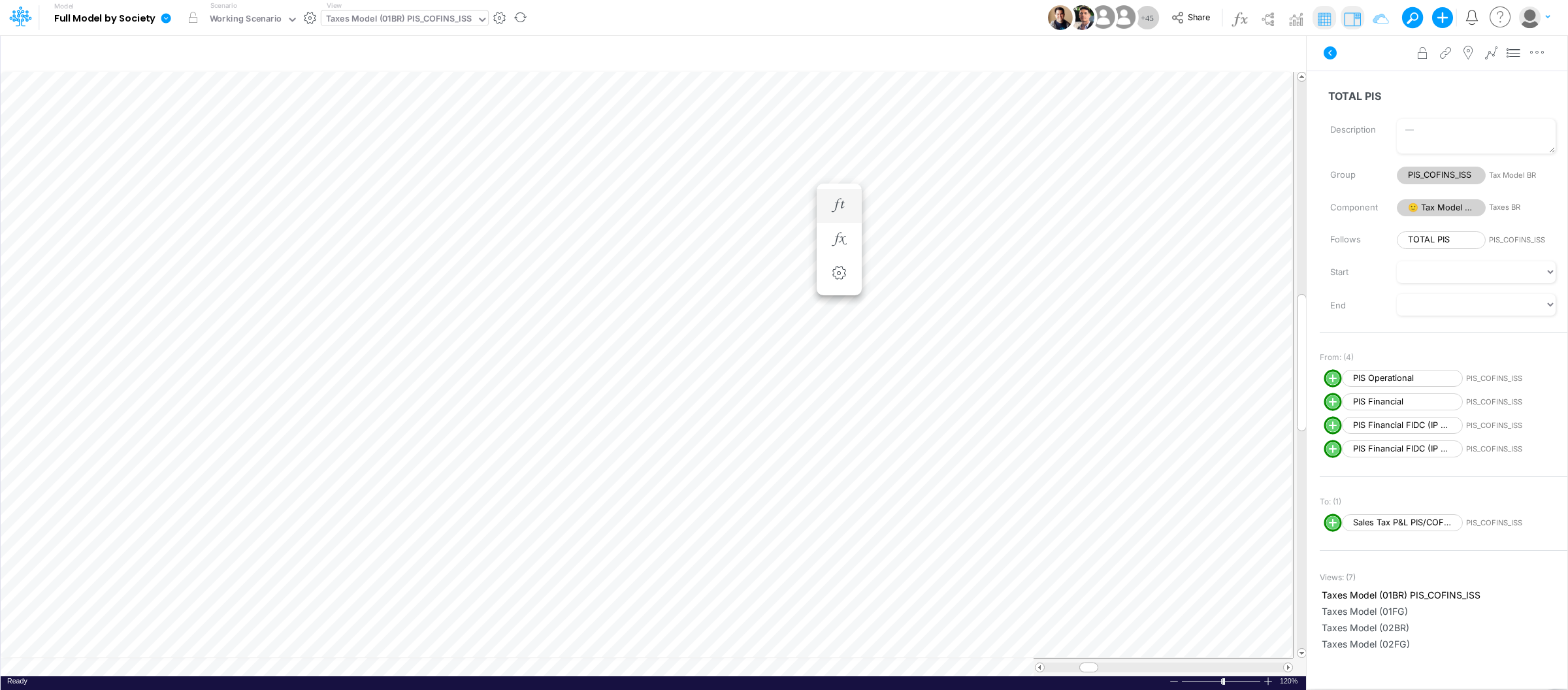
scroll to position [0, 1]
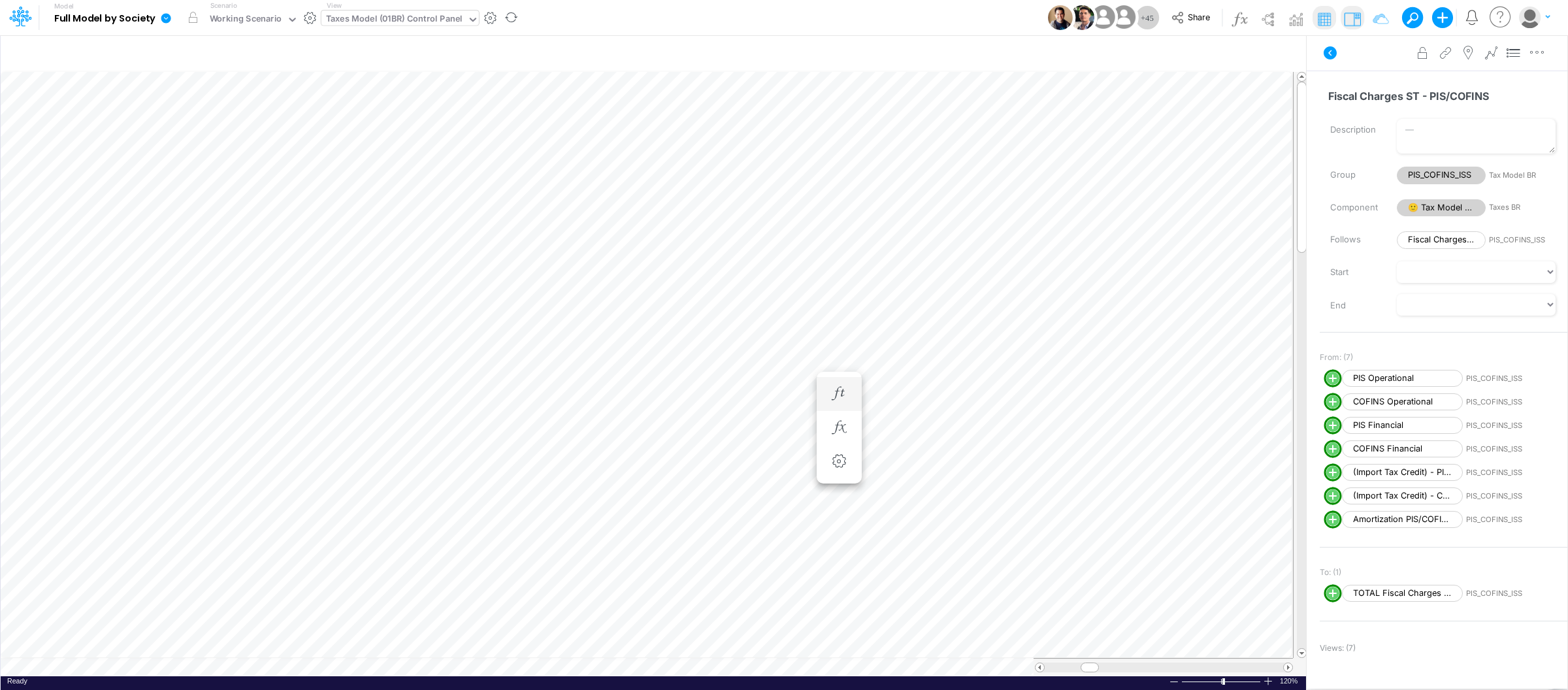
scroll to position [0, 1]
click at [840, 400] on button "button" at bounding box center [838, 394] width 24 height 26
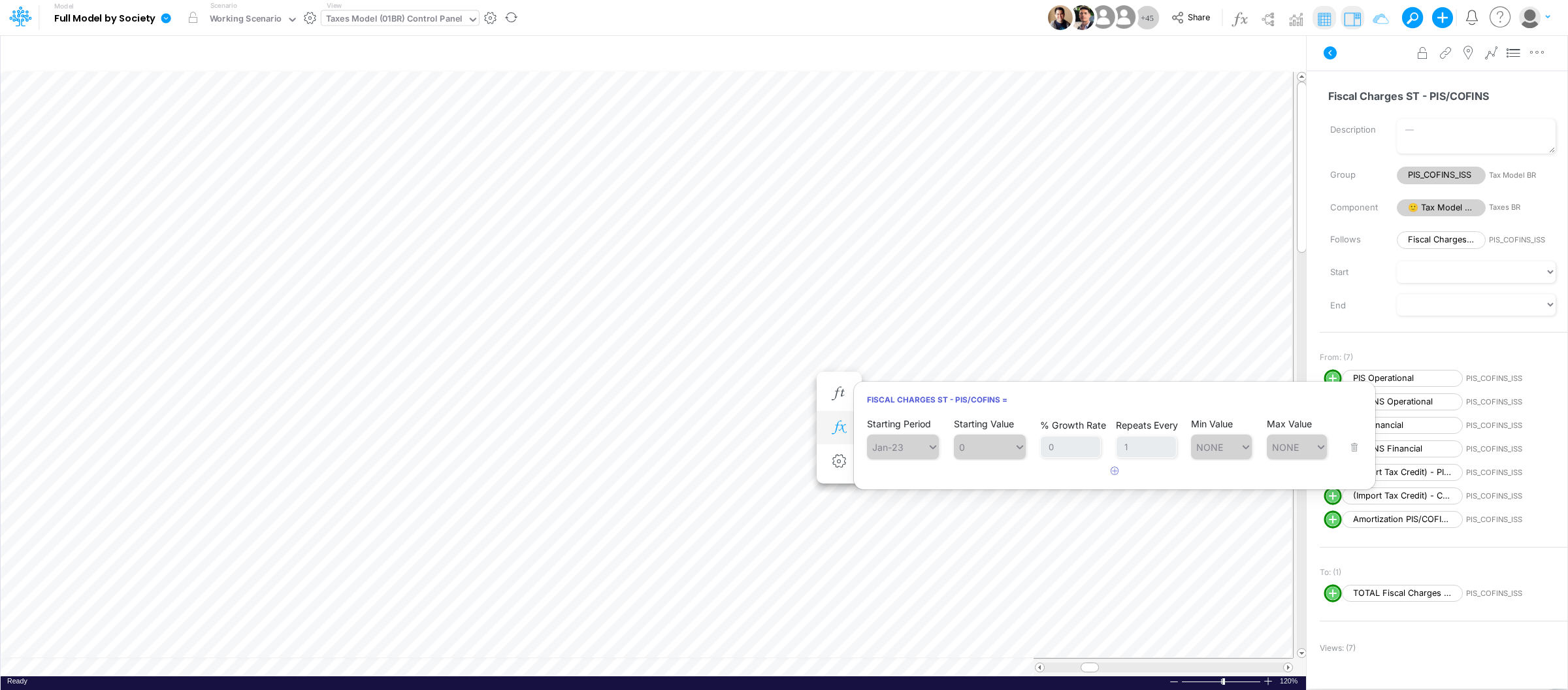
click at [838, 435] on button "button" at bounding box center [838, 428] width 24 height 26
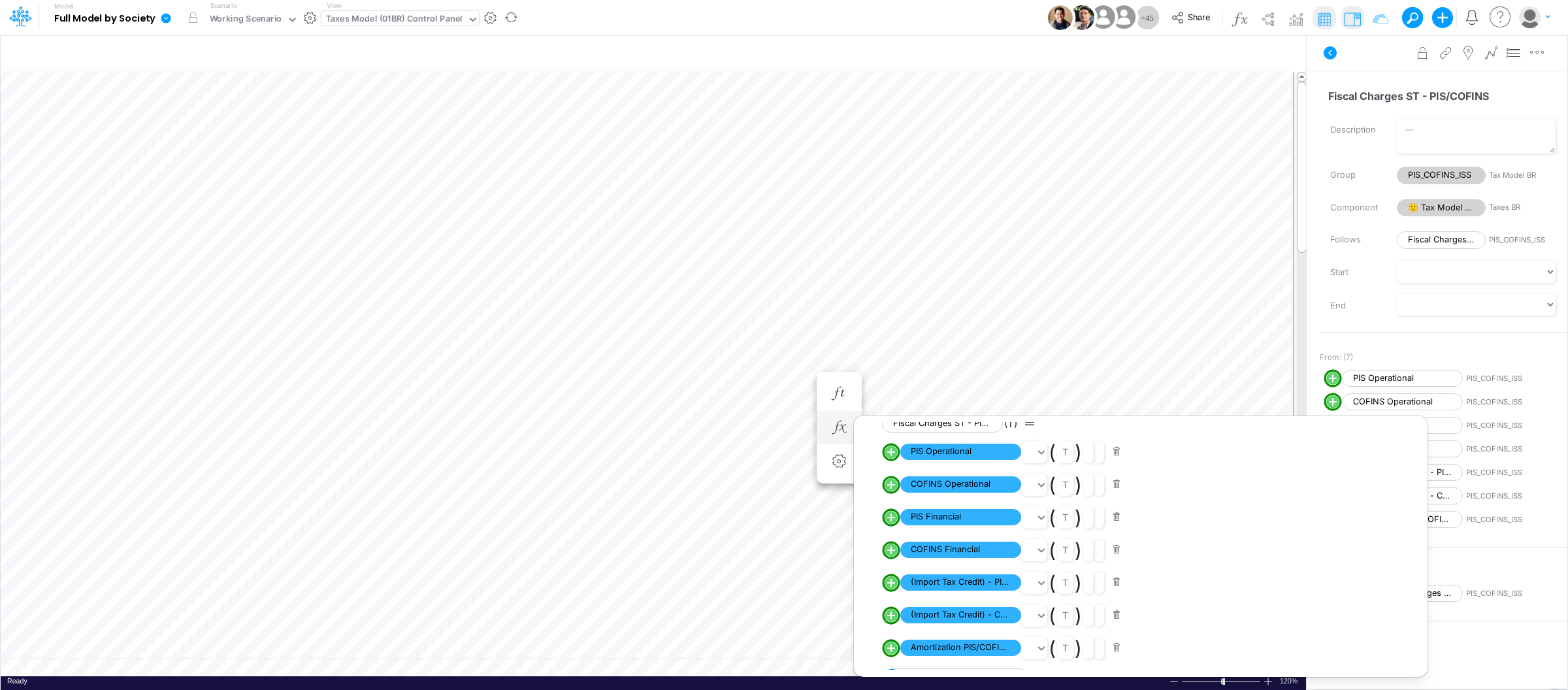
scroll to position [8, 0]
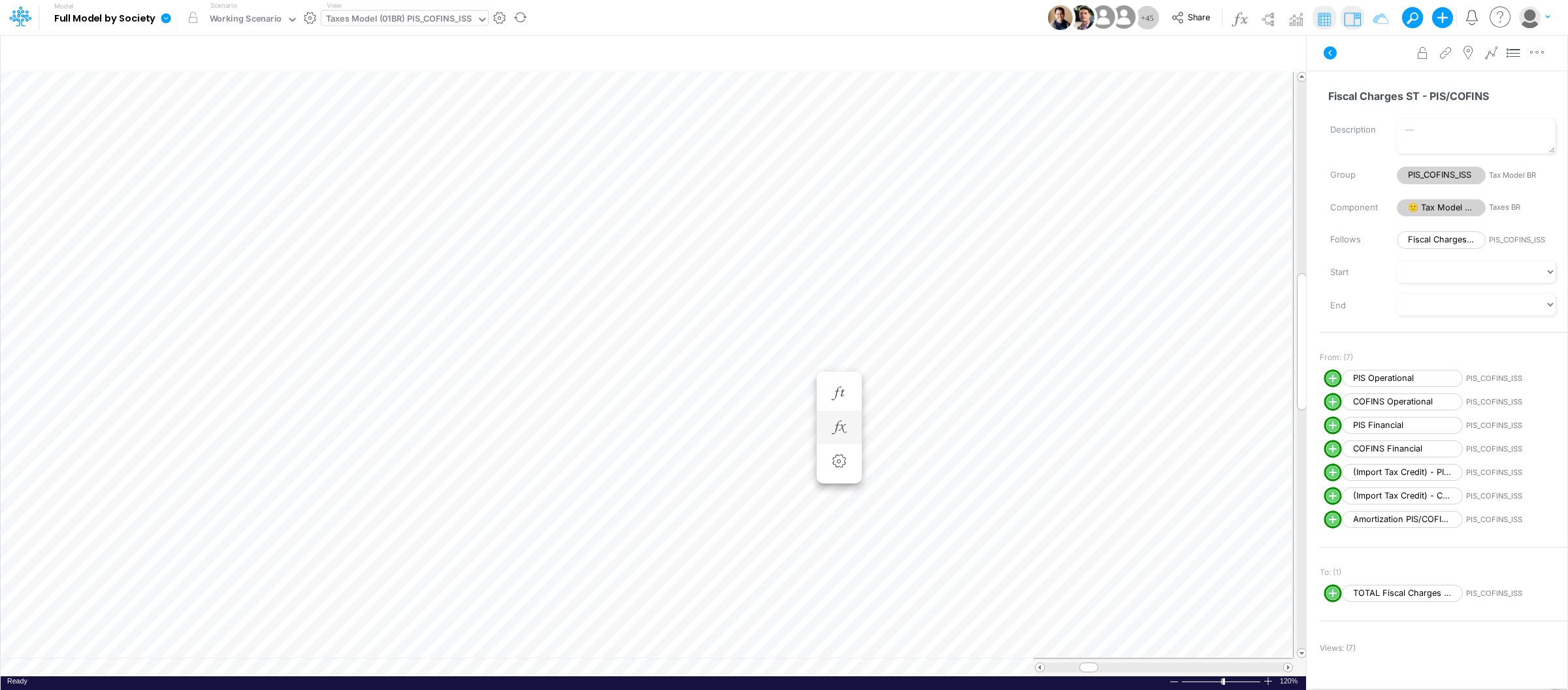
scroll to position [0, 1]
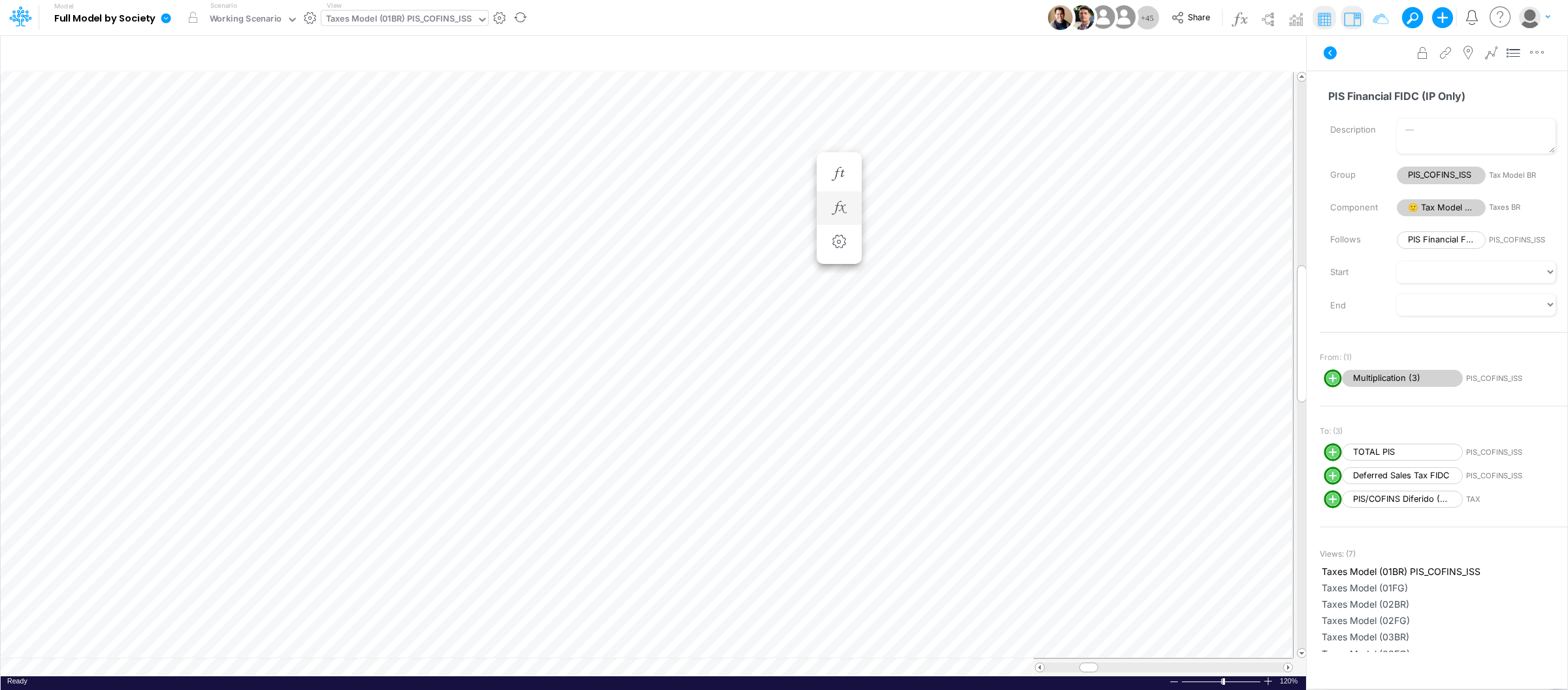
scroll to position [0, 1]
click at [831, 248] on button "button" at bounding box center [838, 240] width 24 height 26
click at [838, 211] on icon "button" at bounding box center [838, 206] width 19 height 14
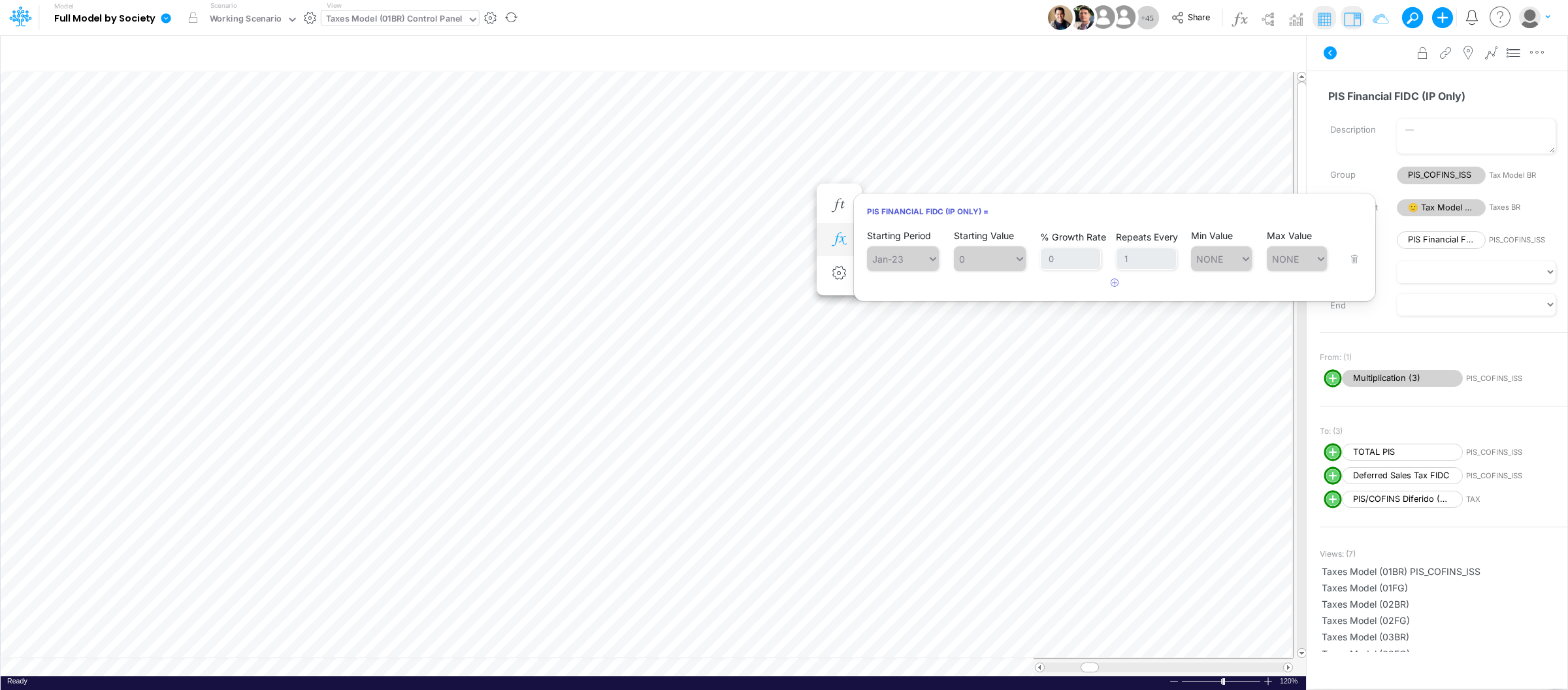
click at [840, 237] on icon "button" at bounding box center [838, 240] width 19 height 14
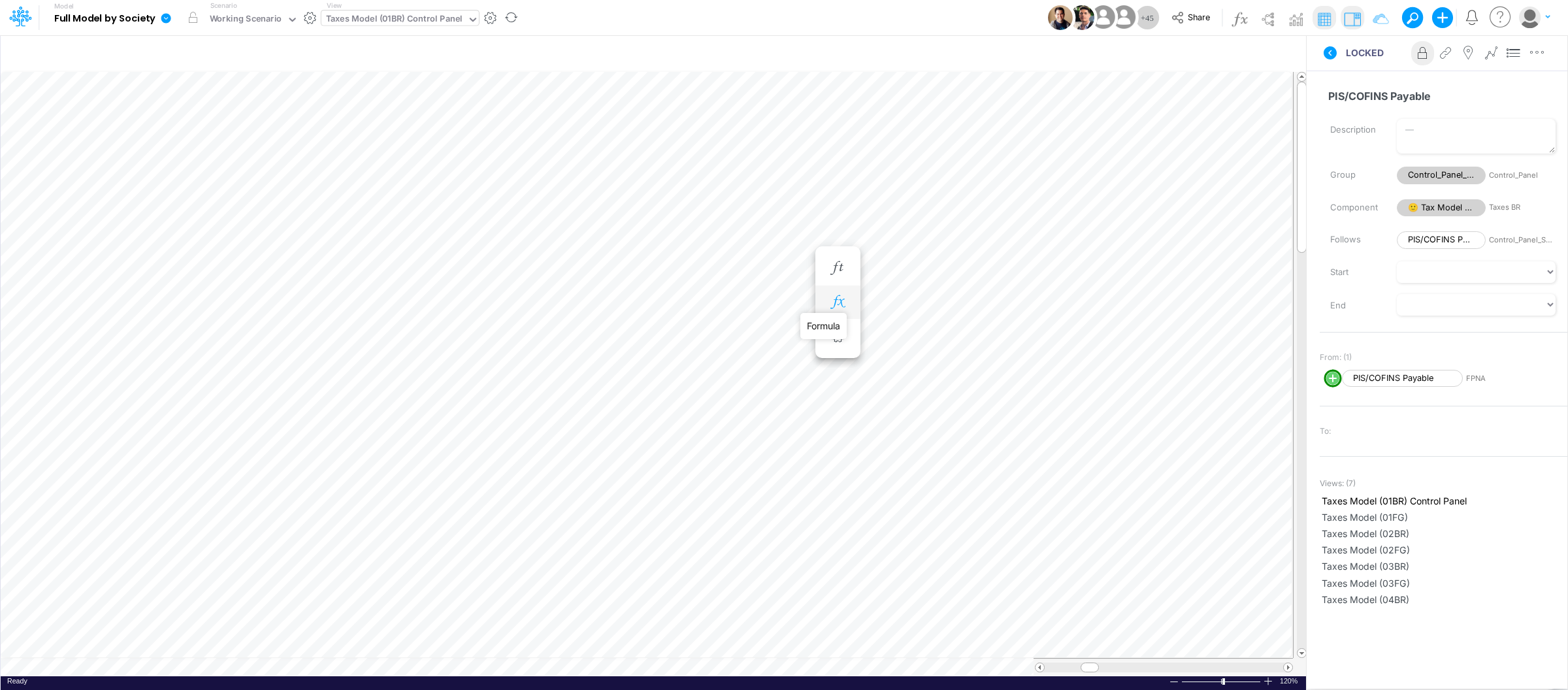
click at [837, 301] on icon "button" at bounding box center [837, 302] width 19 height 14
click at [891, 333] on circle "circle with outer border" at bounding box center [890, 337] width 13 height 13
select select "1"
select select "Multiply"
select select "Add"
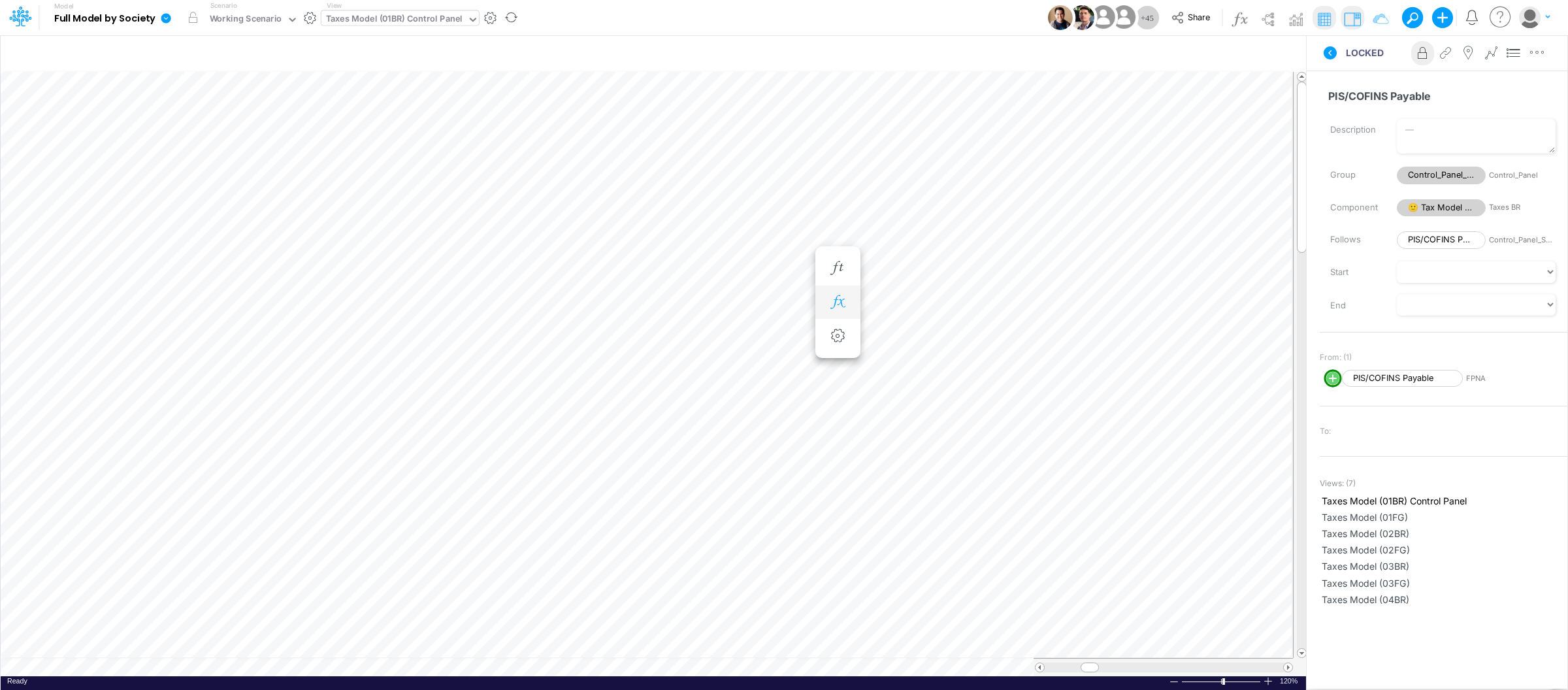
click at [841, 298] on icon "button" at bounding box center [837, 302] width 19 height 14
click at [891, 336] on circle "circle with outer border" at bounding box center [890, 337] width 13 height 13
select select "1"
select select "Multiply"
select select "Add"
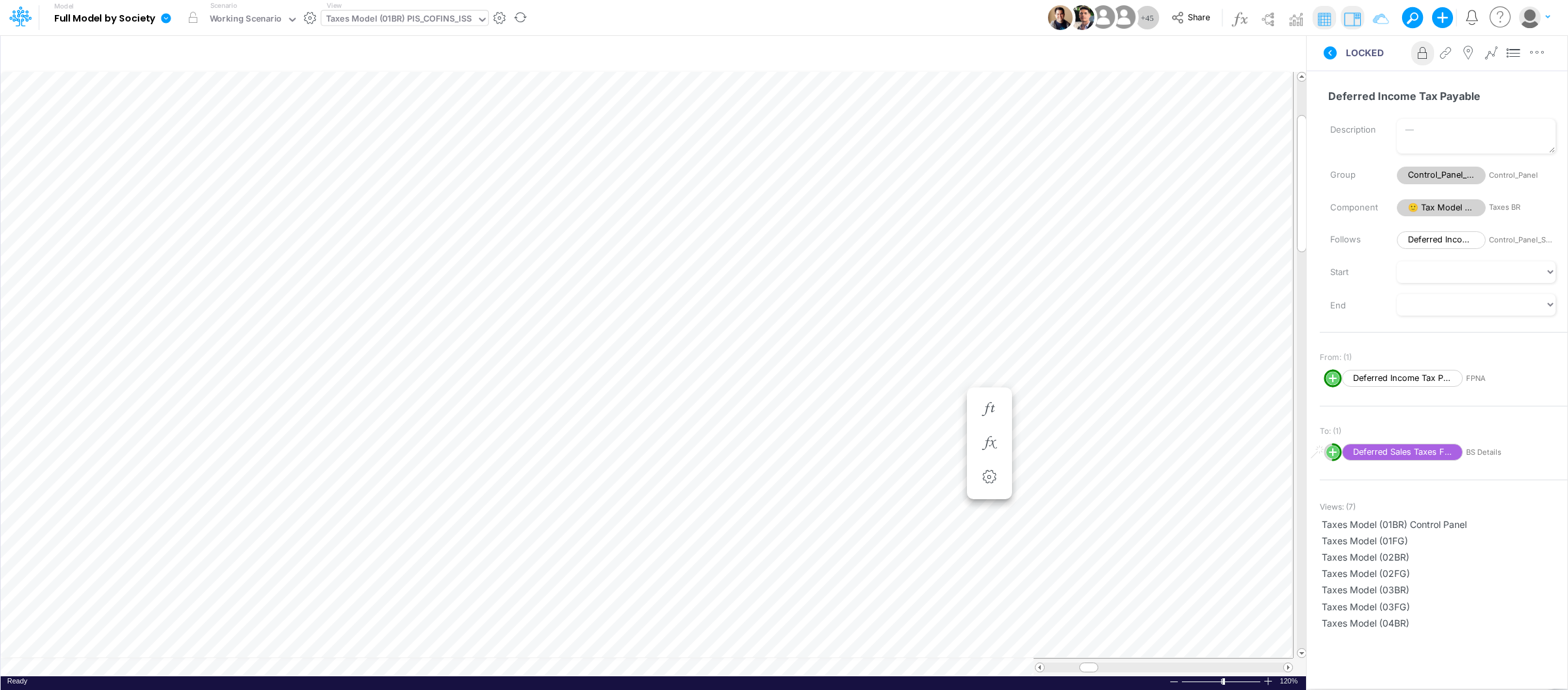
scroll to position [0, 1]
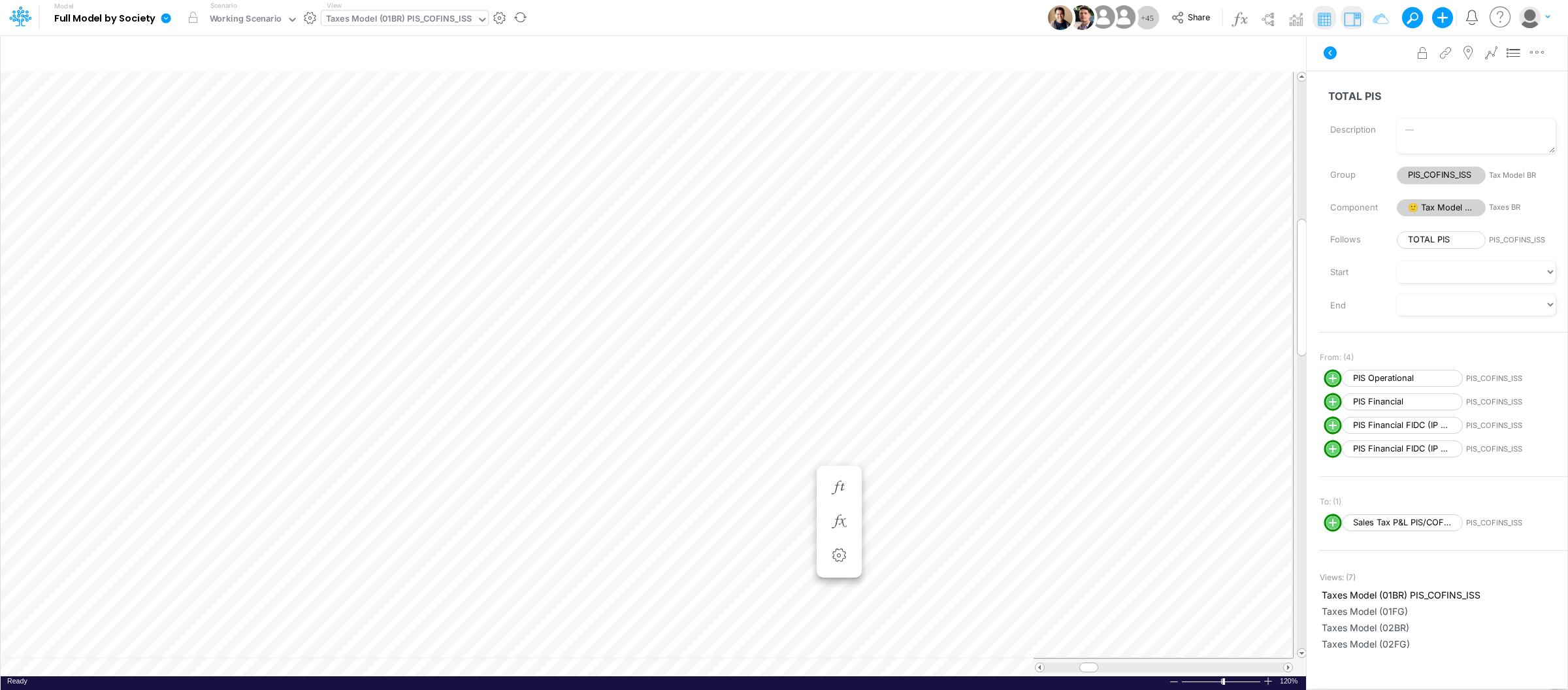
scroll to position [0, 1]
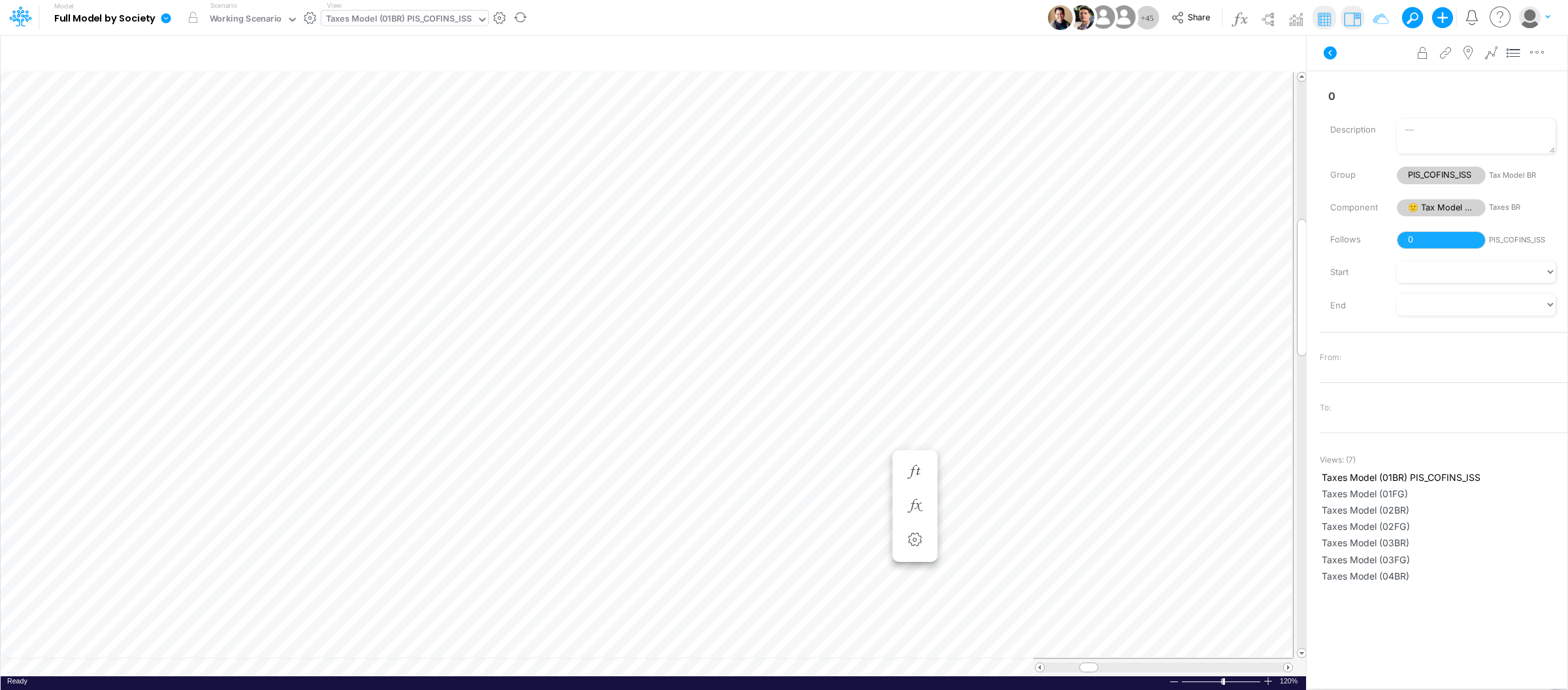
scroll to position [0, 1]
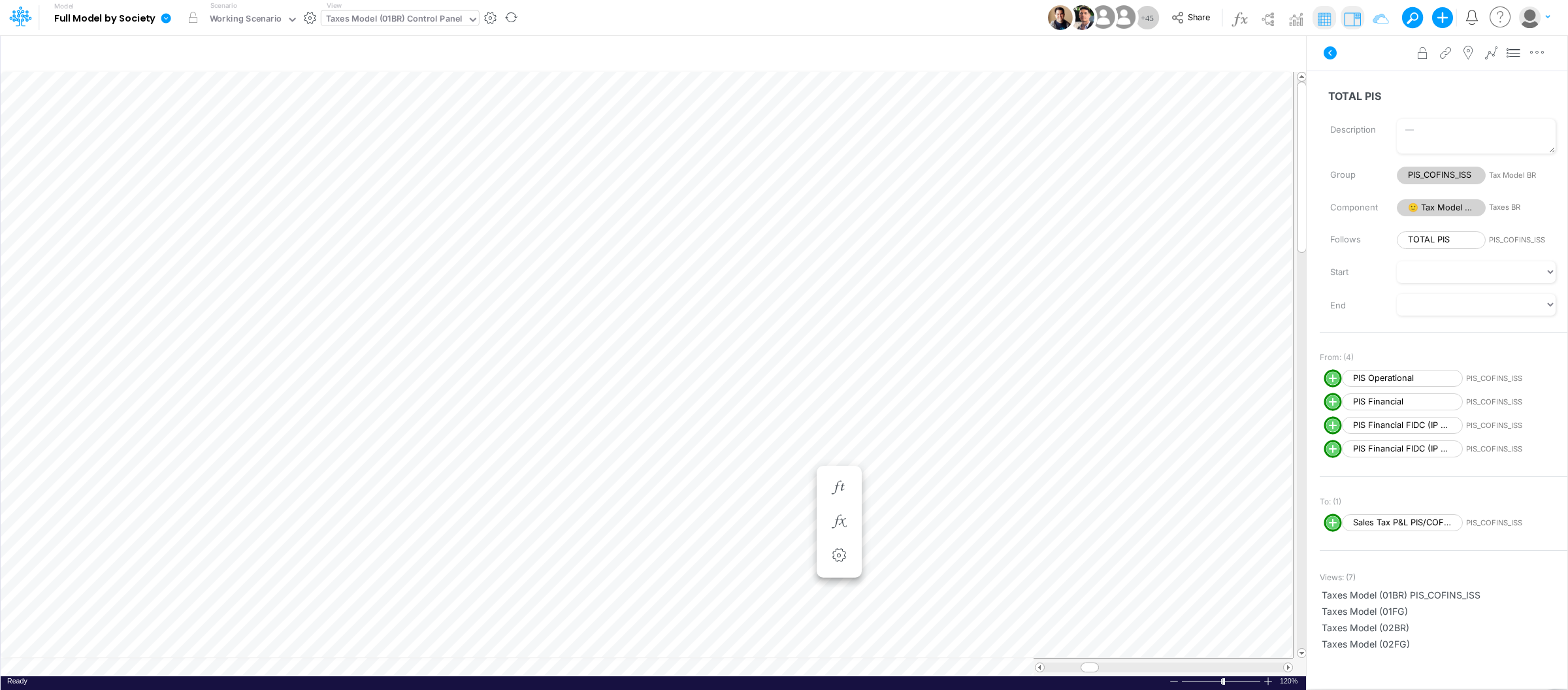
scroll to position [0, 1]
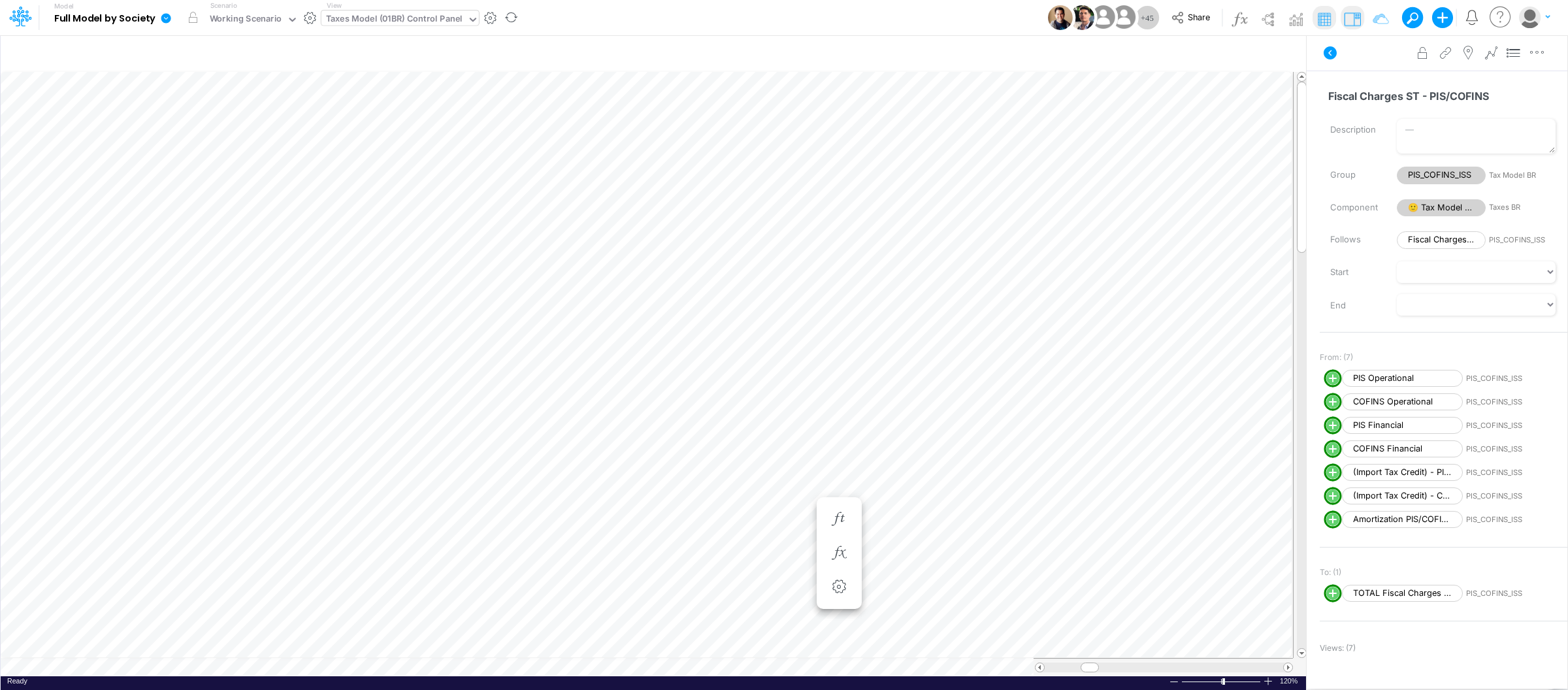
scroll to position [0, 1]
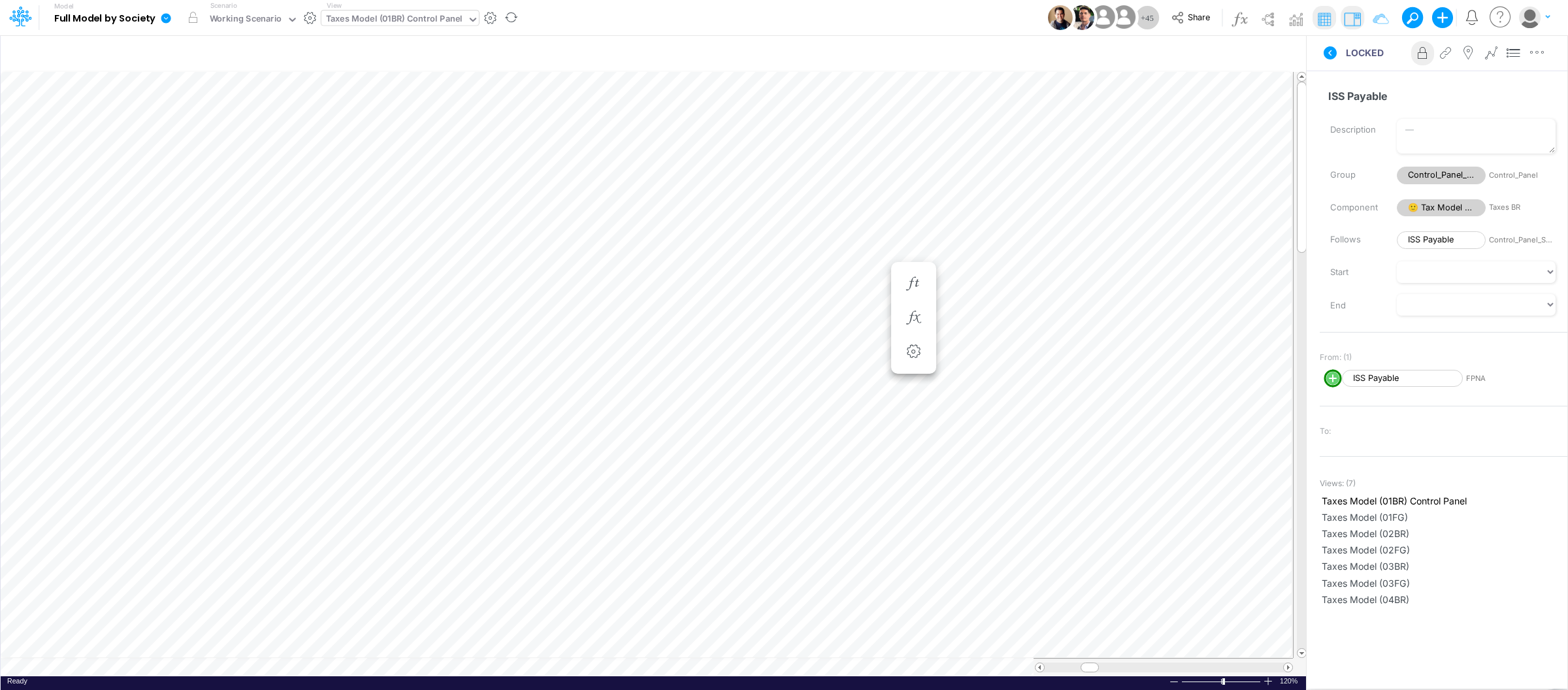
scroll to position [0, 1]
click at [1334, 376] on circle "circle with outer border" at bounding box center [1332, 378] width 13 height 13
select select "1"
select select "Multiply"
select select "Add"
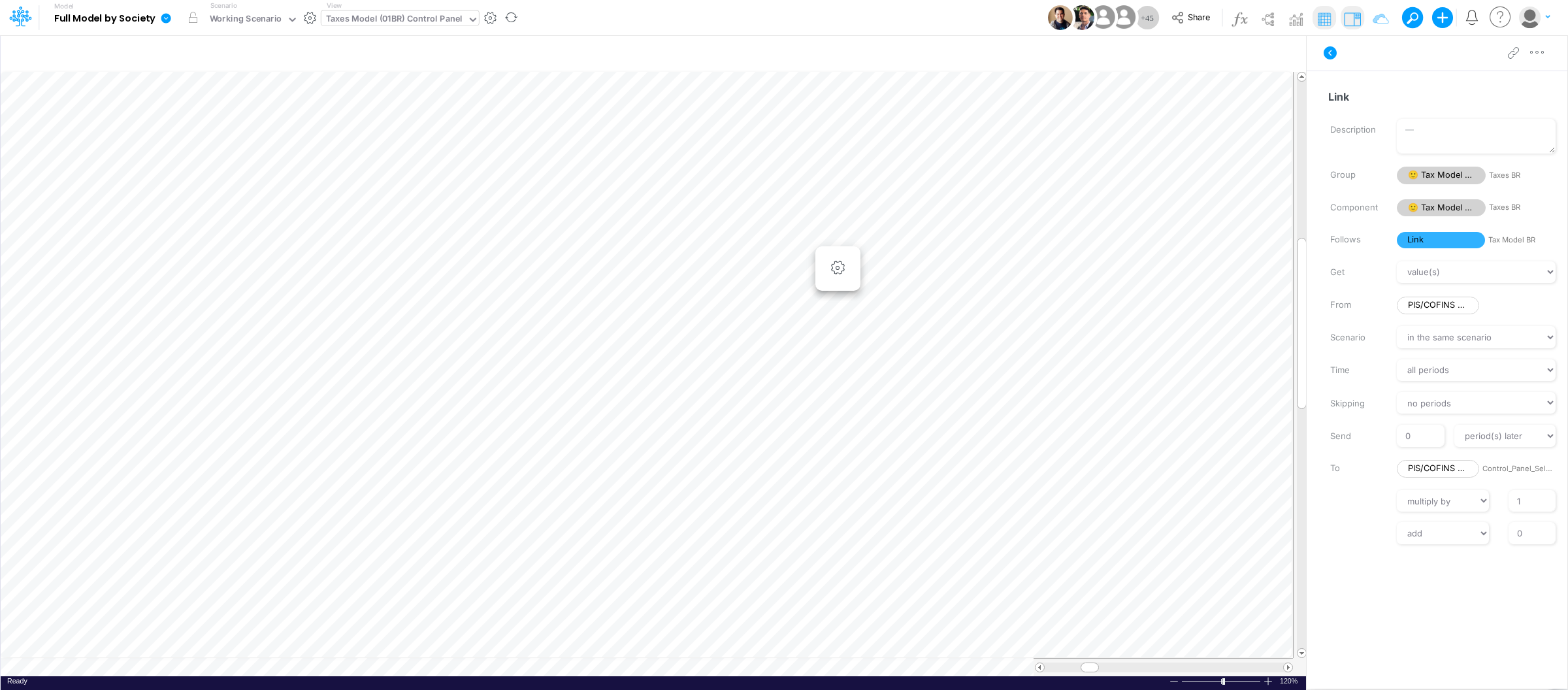
scroll to position [0, 1]
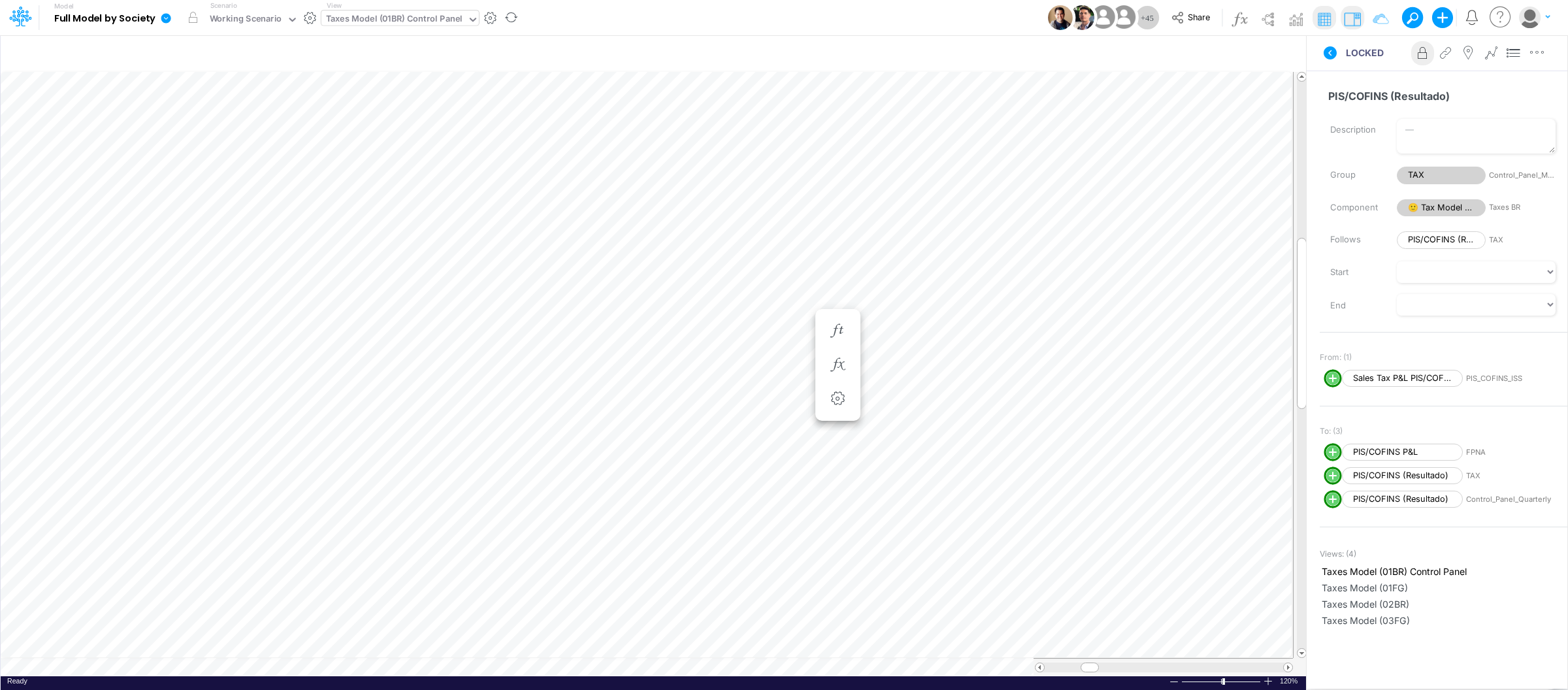
scroll to position [0, 1]
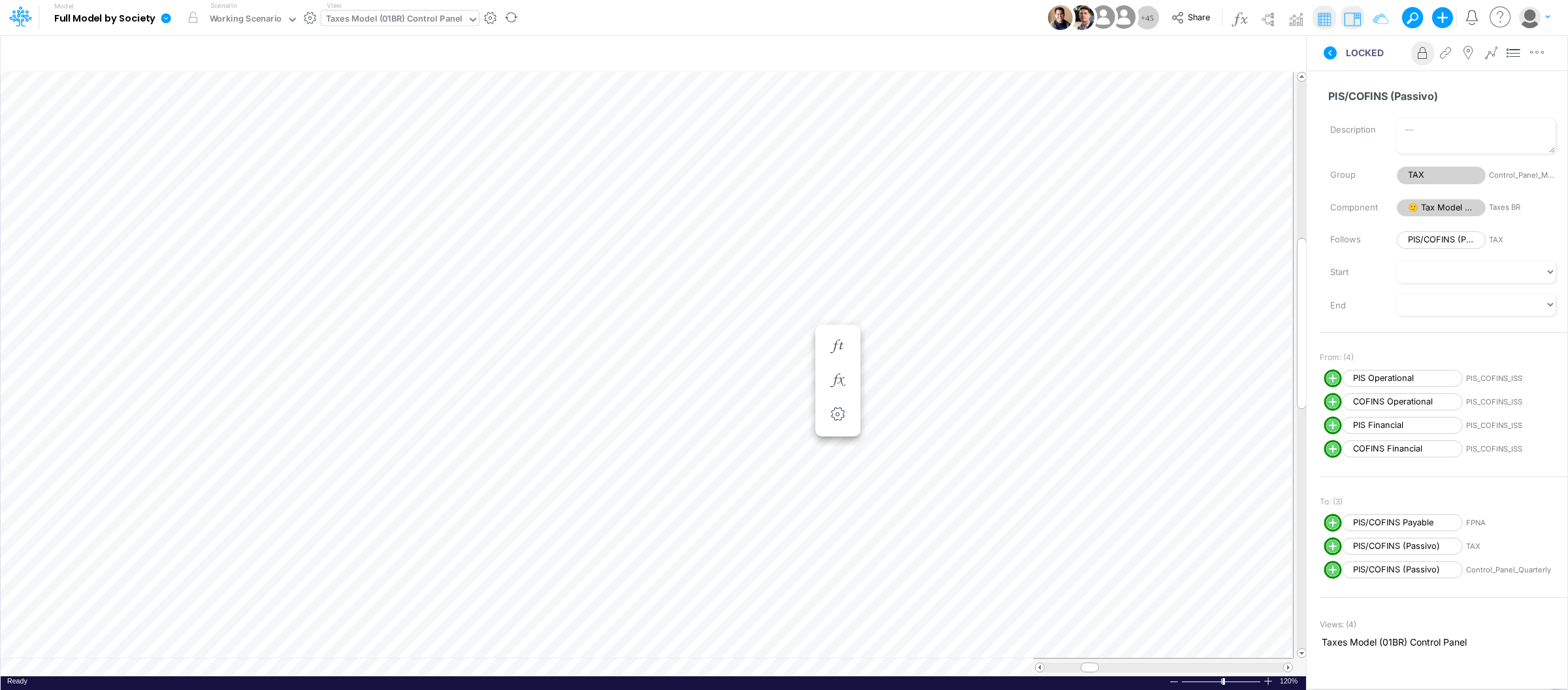
scroll to position [0, 1]
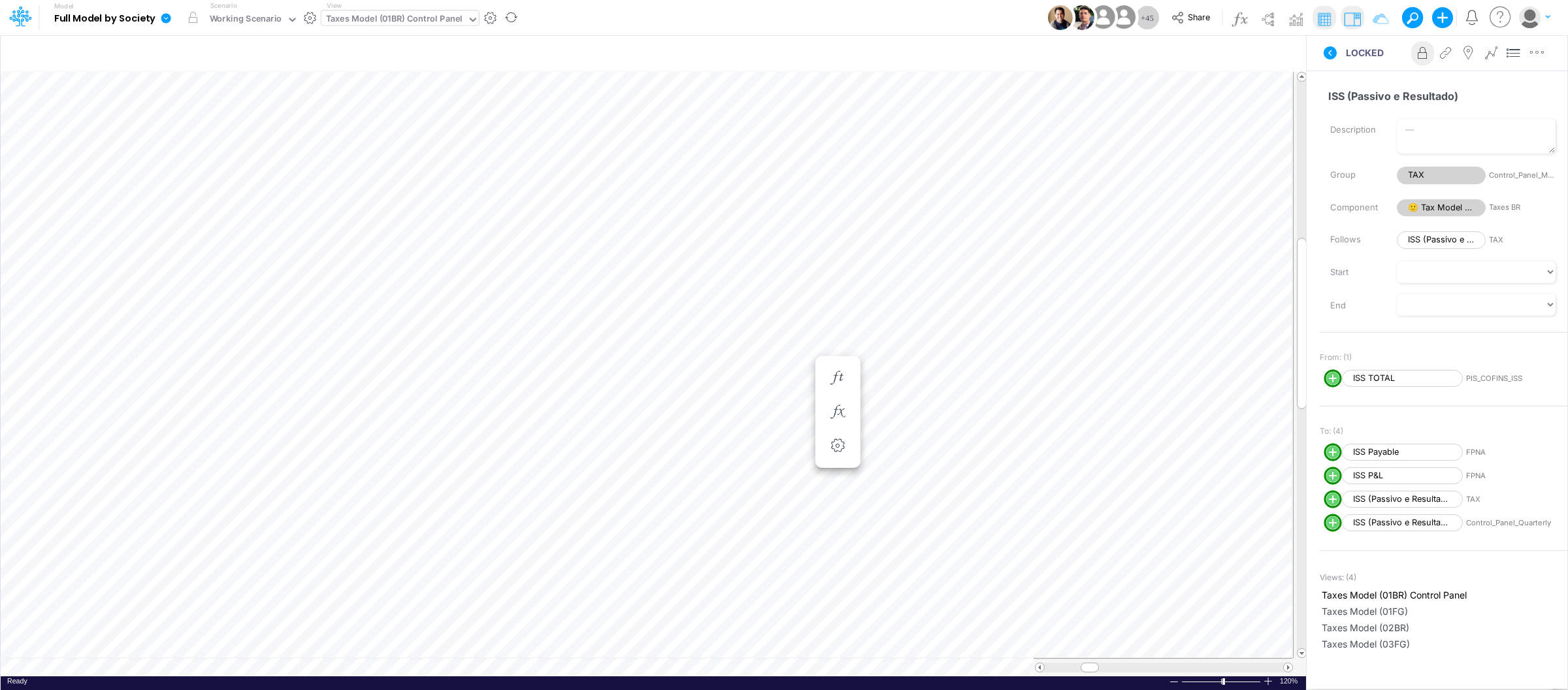
scroll to position [0, 1]
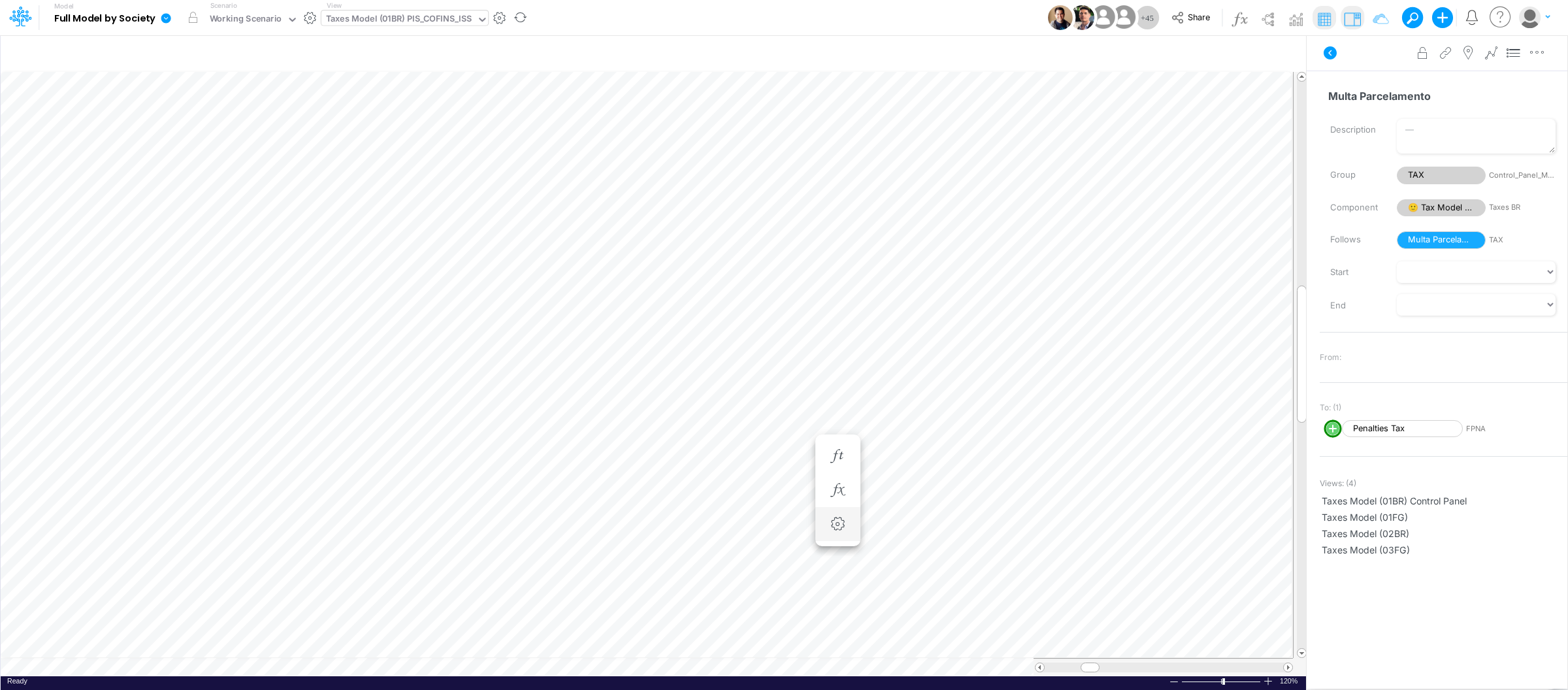
scroll to position [0, 1]
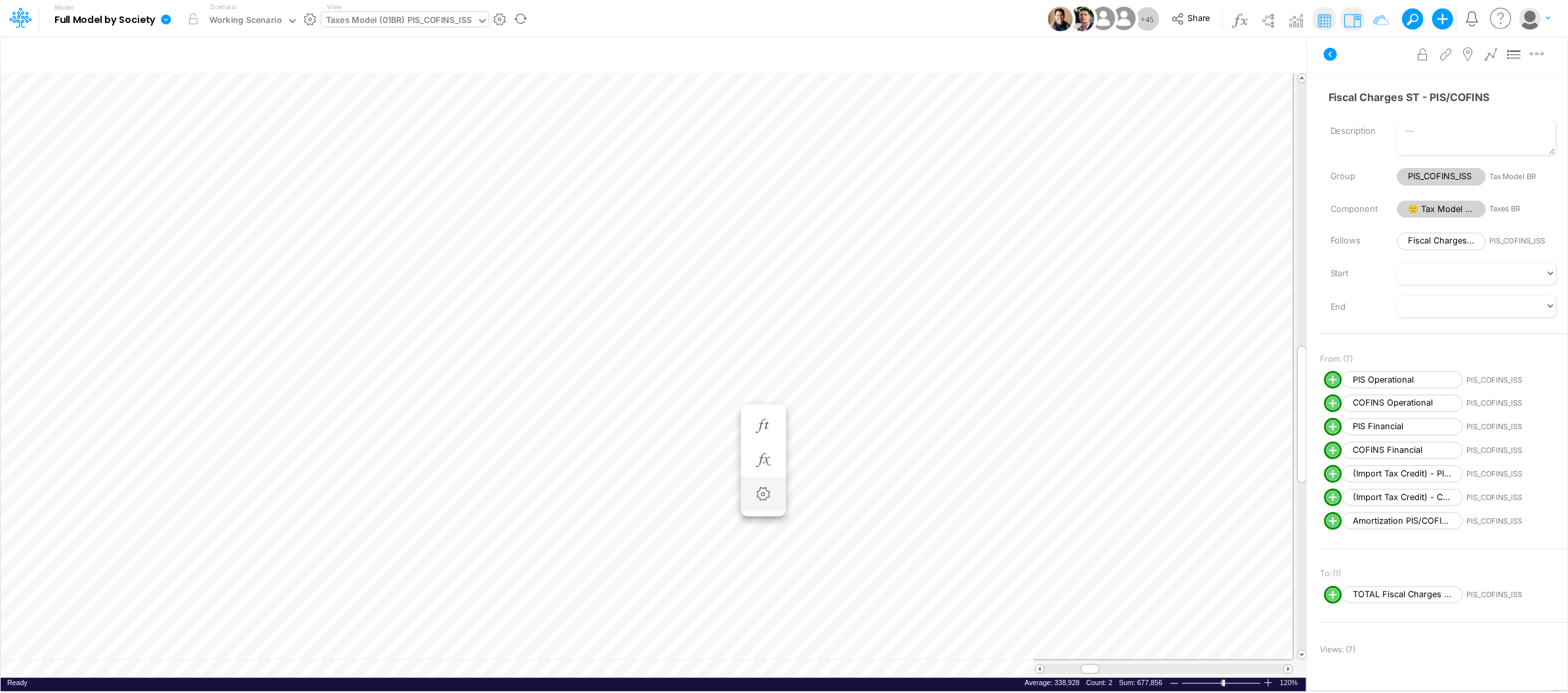
scroll to position [0, 1]
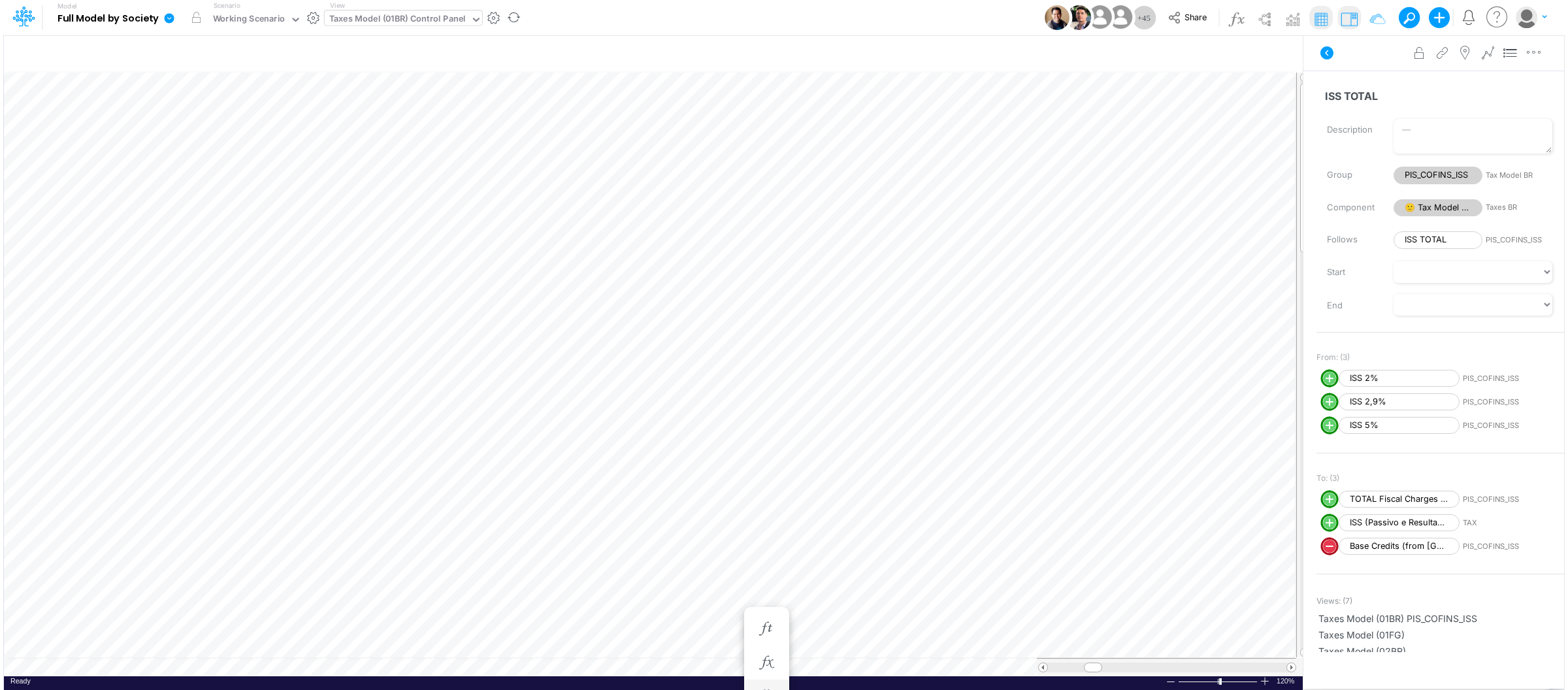
scroll to position [0, 1]
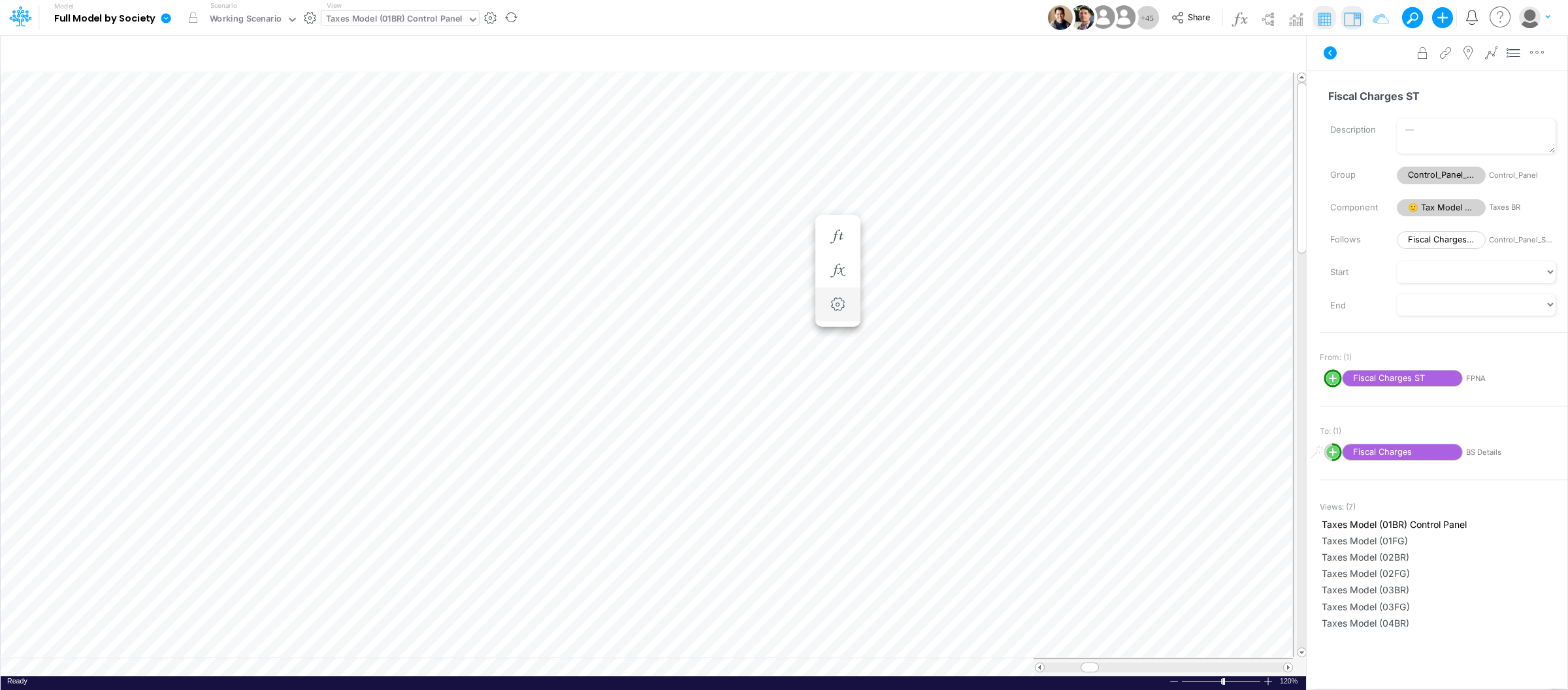
scroll to position [0, 1]
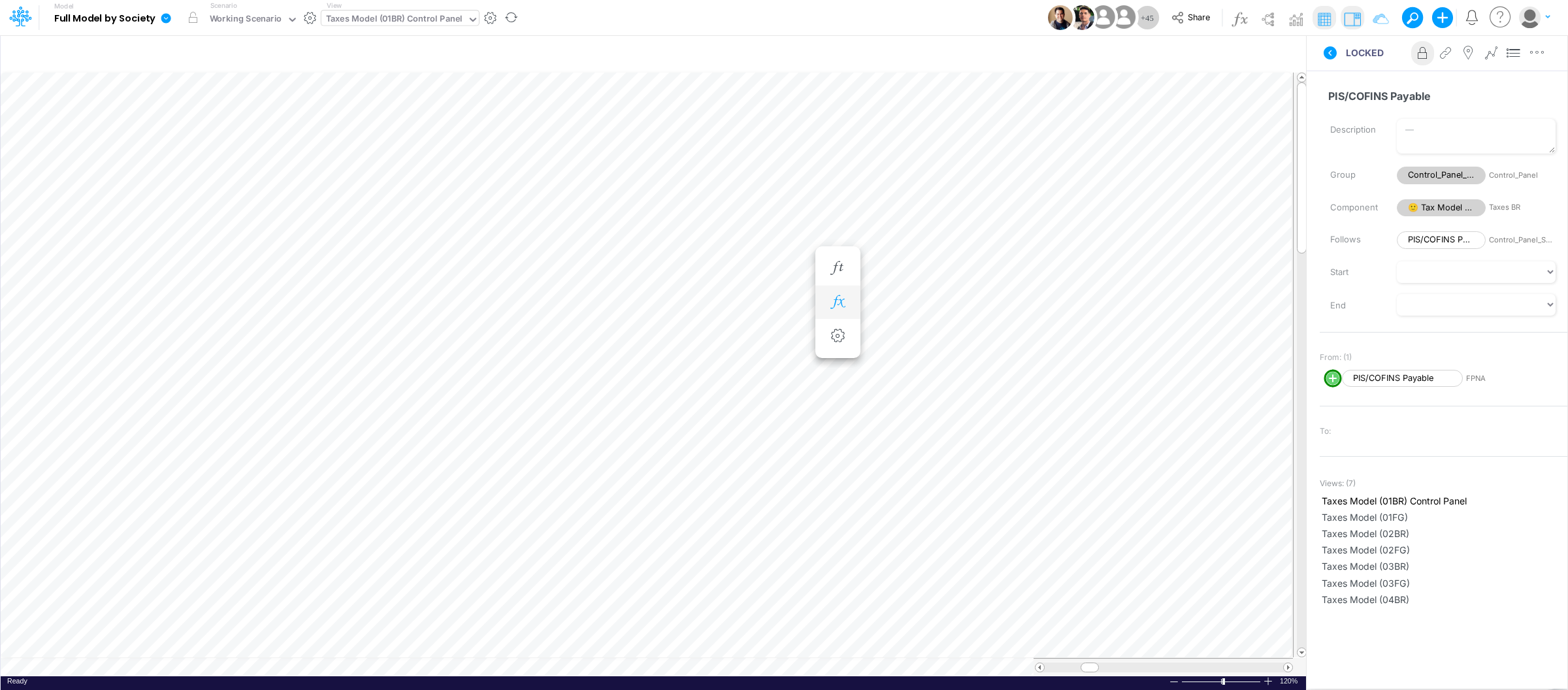
click at [841, 294] on button "button" at bounding box center [838, 303] width 24 height 26
click at [842, 298] on icon "button" at bounding box center [837, 302] width 19 height 14
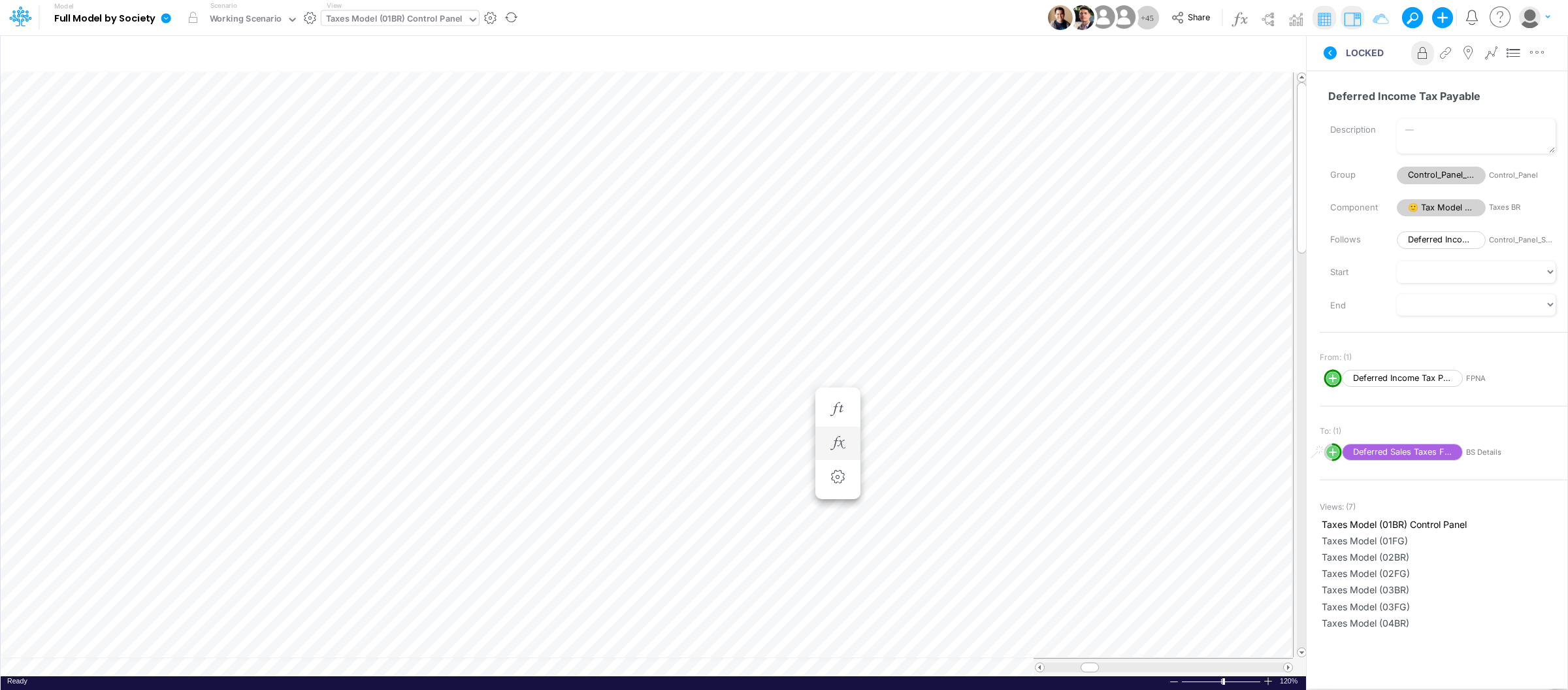
scroll to position [0, 1]
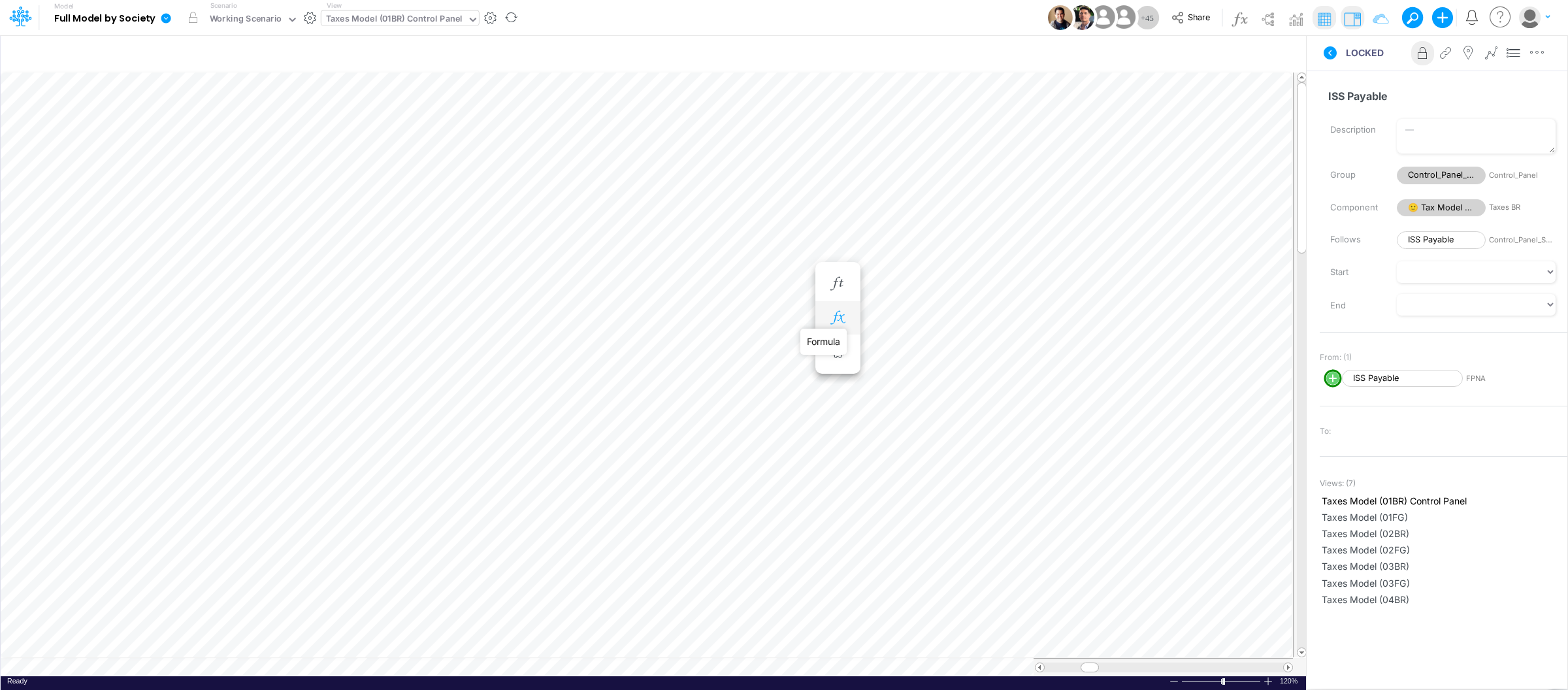
click at [843, 311] on icon "button" at bounding box center [837, 318] width 19 height 14
click at [1225, 56] on icon "button" at bounding box center [1232, 55] width 19 height 14
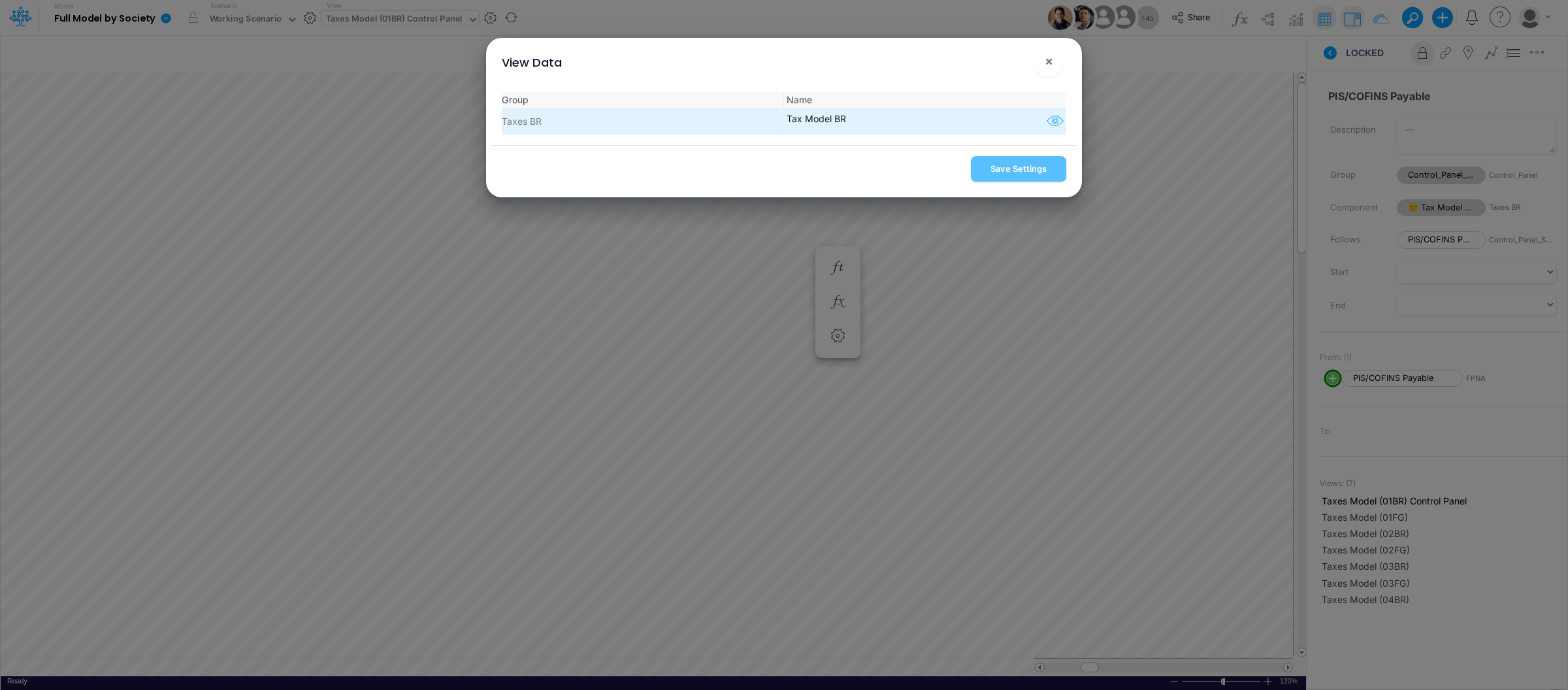
click at [1056, 124] on icon "button" at bounding box center [1055, 121] width 19 height 17
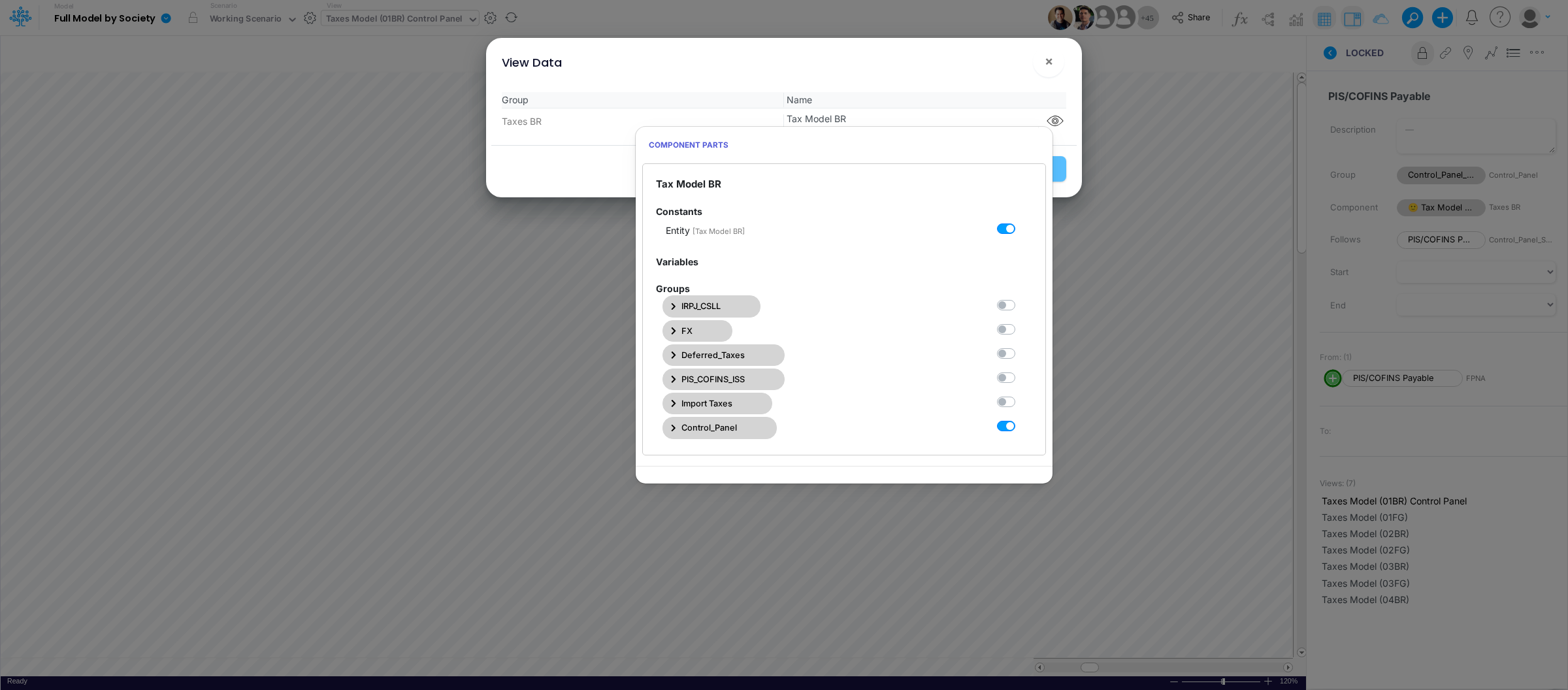
click at [708, 429] on span "Control_Panel" at bounding box center [708, 428] width 55 height 12
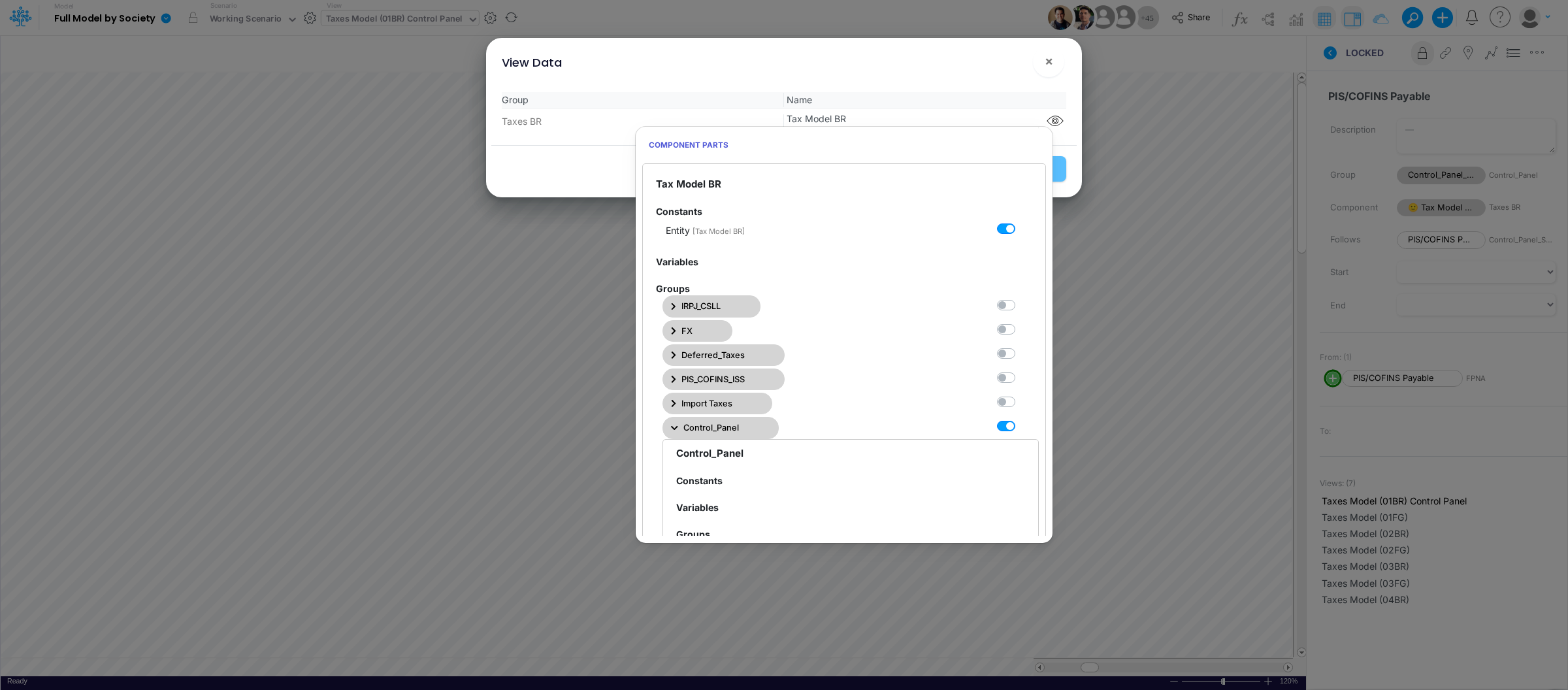
scroll to position [170, 0]
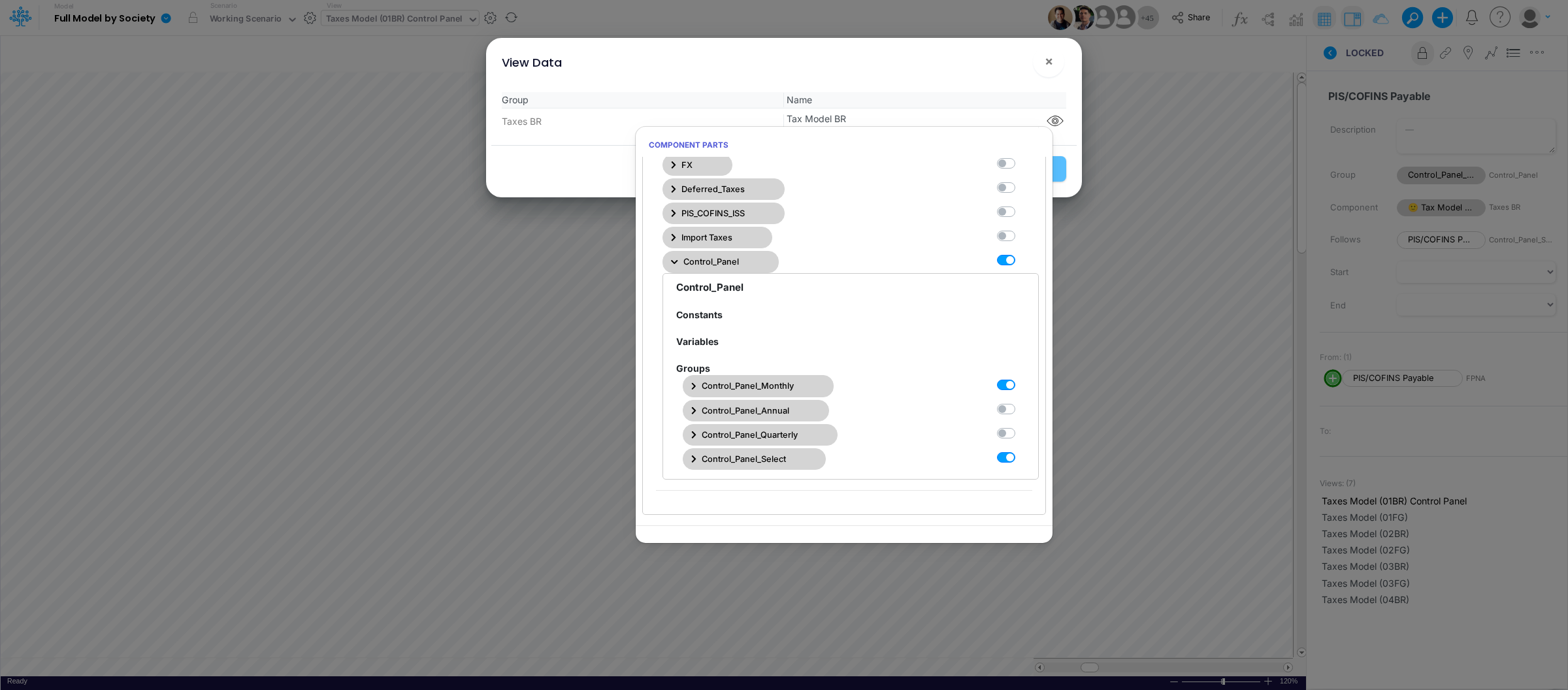
click at [702, 381] on span "Control_Panel_Monthly" at bounding box center [747, 386] width 92 height 12
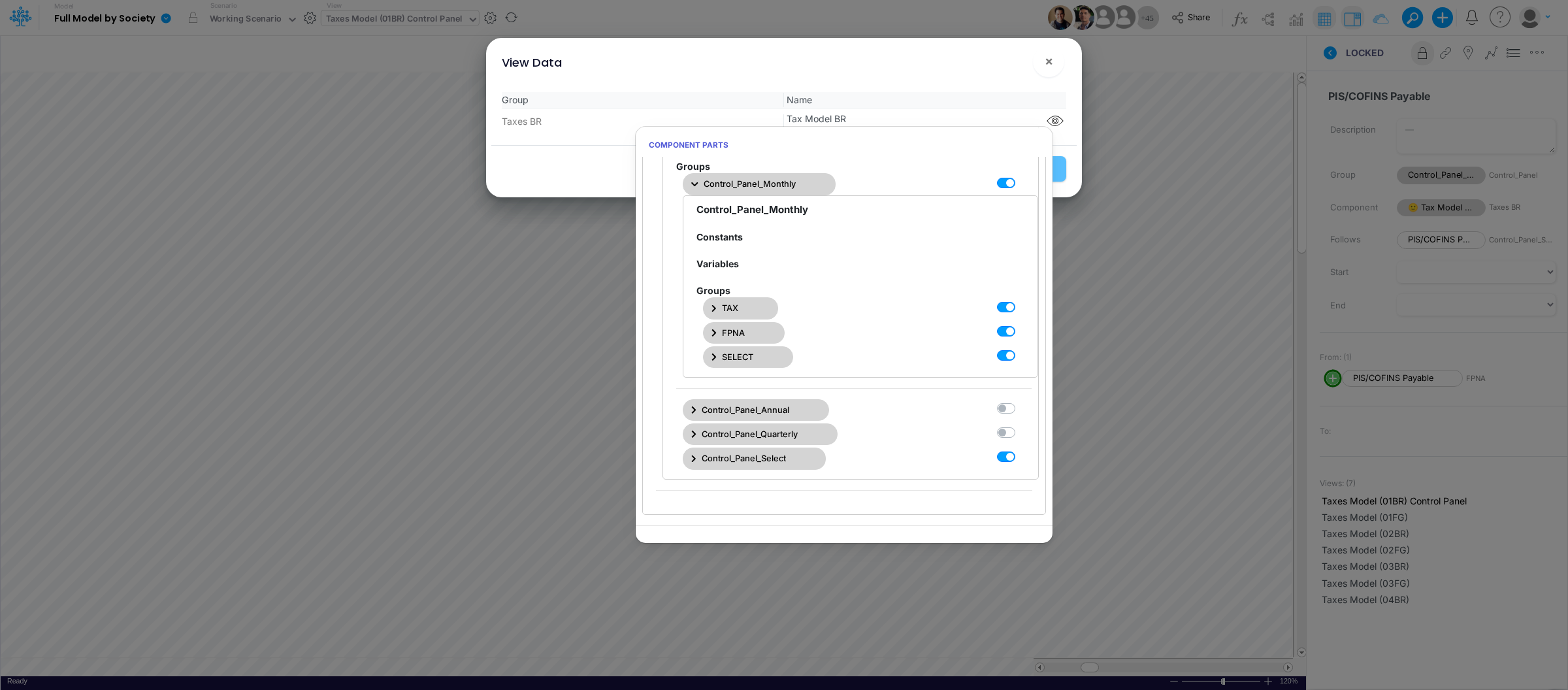
scroll to position [356, 0]
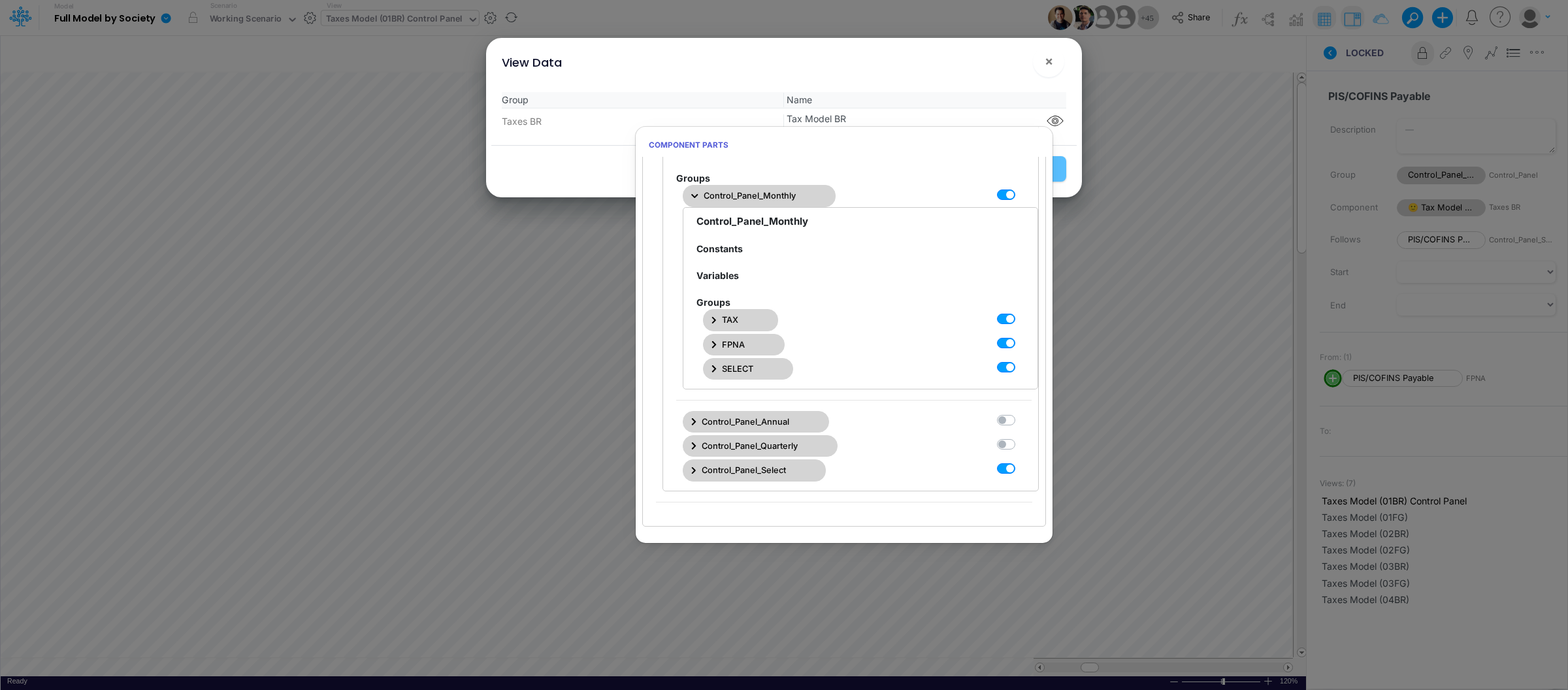
click at [722, 315] on button "TAX" at bounding box center [740, 320] width 76 height 22
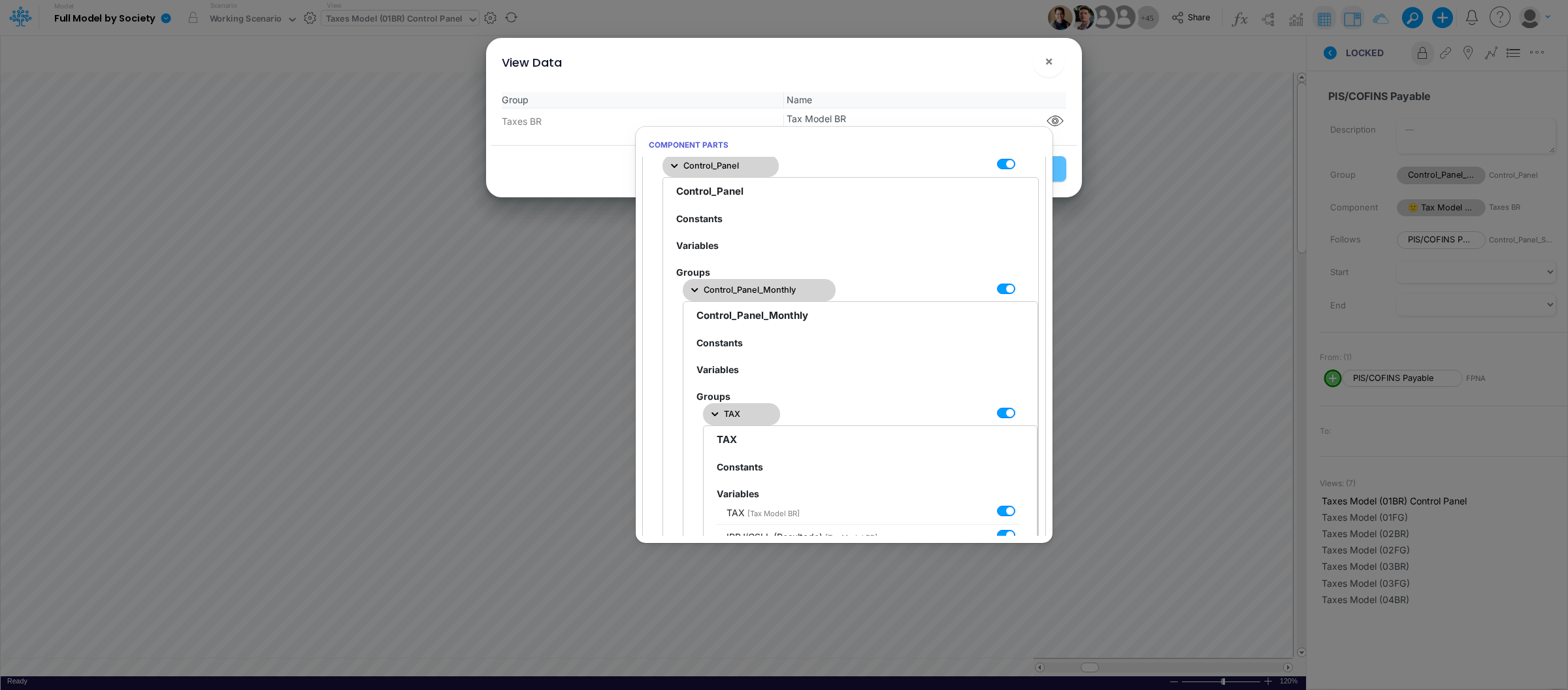
scroll to position [259, 0]
click at [721, 417] on button "TAX" at bounding box center [741, 417] width 77 height 22
click at [741, 440] on span "FPNA" at bounding box center [733, 442] width 23 height 12
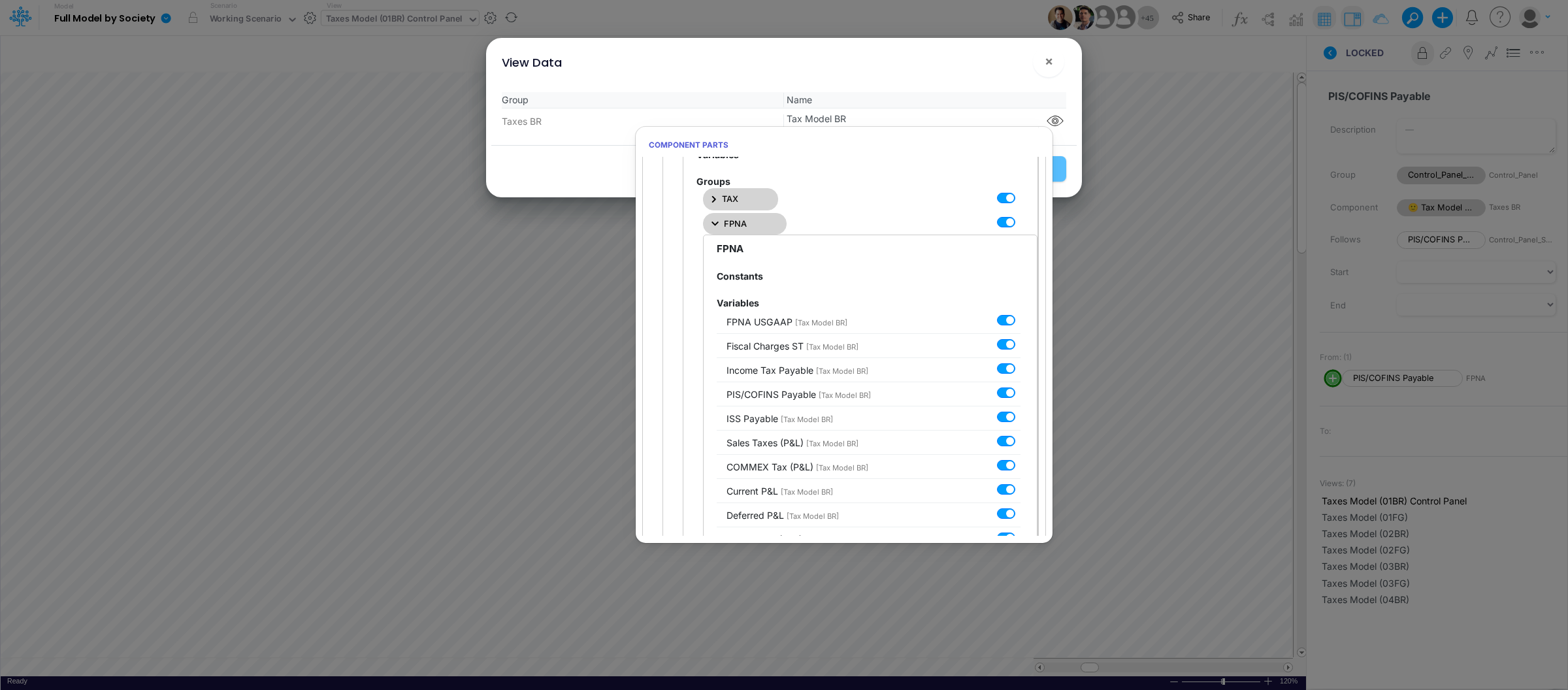
scroll to position [322, 0]
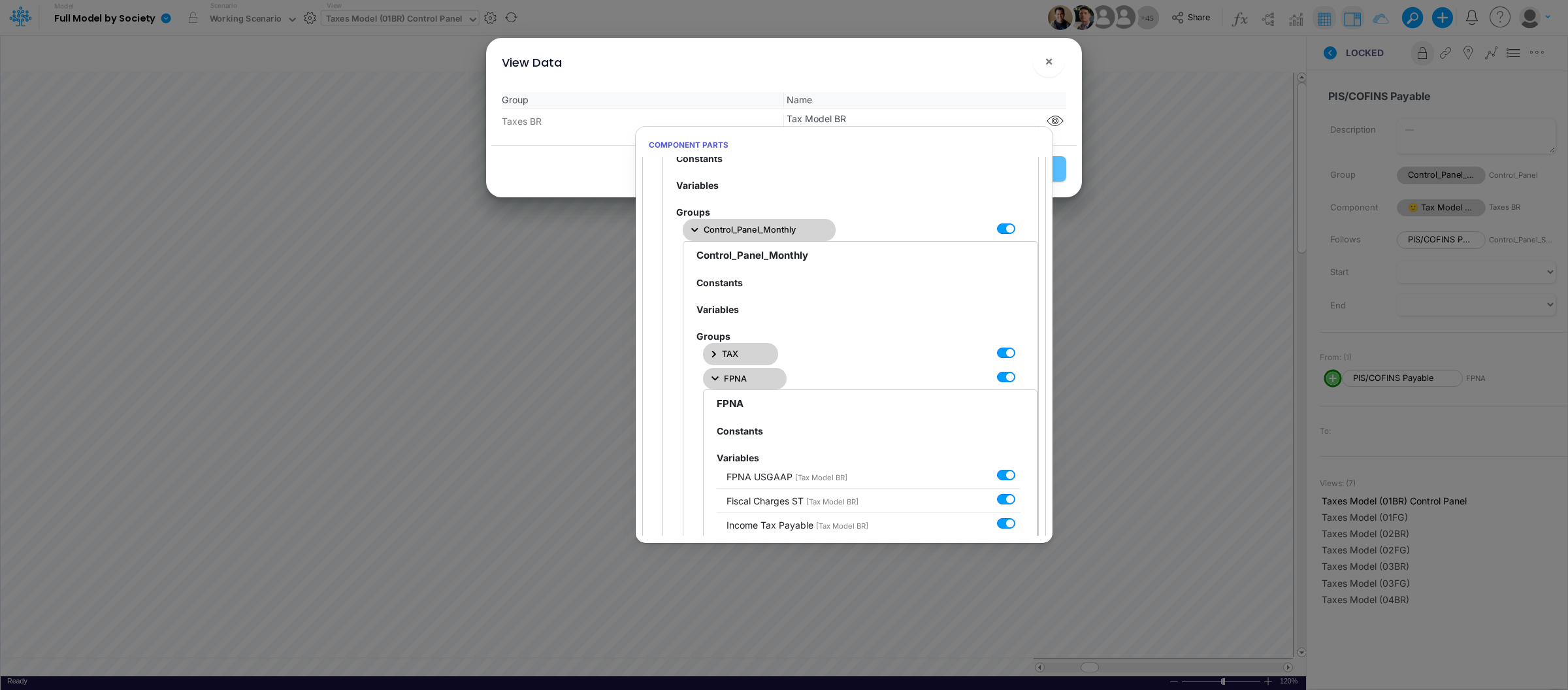
click at [713, 381] on icon "button" at bounding box center [715, 378] width 7 height 5
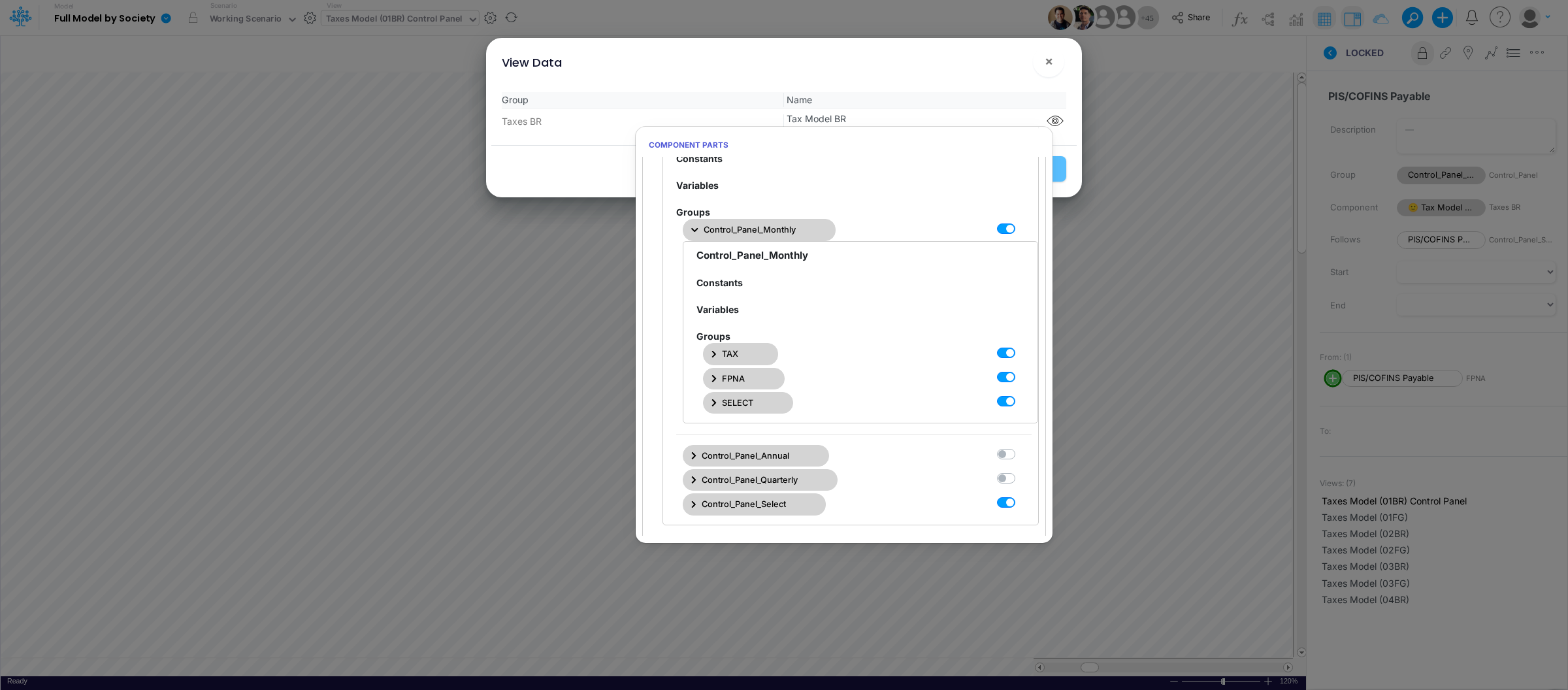
click at [739, 406] on span "SELECT" at bounding box center [737, 403] width 31 height 12
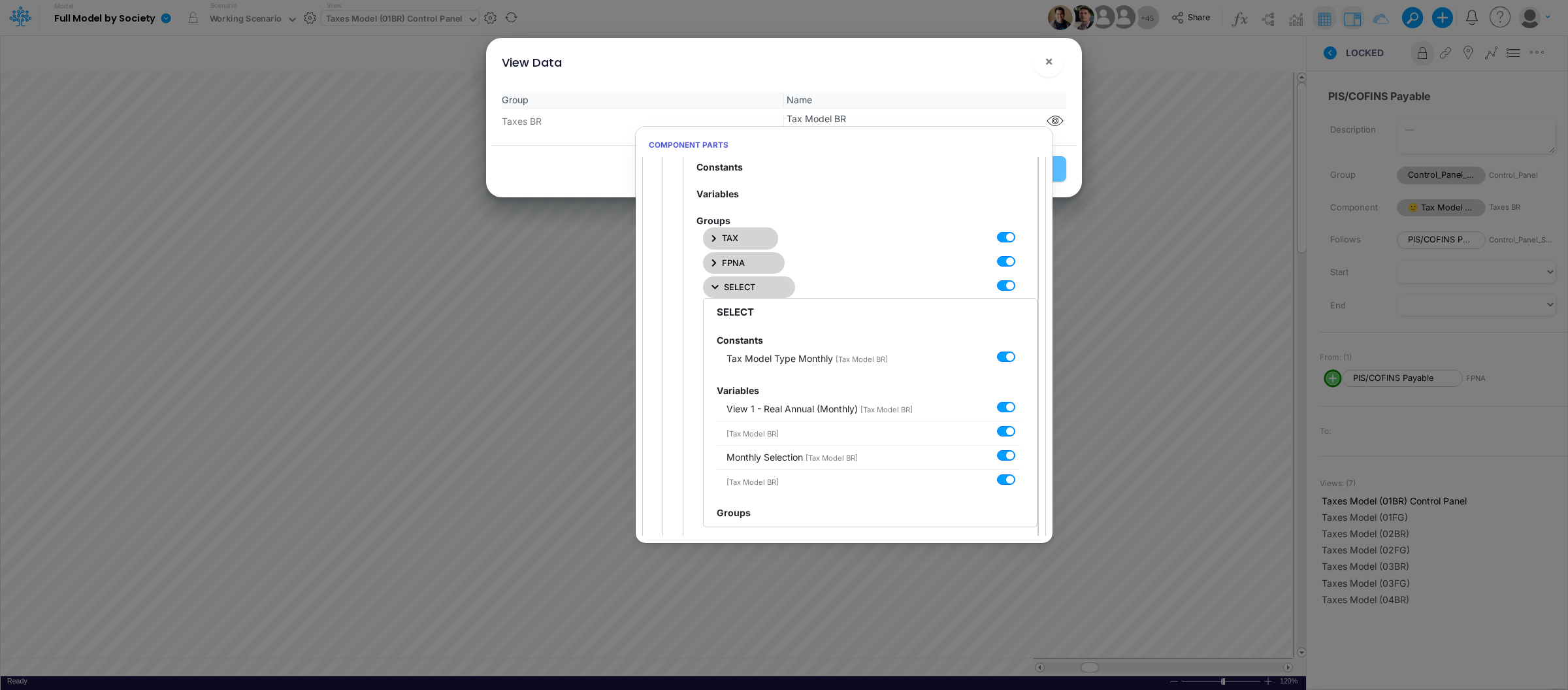
scroll to position [394, 0]
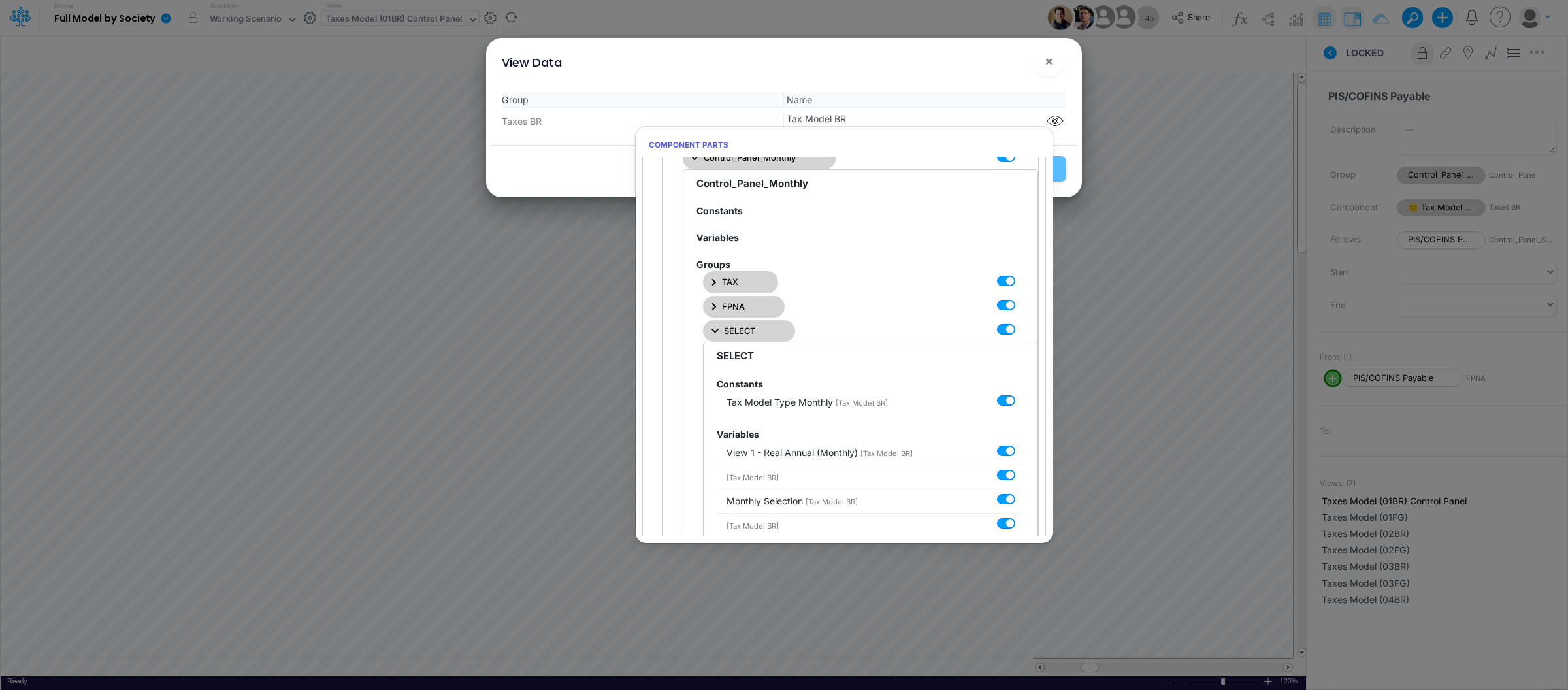
click at [722, 336] on button "SELECT" at bounding box center [749, 331] width 92 height 22
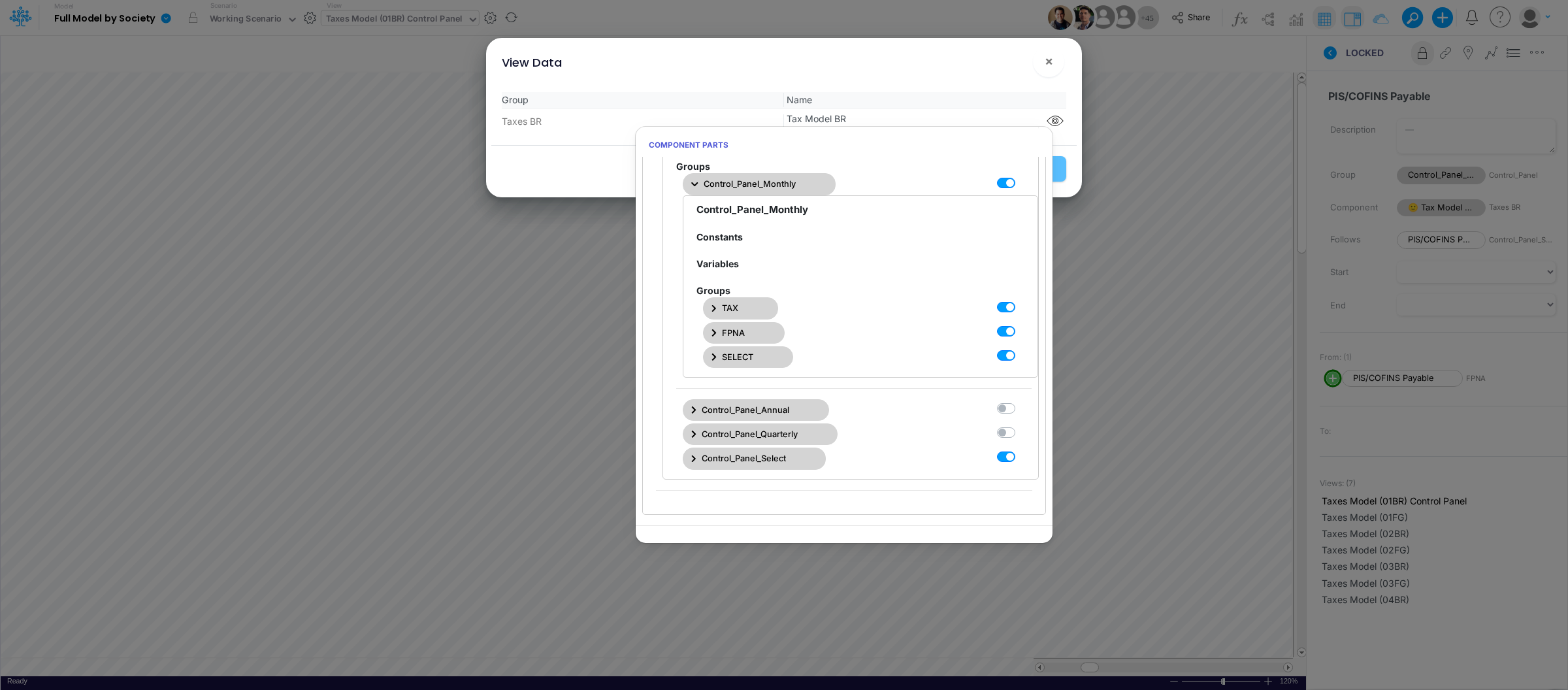
scroll to position [373, 0]
click at [684, 457] on button "Control_Panel_Select" at bounding box center [754, 459] width 143 height 22
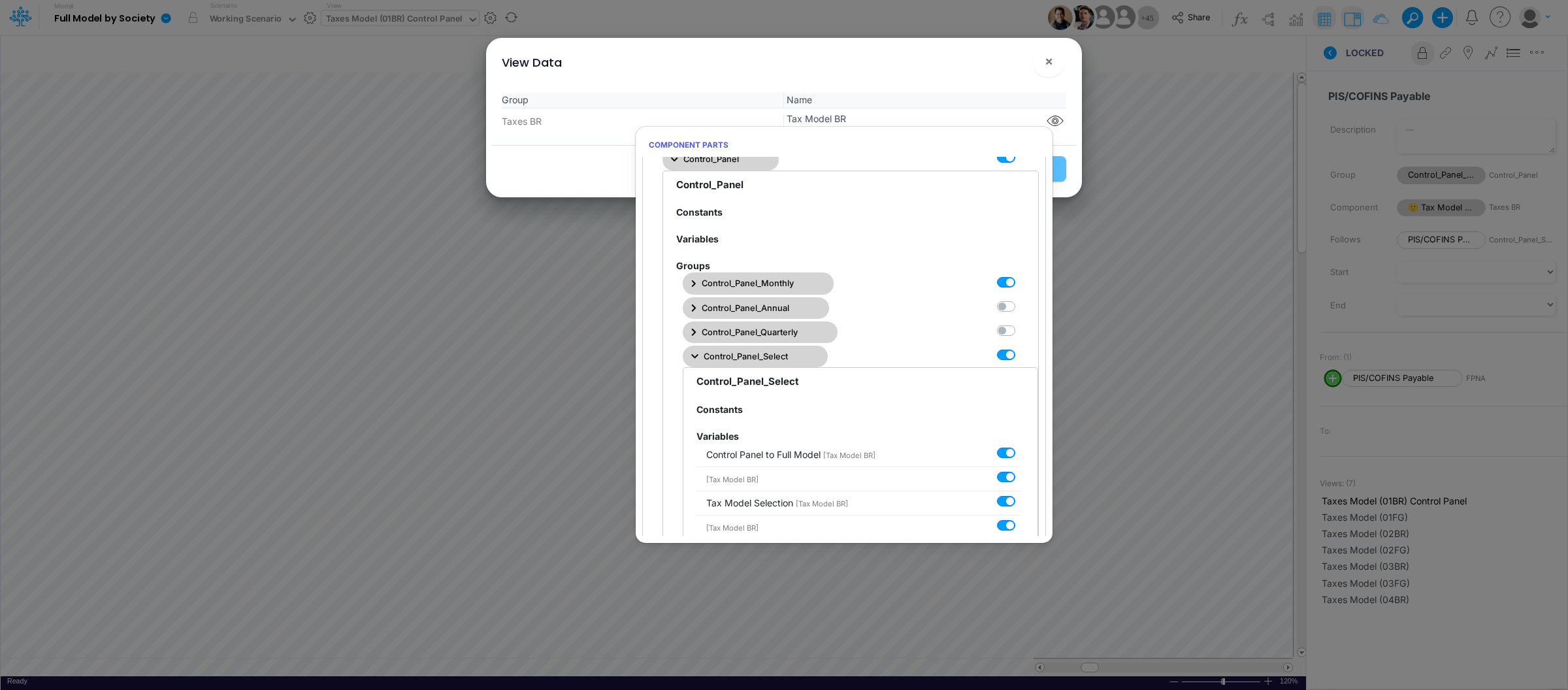
click at [698, 364] on button "Control_Panel_Select" at bounding box center [755, 357] width 145 height 22
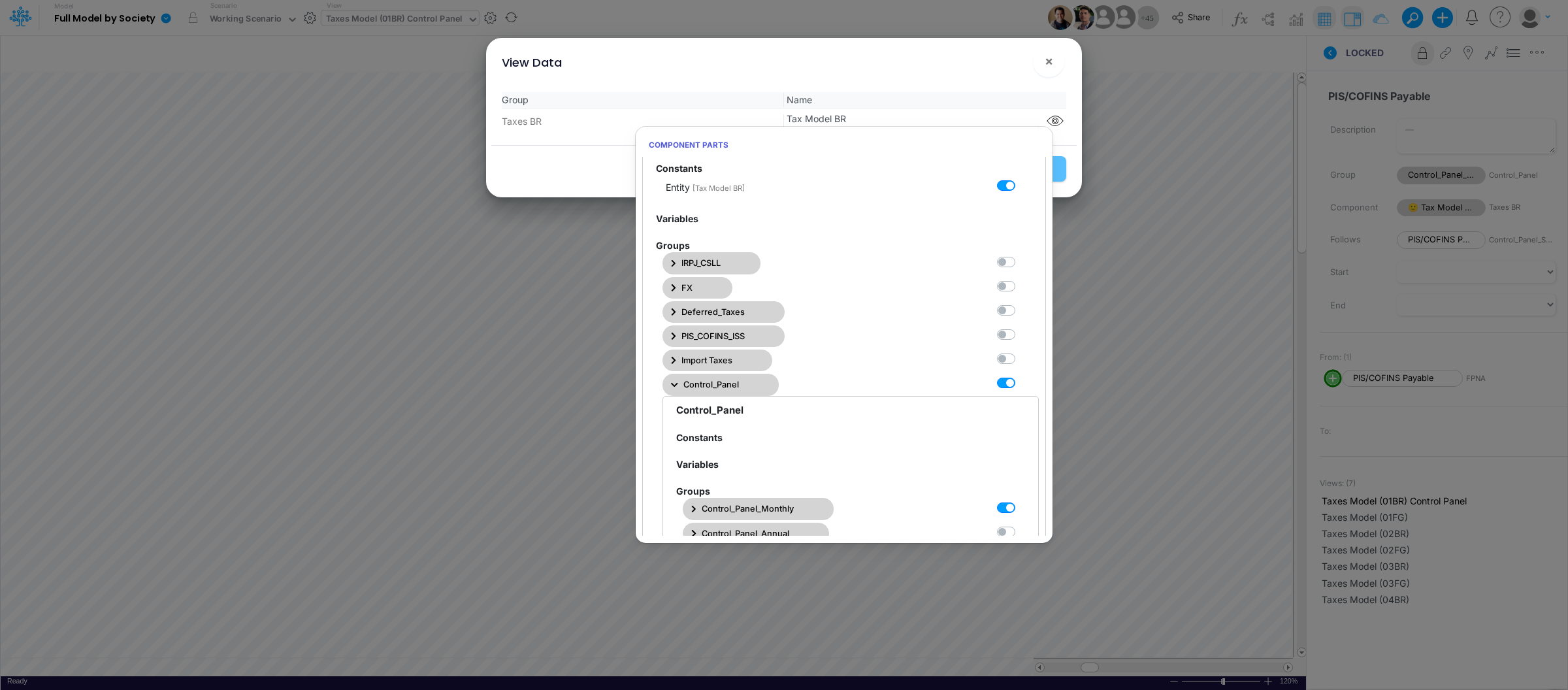
scroll to position [26, 0]
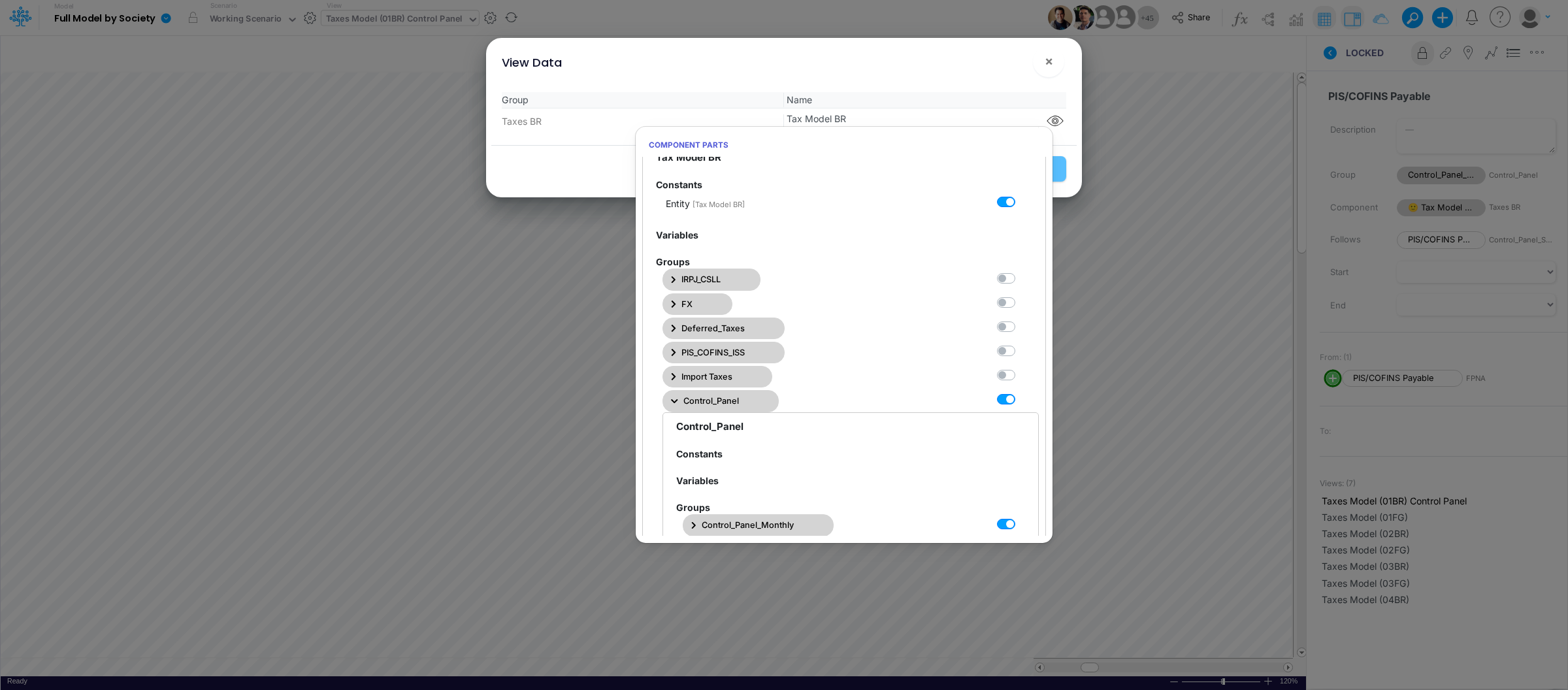
click at [1009, 65] on div "View Data ×" at bounding box center [784, 60] width 585 height 44
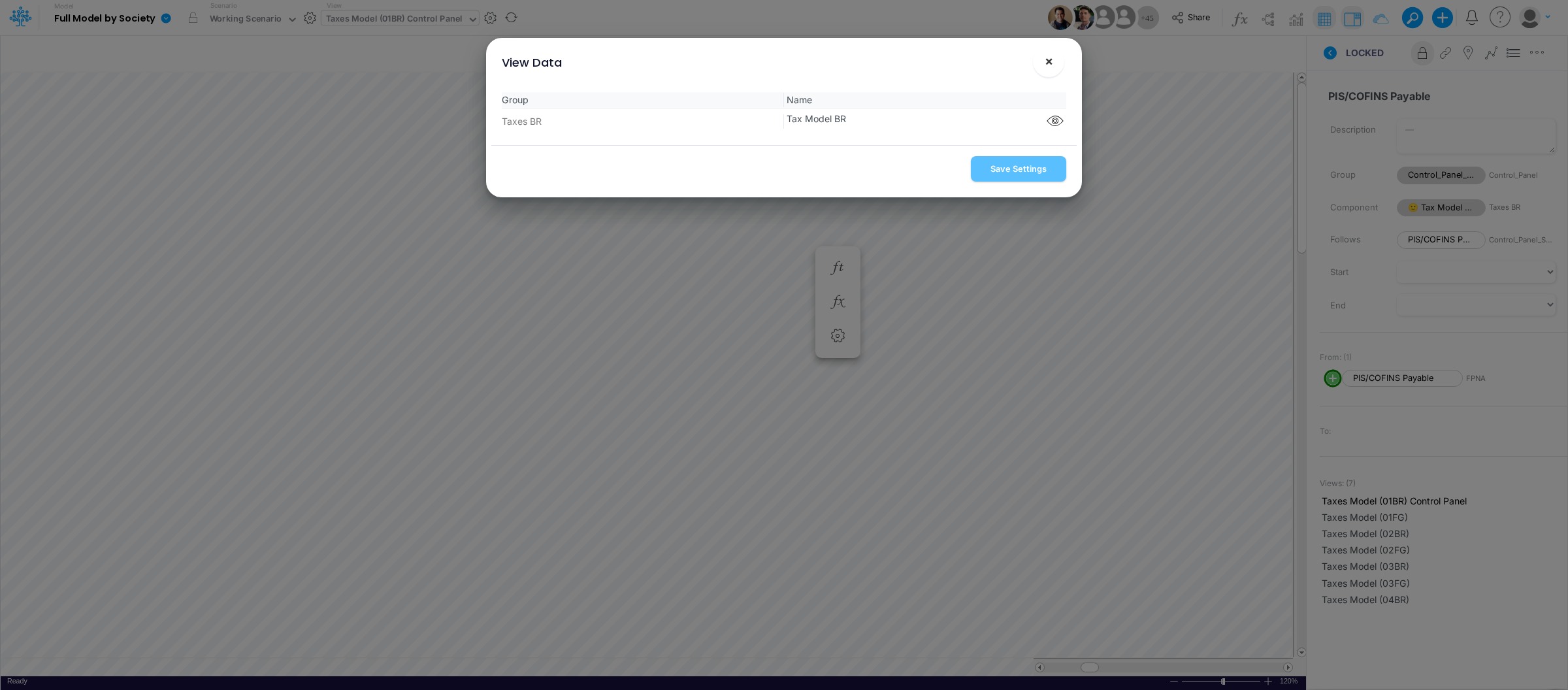
click at [1045, 59] on span "×" at bounding box center [1049, 61] width 9 height 16
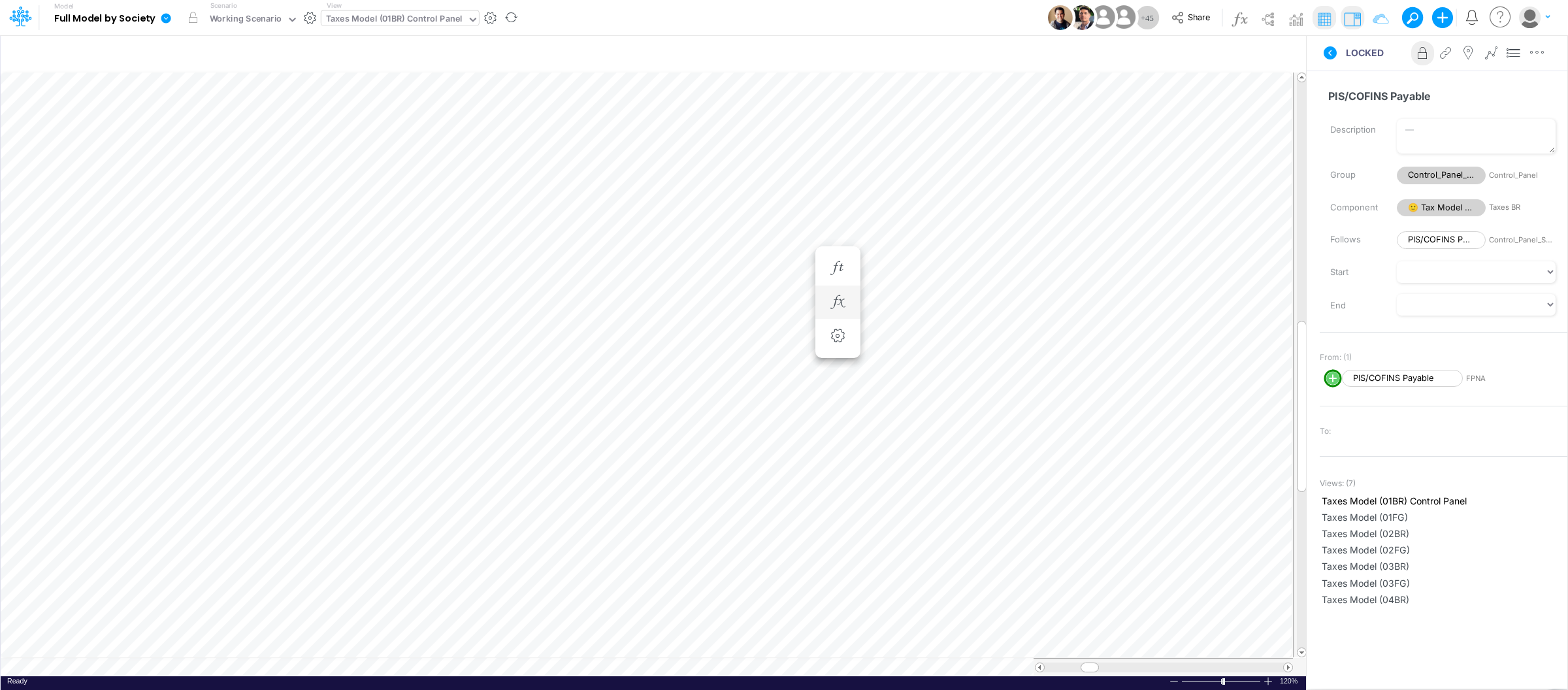
scroll to position [0, 1]
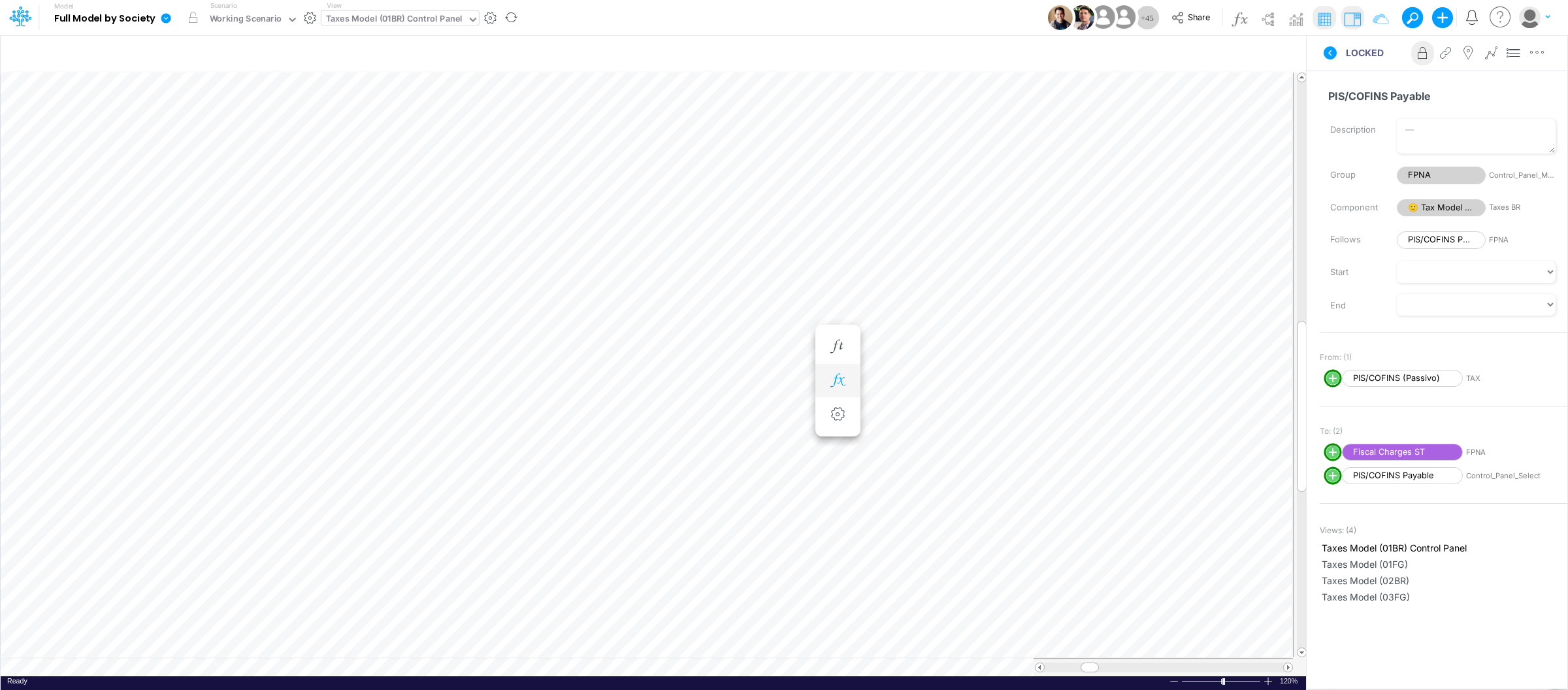
click at [838, 371] on button "button" at bounding box center [838, 381] width 24 height 26
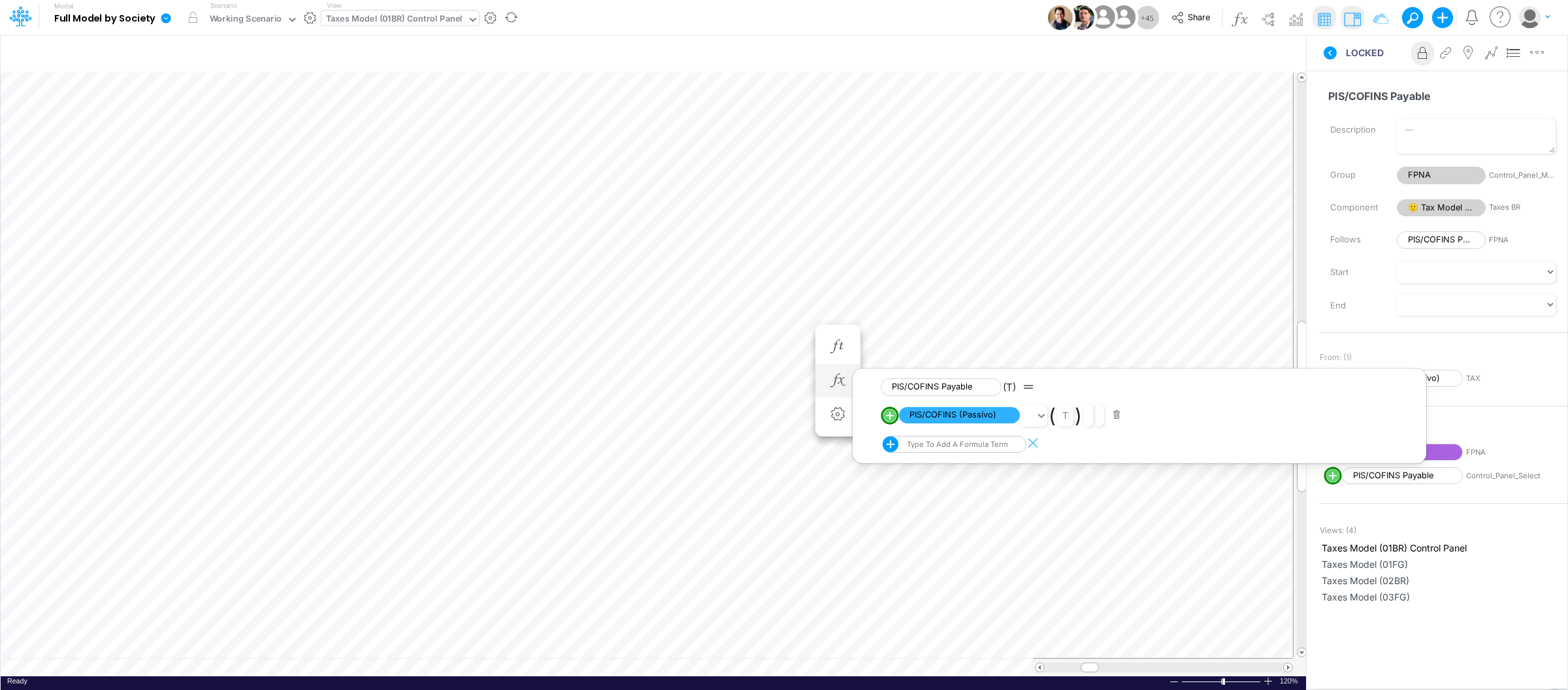
click at [893, 416] on line "circle with outer border" at bounding box center [890, 416] width 6 height 0
select select "Multiply"
select select "Add"
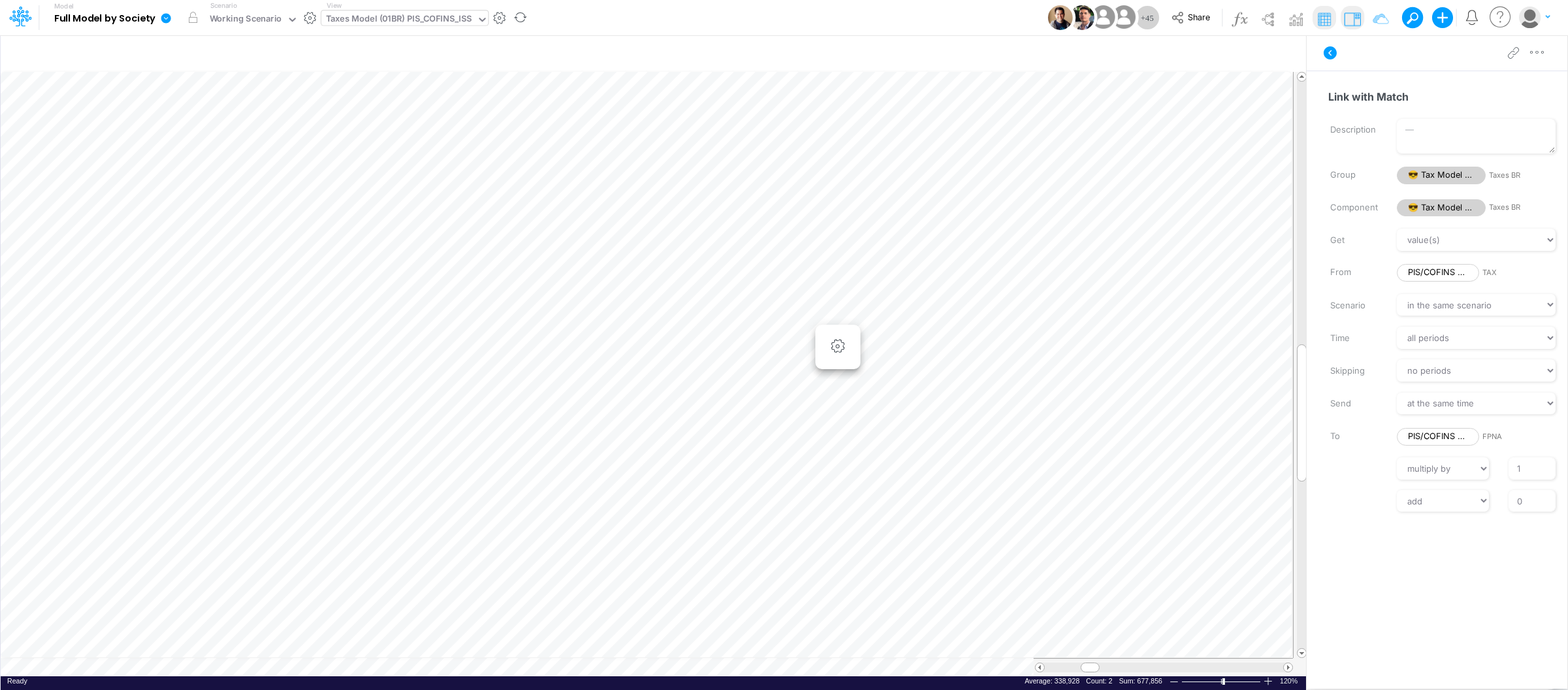
scroll to position [0, 1]
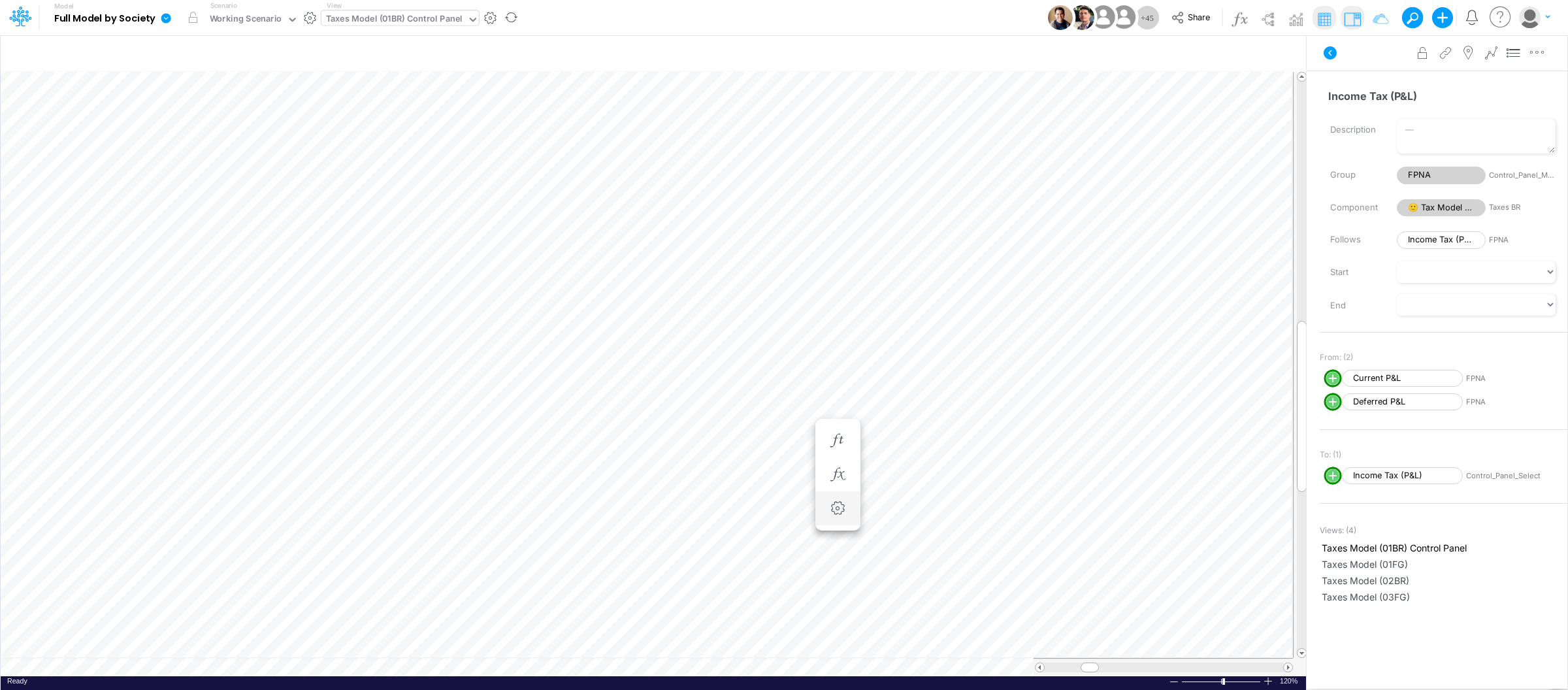
scroll to position [0, 1]
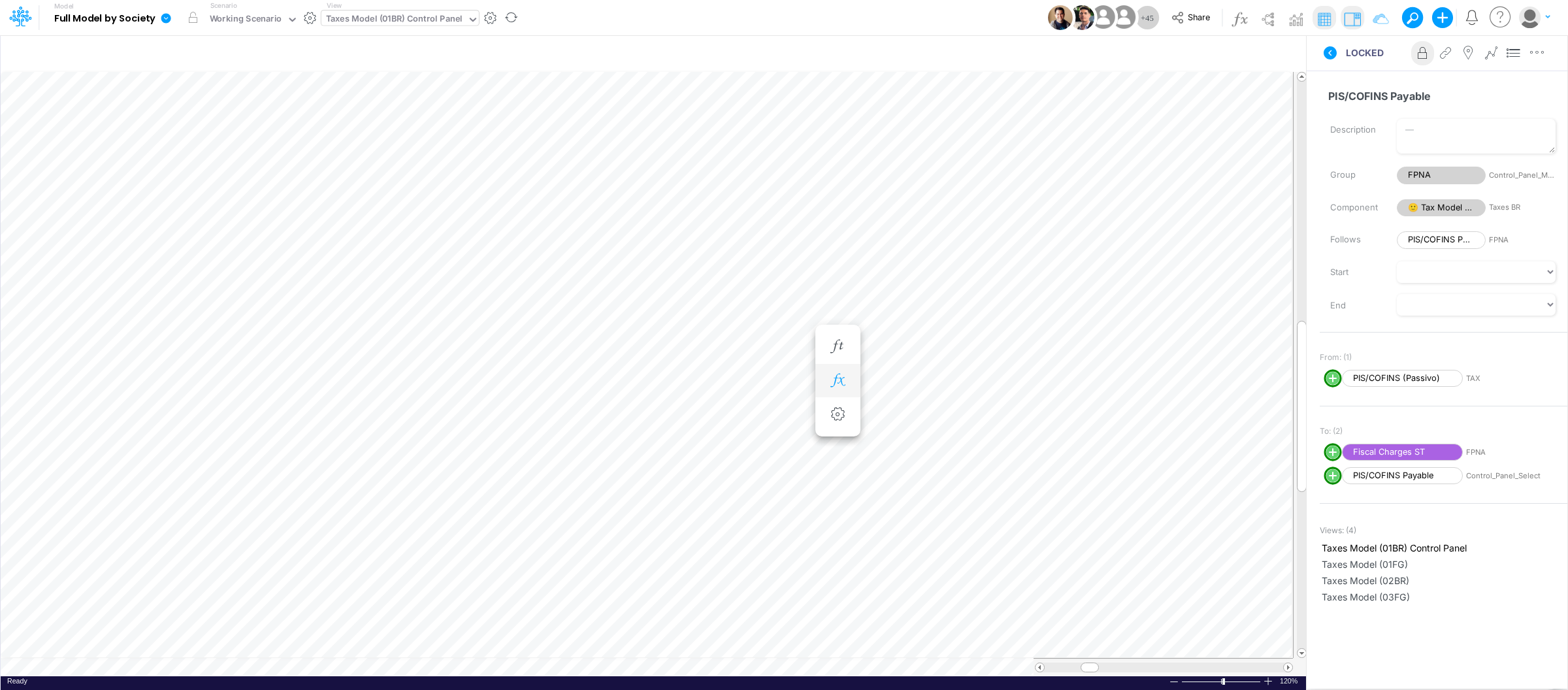
click at [836, 378] on icon "button" at bounding box center [837, 381] width 19 height 14
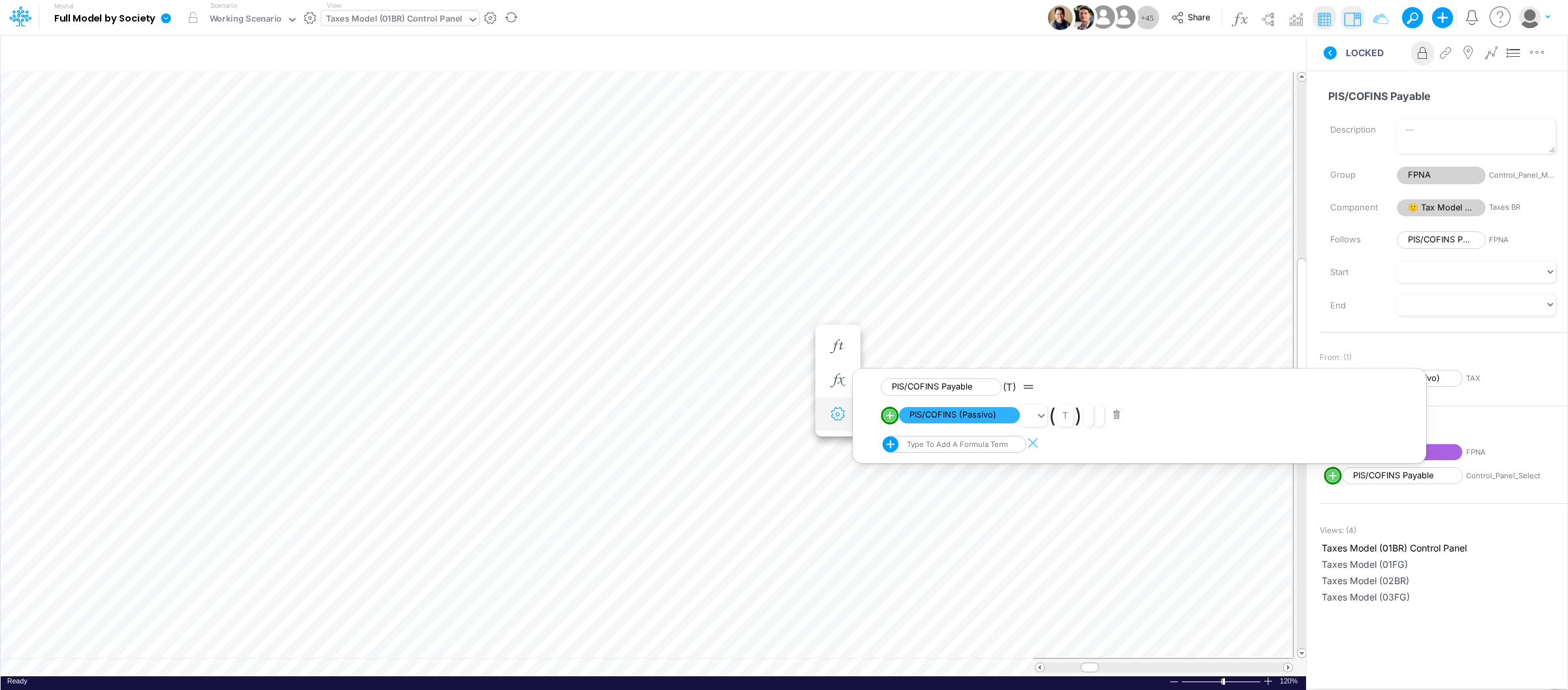
scroll to position [0, 1]
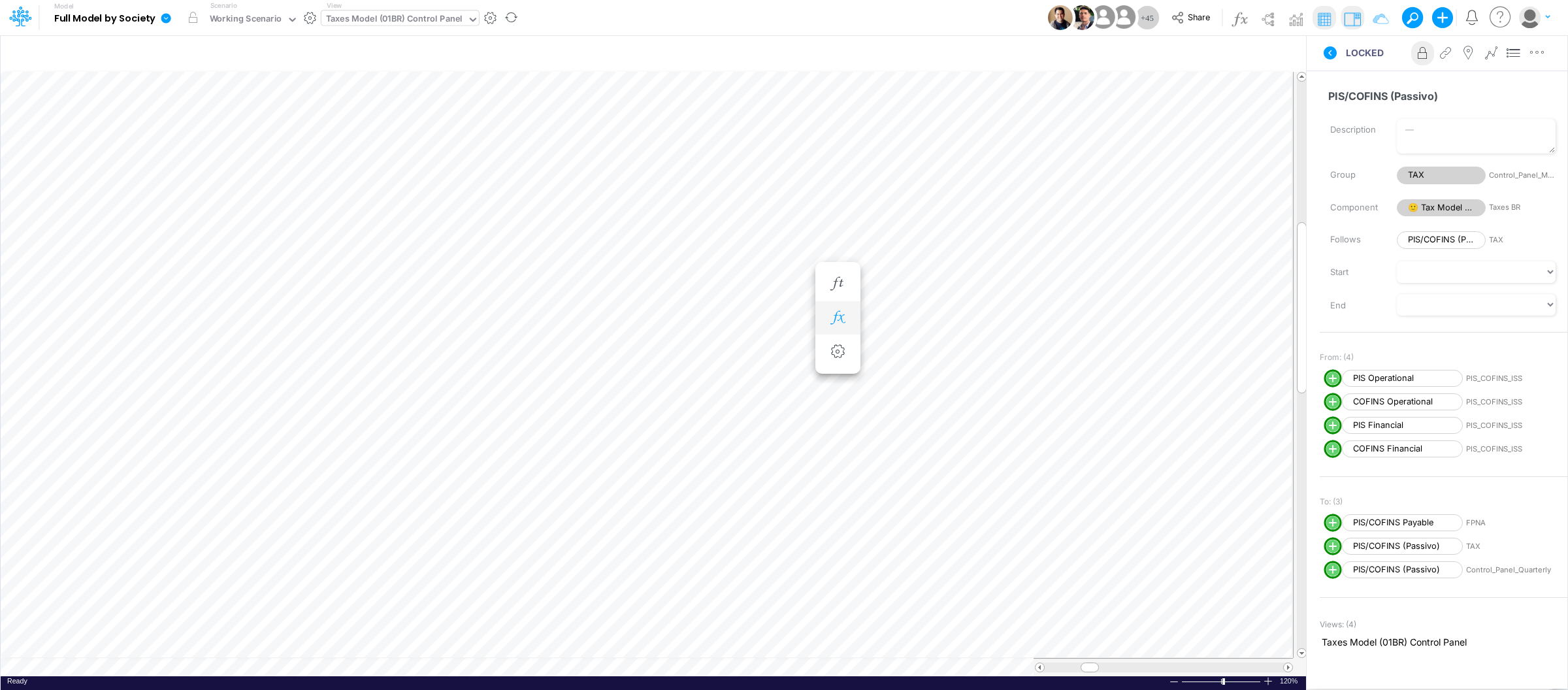
click at [838, 326] on button "button" at bounding box center [838, 319] width 24 height 26
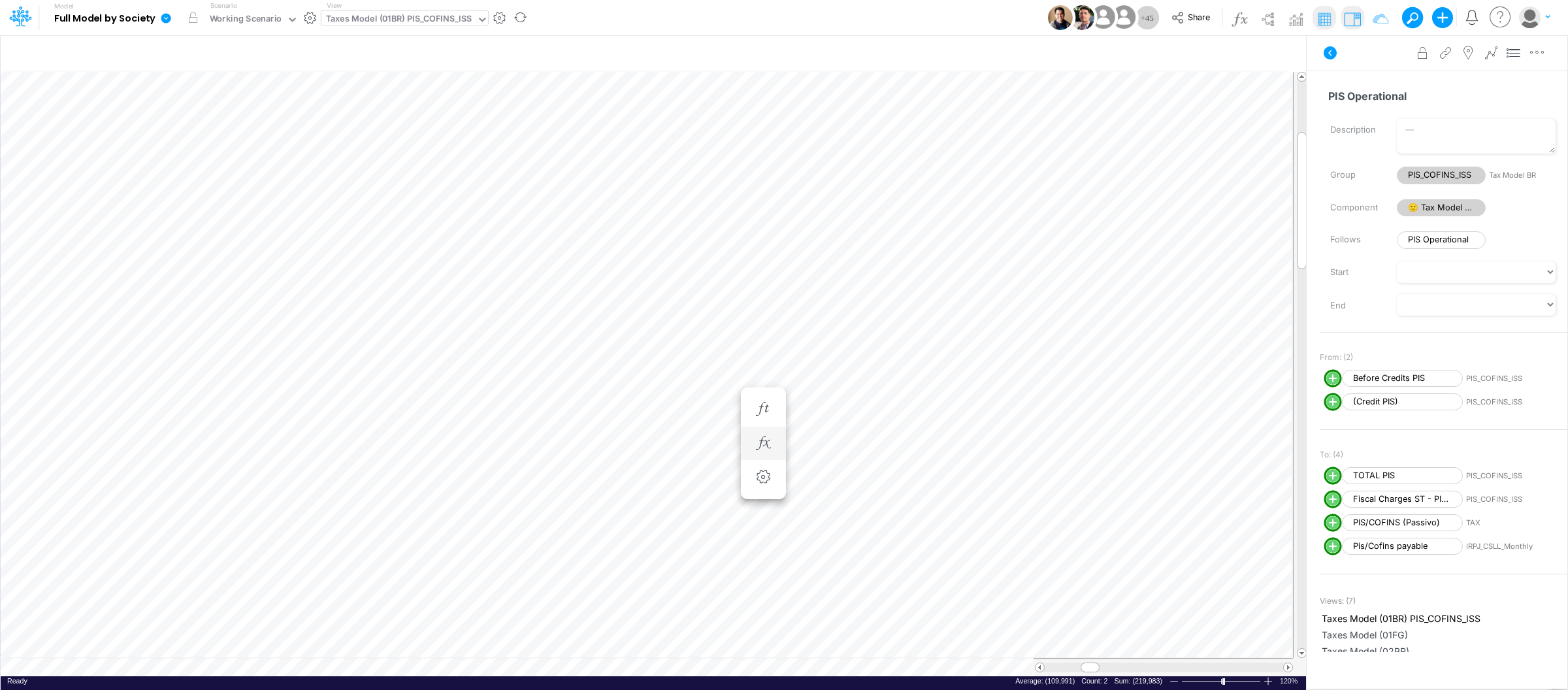
scroll to position [0, 1]
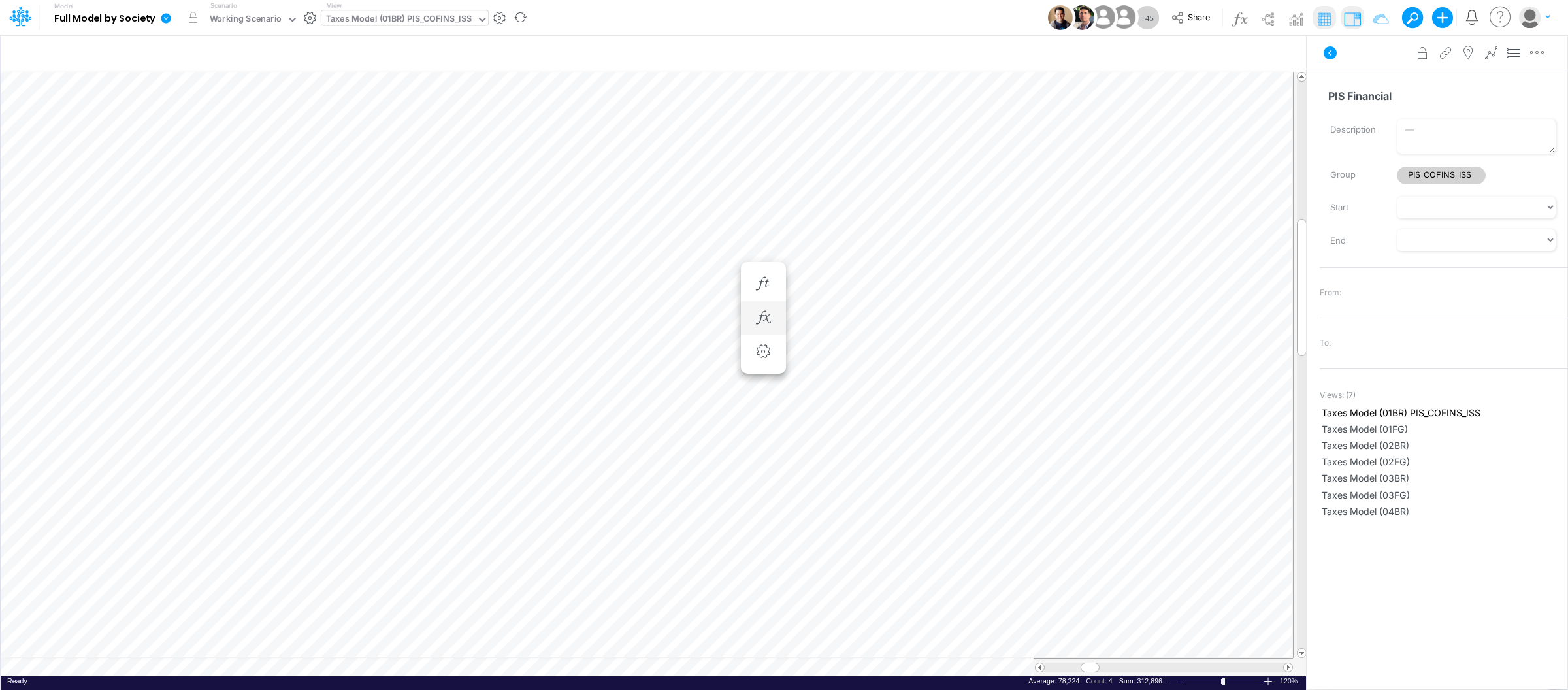
scroll to position [0, 1]
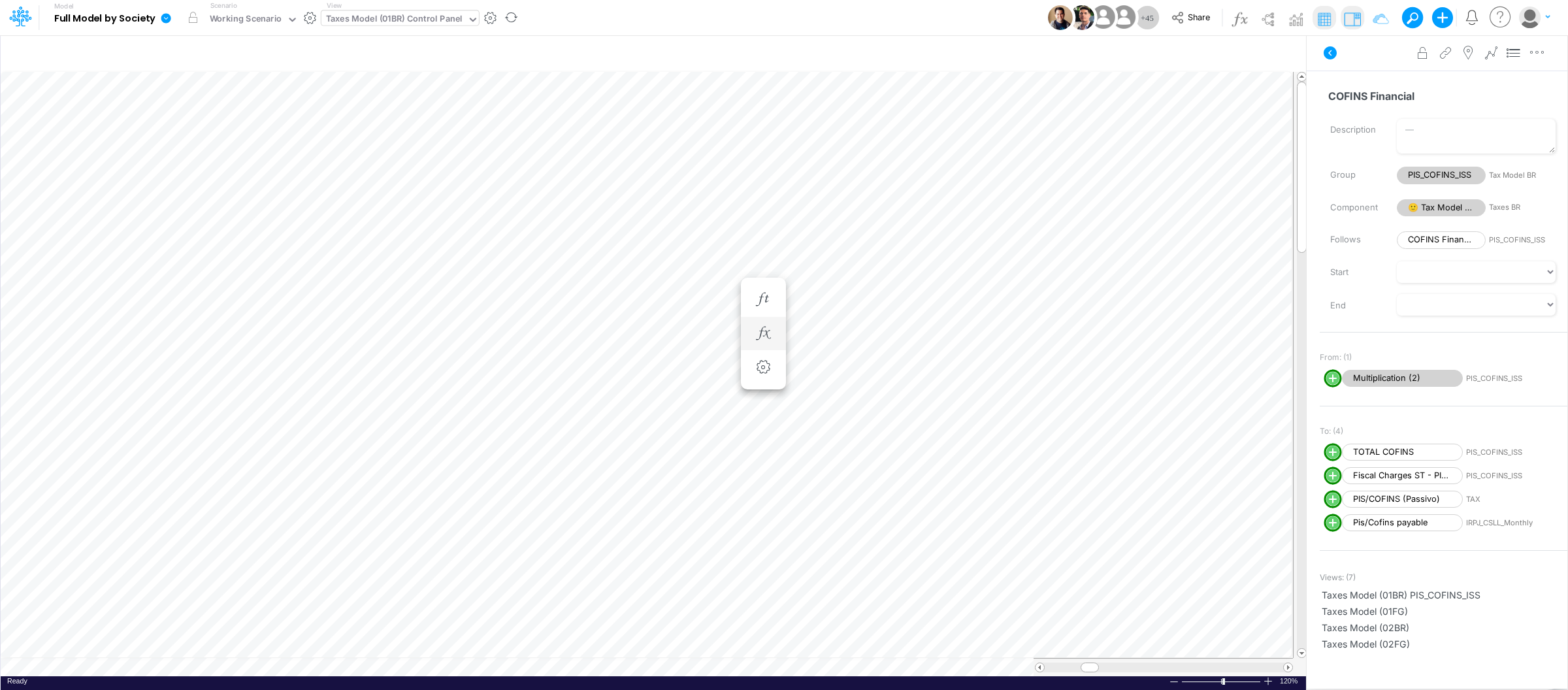
scroll to position [0, 1]
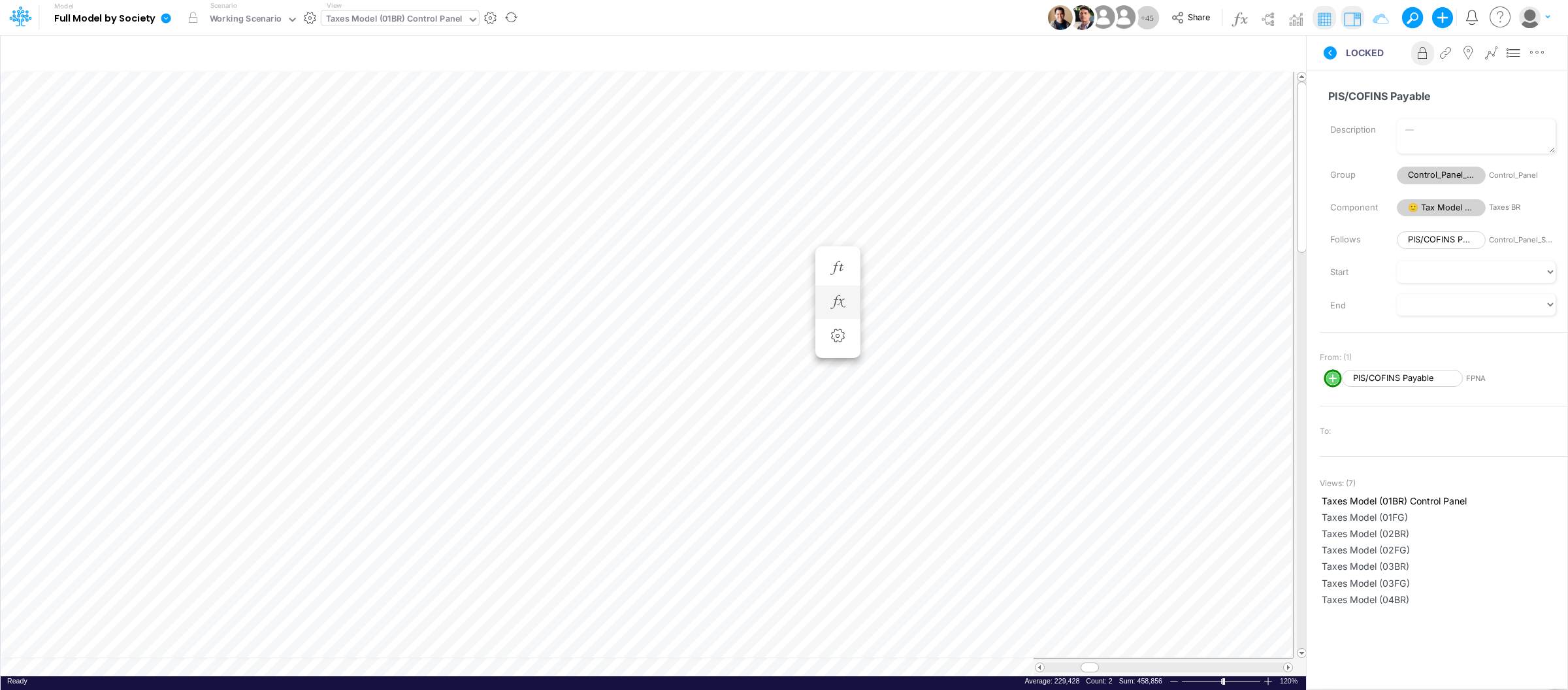
scroll to position [0, 1]
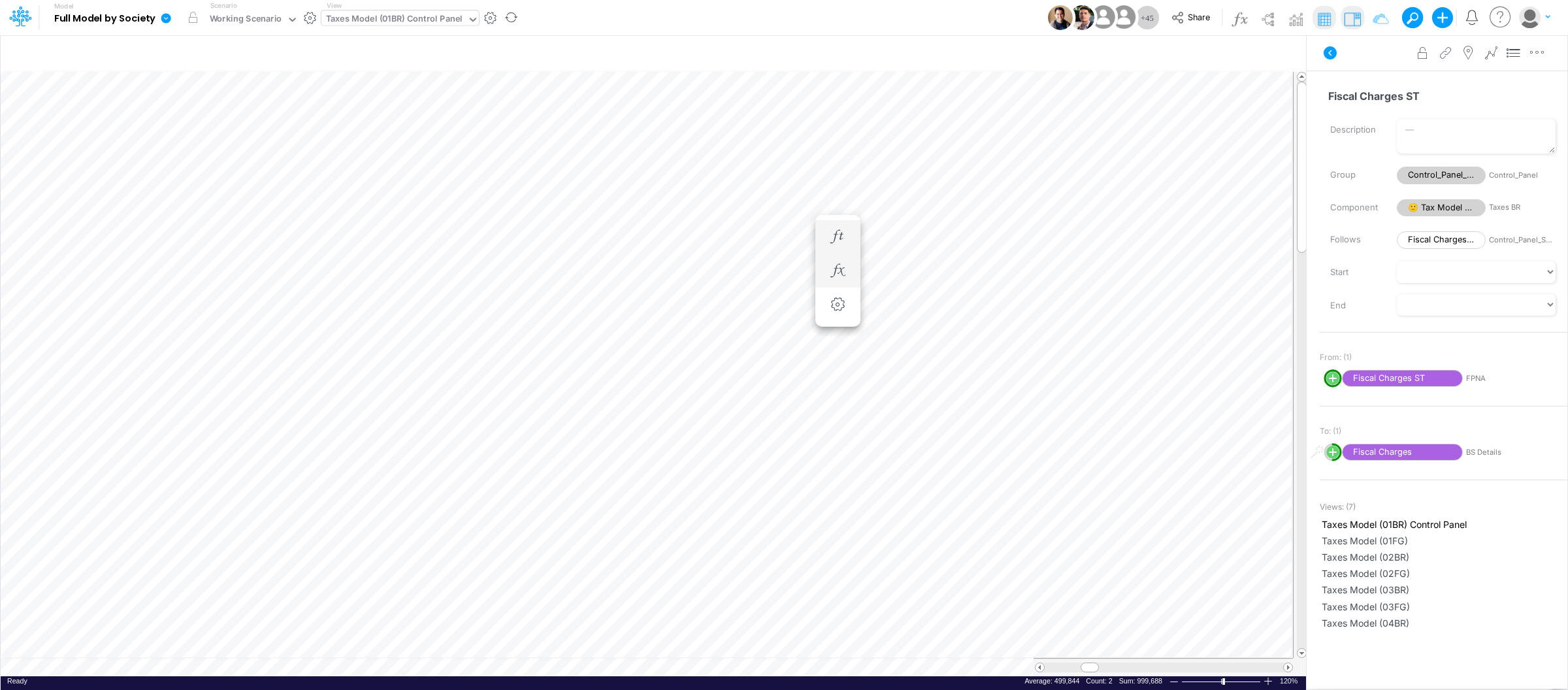
scroll to position [0, 1]
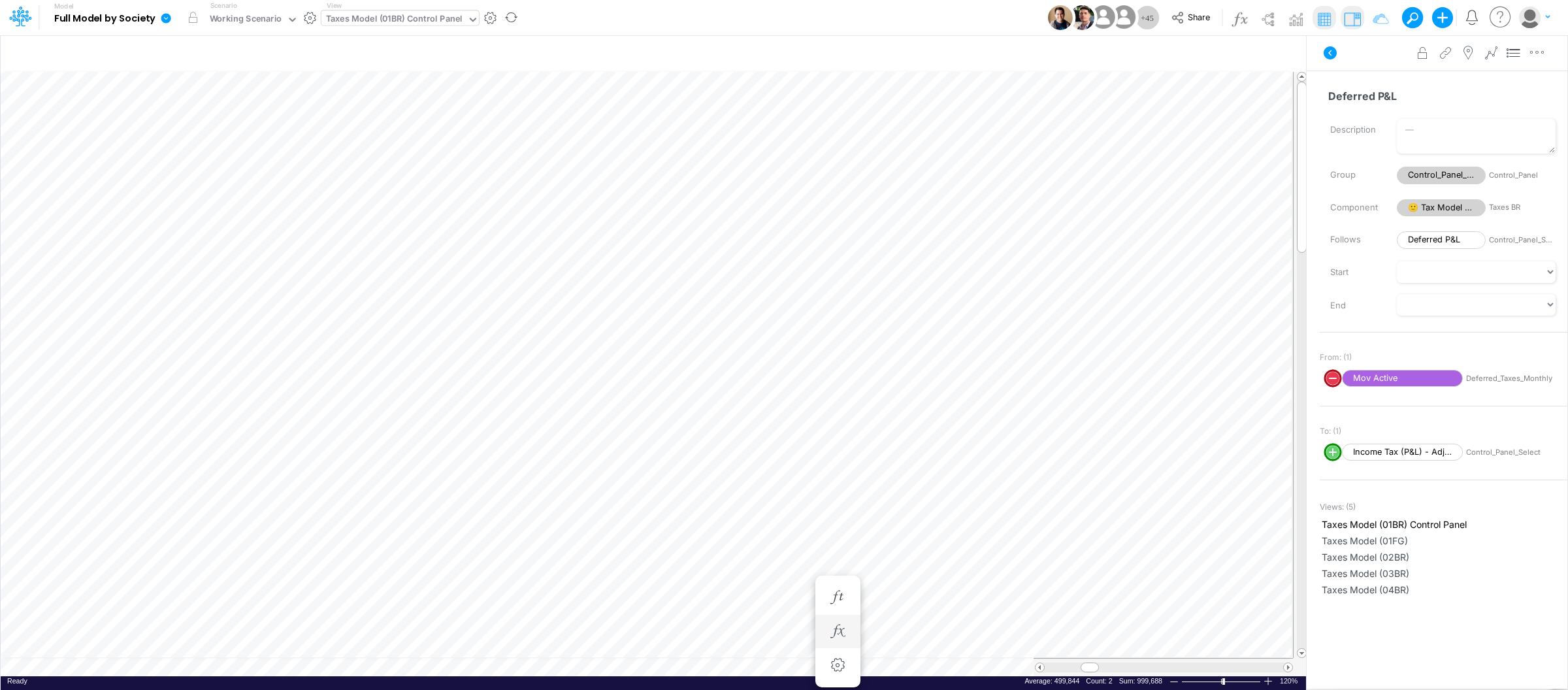
type input "BS (USGAAP) - Detailed"
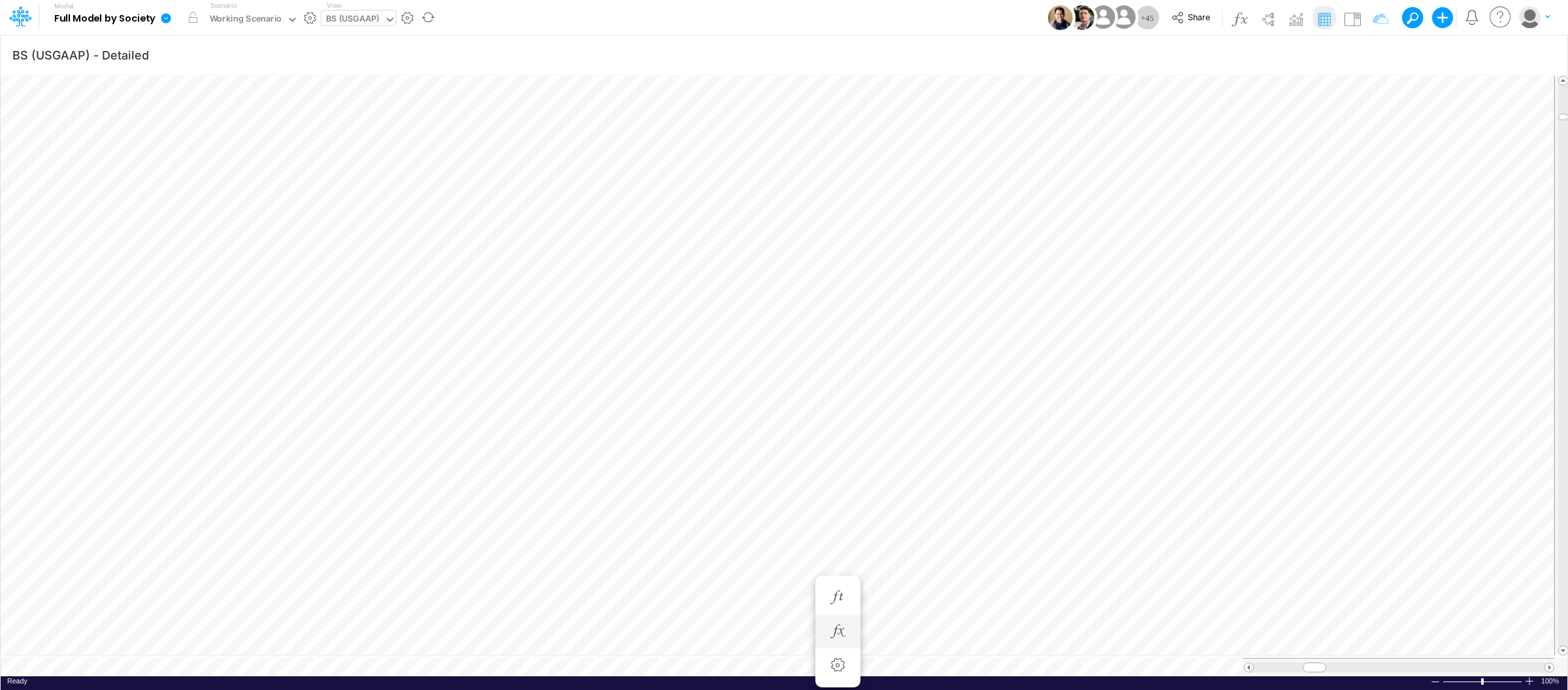
scroll to position [0, 1]
click at [481, 658] on td at bounding box center [777, 667] width 1553 height 18
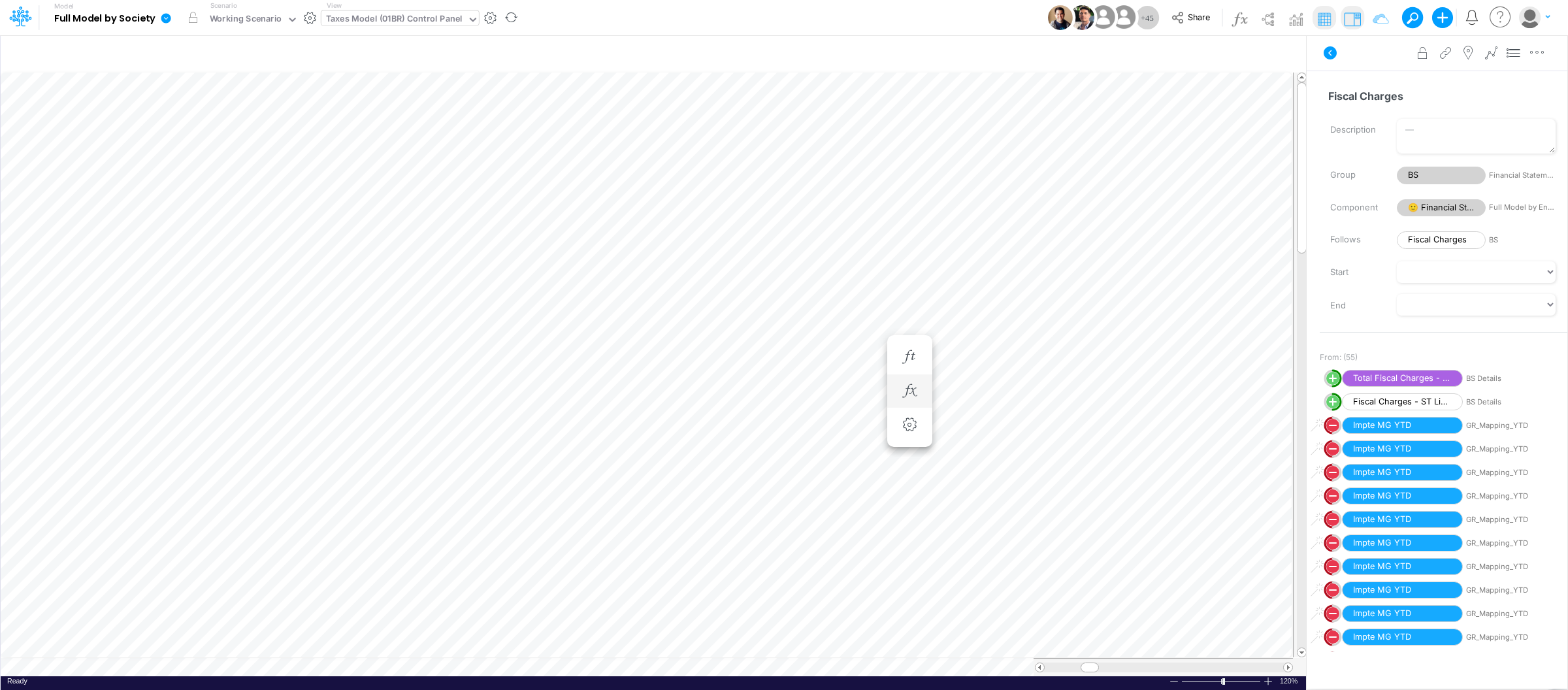
scroll to position [0, 1]
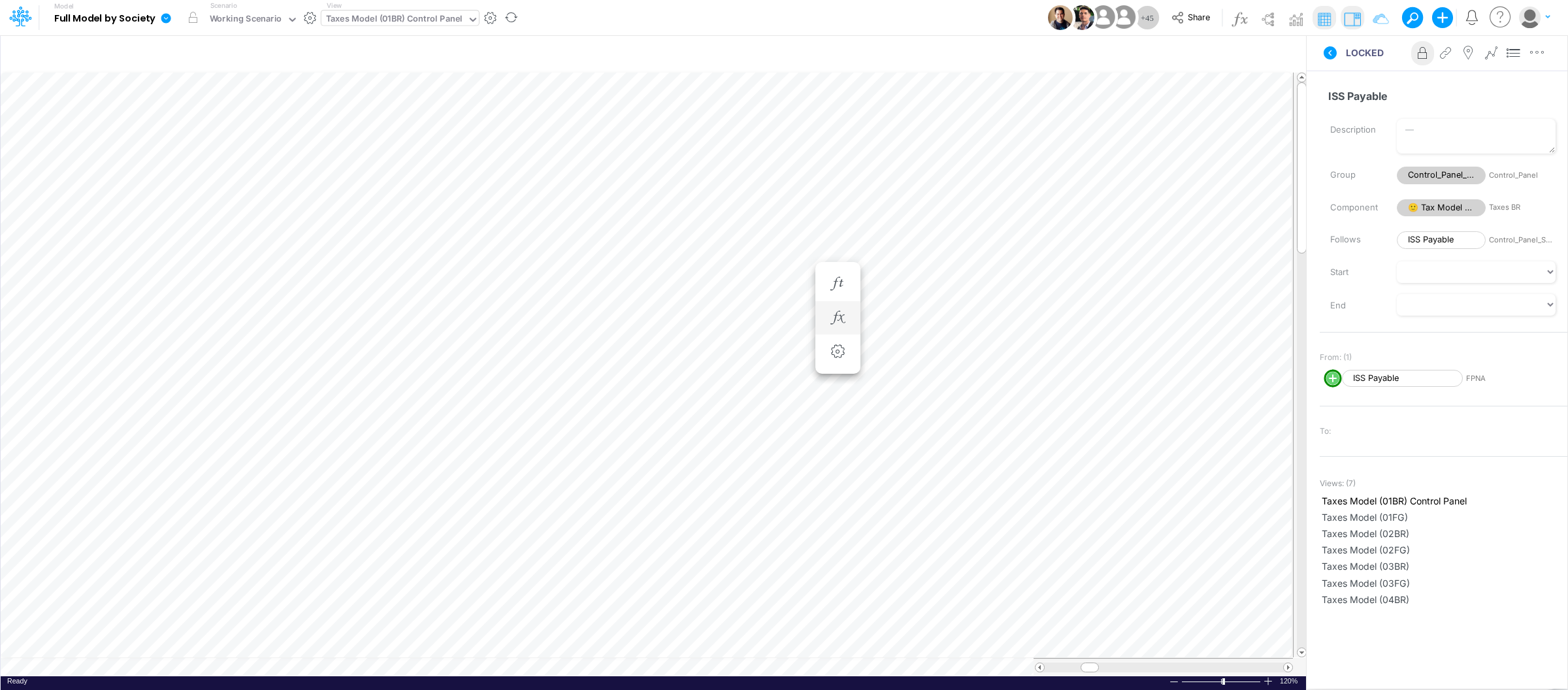
scroll to position [0, 1]
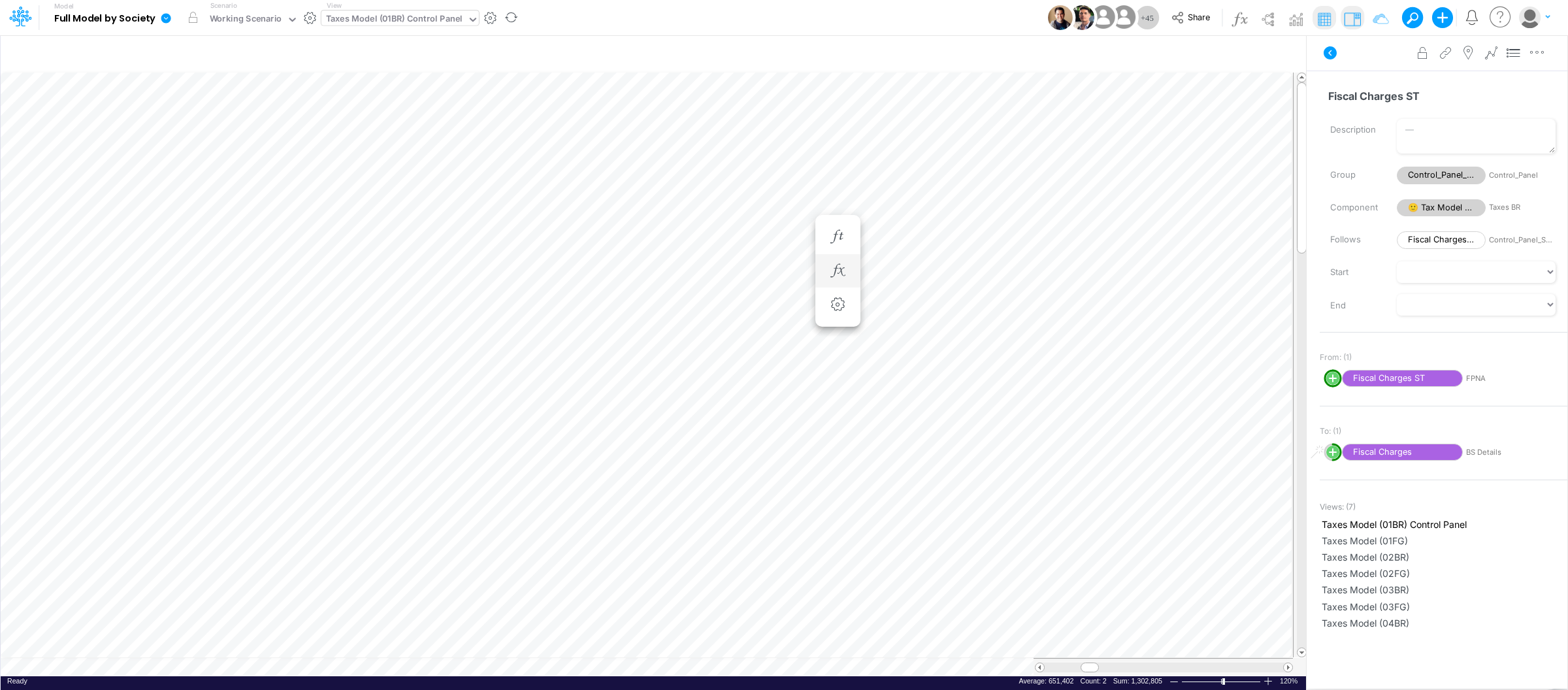
scroll to position [0, 1]
type input "BS (USGAAP) - Detailed"
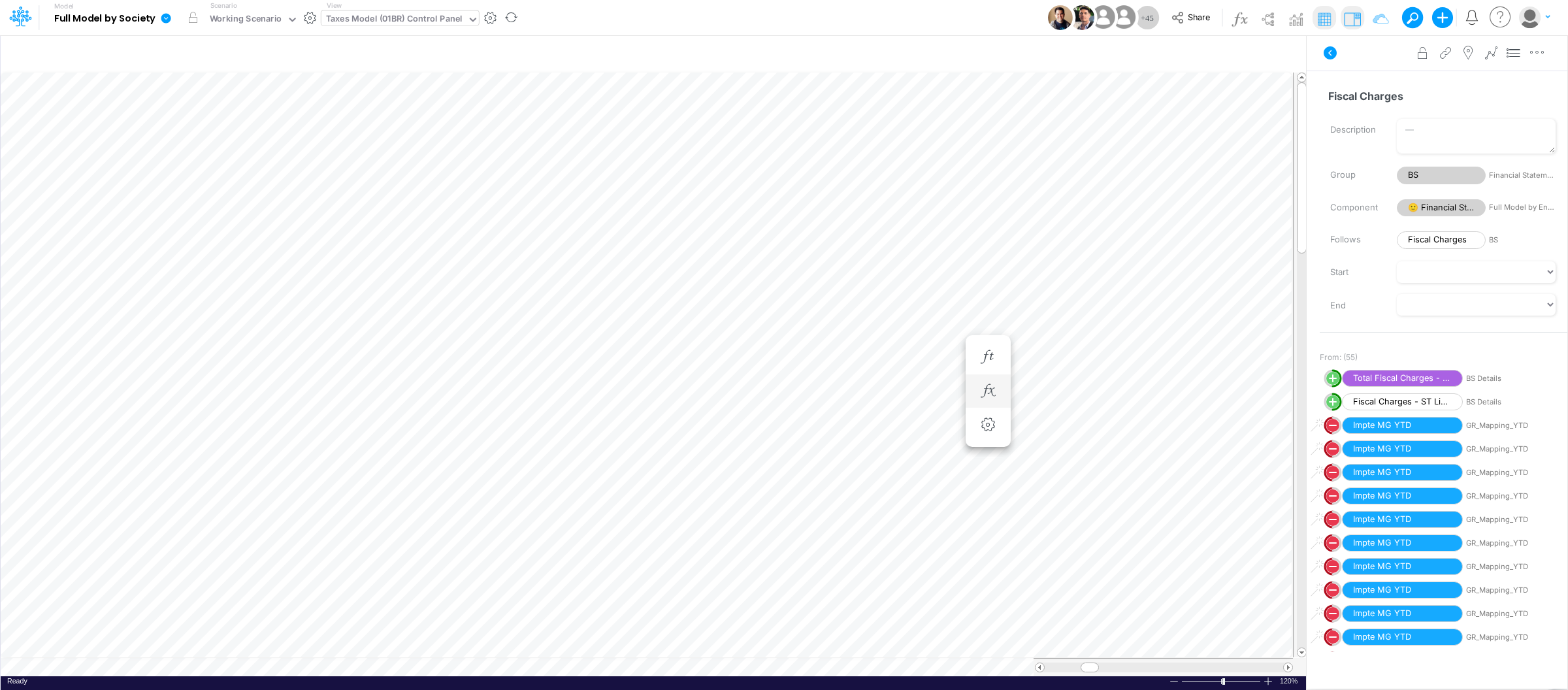
scroll to position [0, 1]
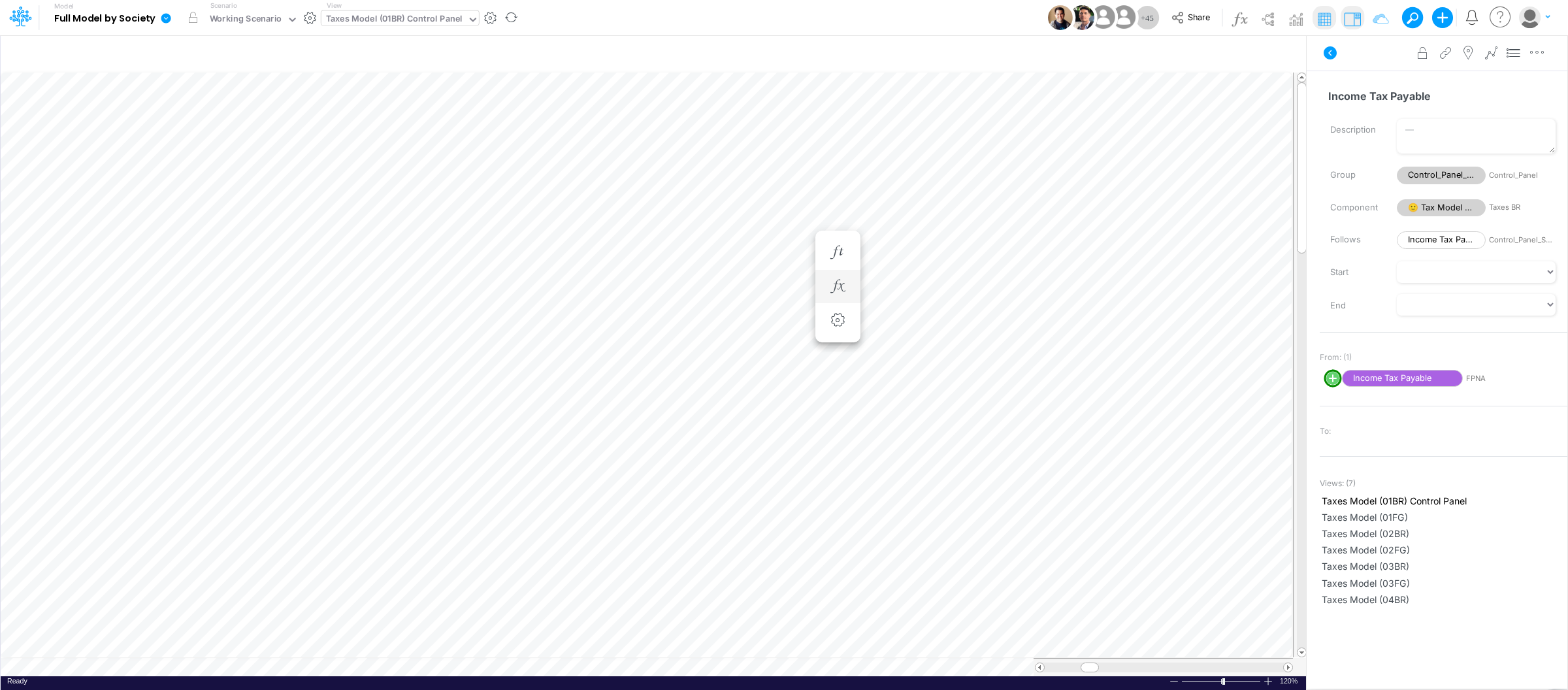
scroll to position [0, 1]
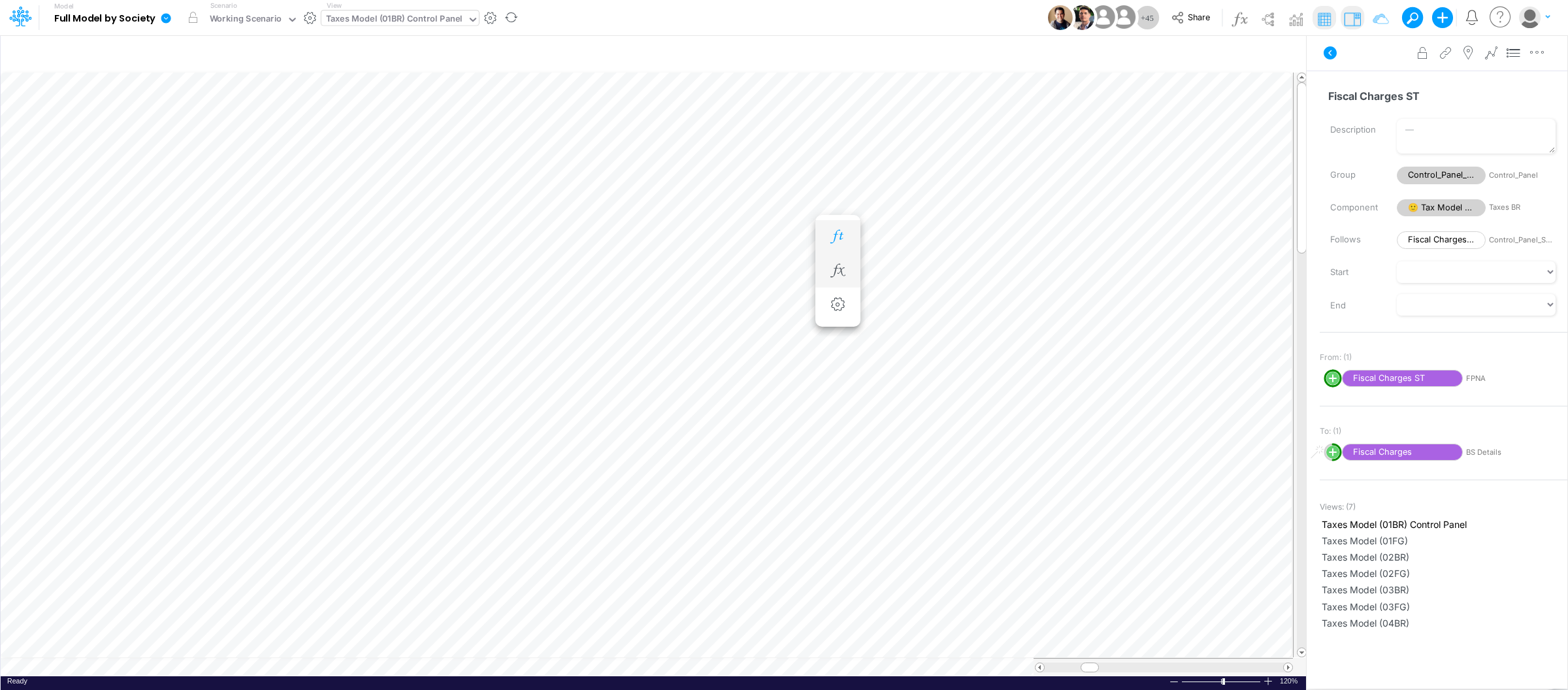
scroll to position [0, 1]
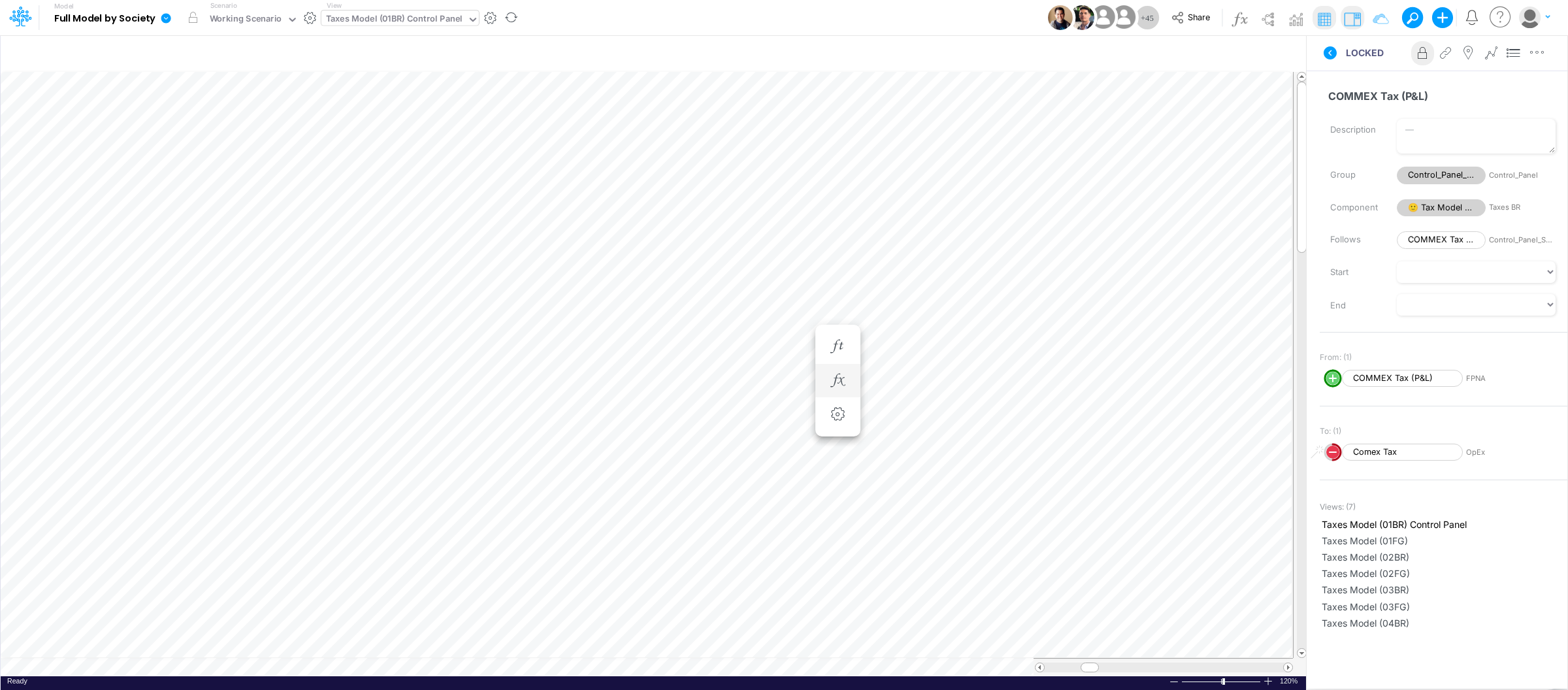
scroll to position [0, 1]
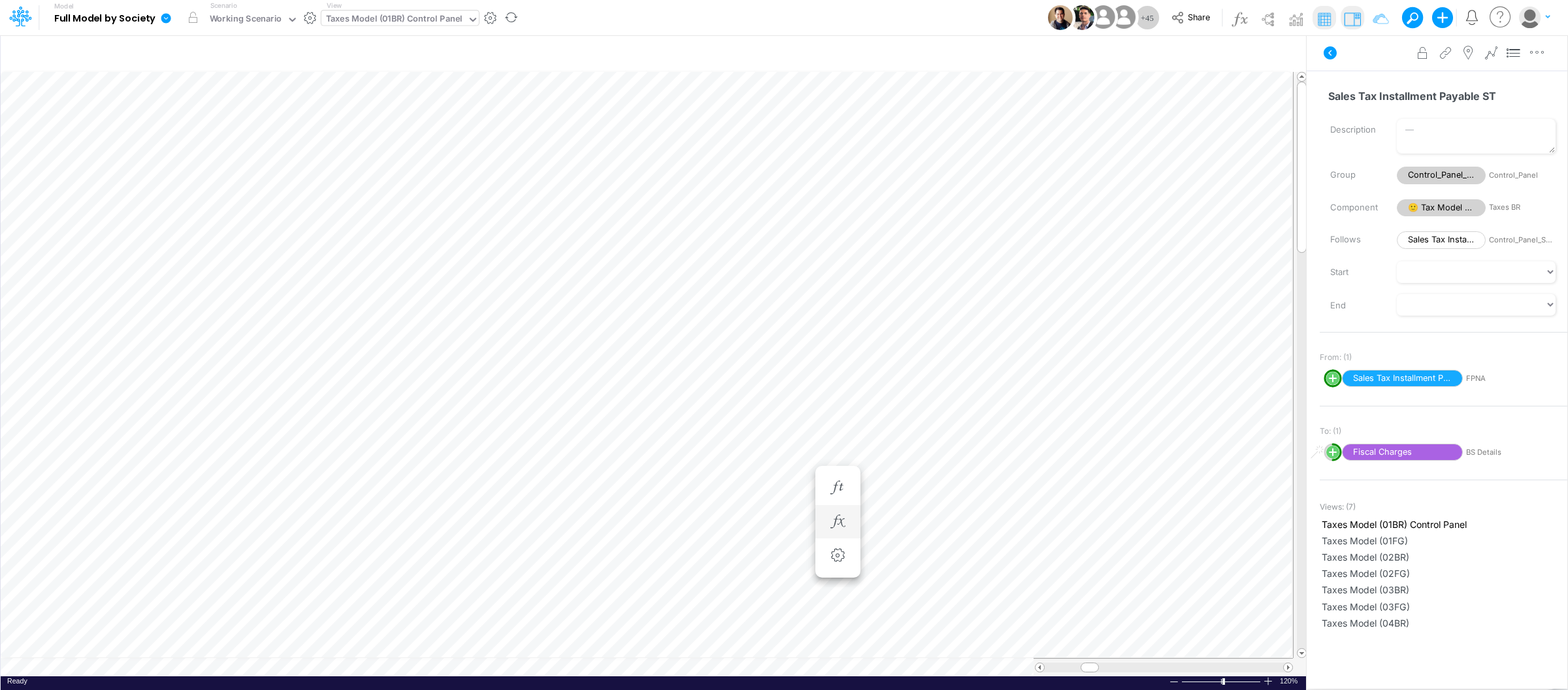
scroll to position [0, 1]
click at [846, 505] on icon "button" at bounding box center [837, 504] width 19 height 14
click at [833, 493] on icon "button" at bounding box center [837, 488] width 19 height 14
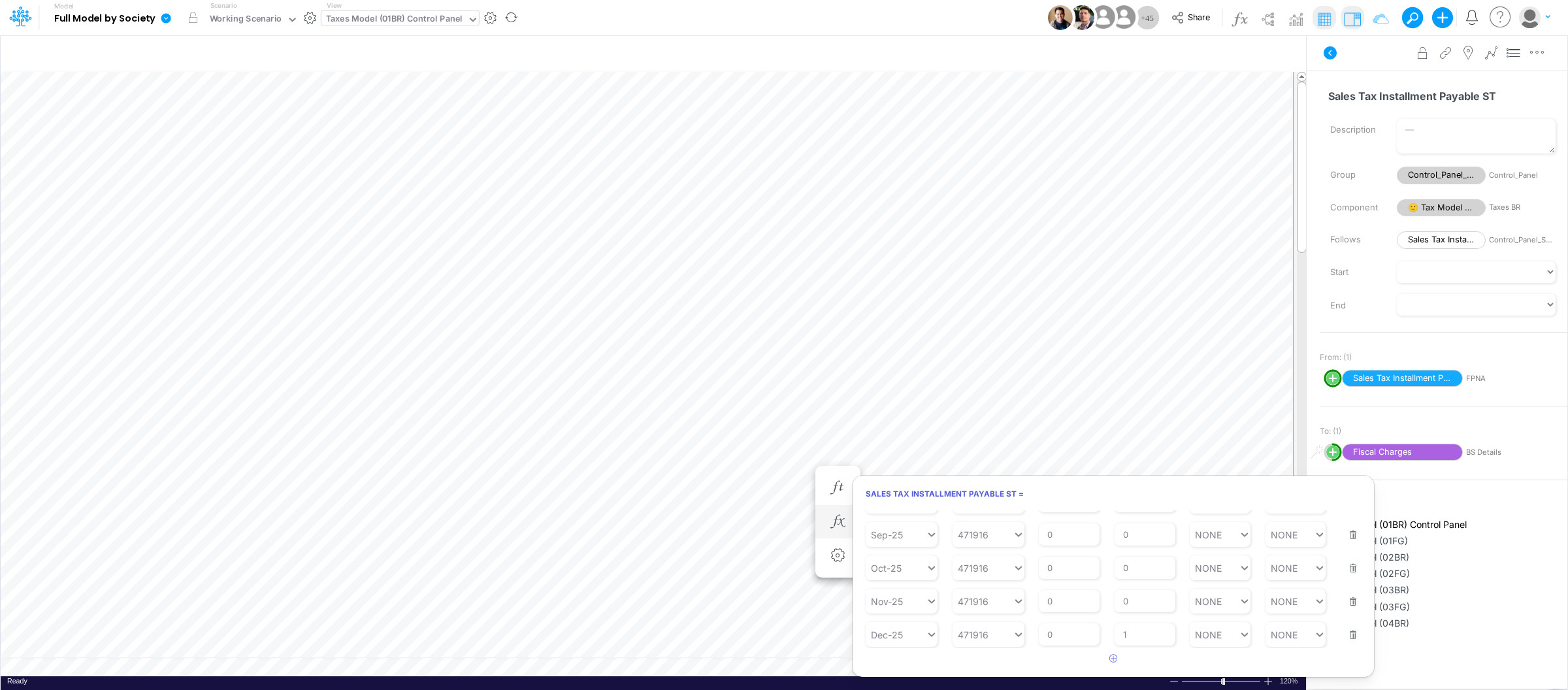
scroll to position [0, 1]
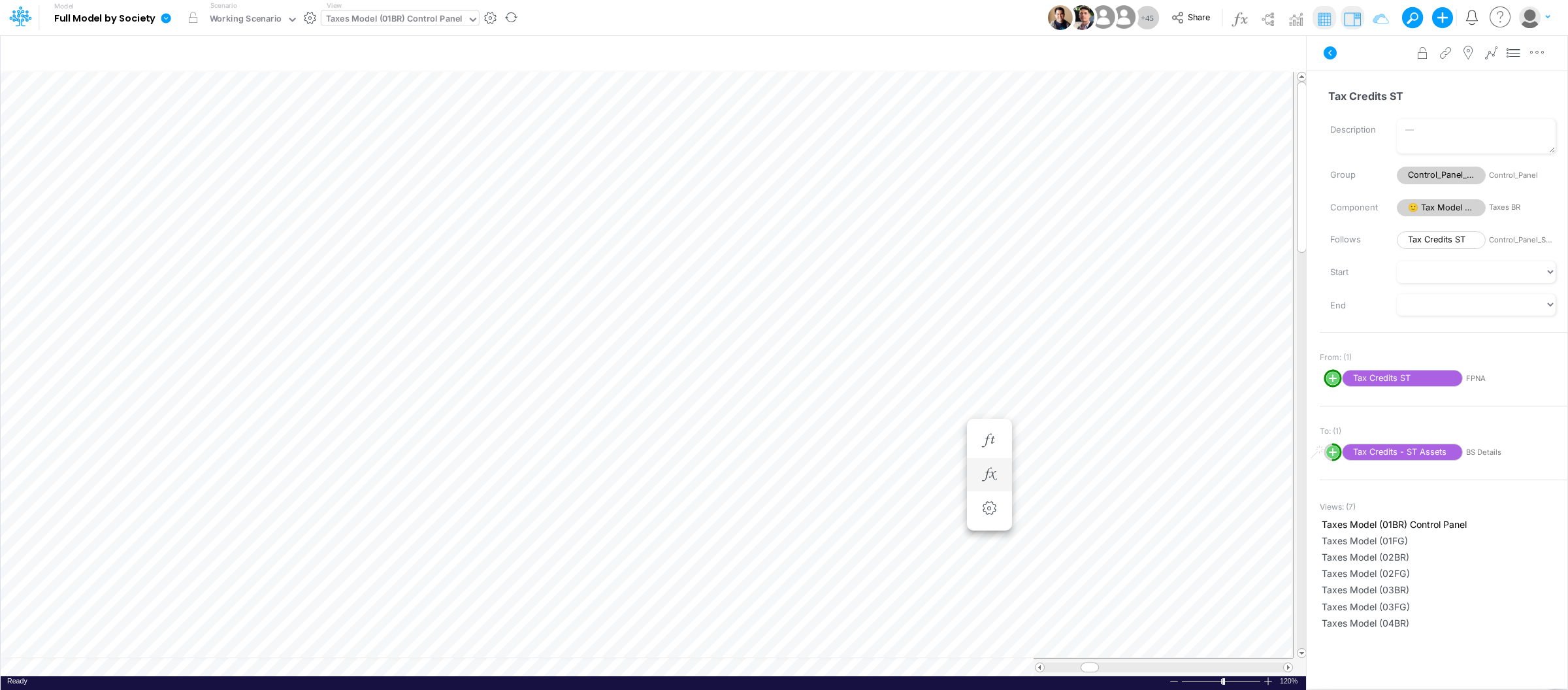
scroll to position [0, 1]
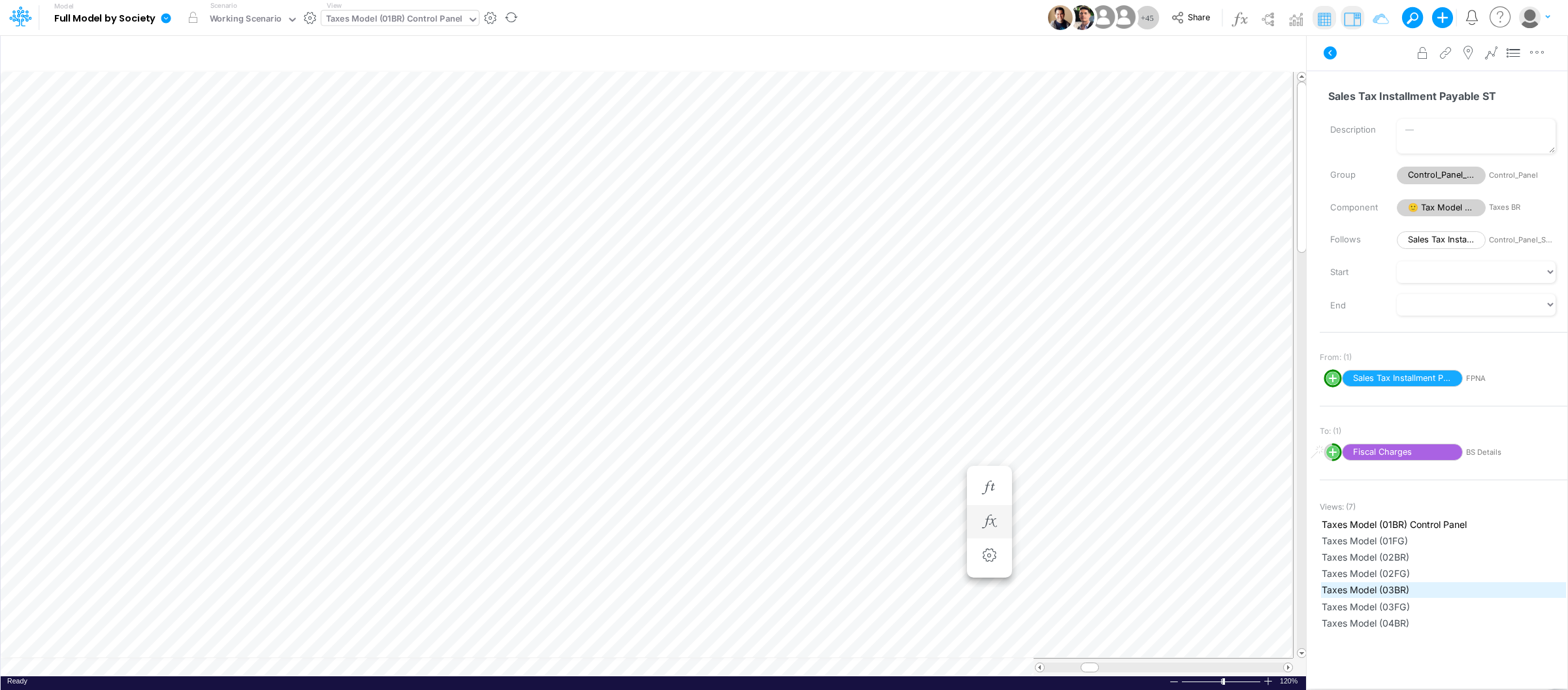
scroll to position [0, 1]
